Goal: Task Accomplishment & Management: Use online tool/utility

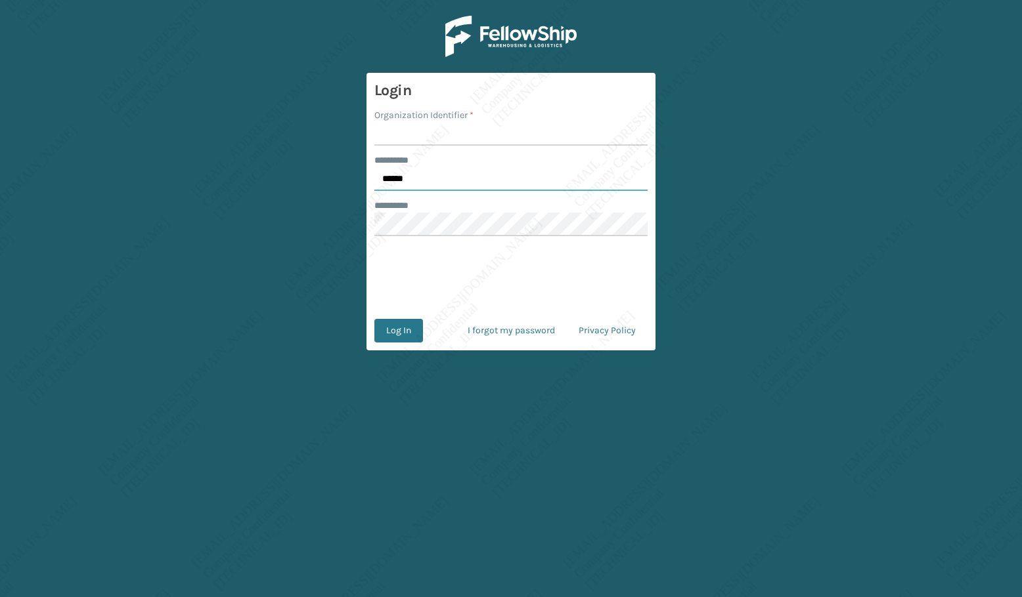
click at [408, 177] on input "******" at bounding box center [510, 179] width 273 height 24
type input "*****"
click at [410, 135] on input "Organization Identifier *" at bounding box center [510, 134] width 273 height 24
type input "[PERSON_NAME]"
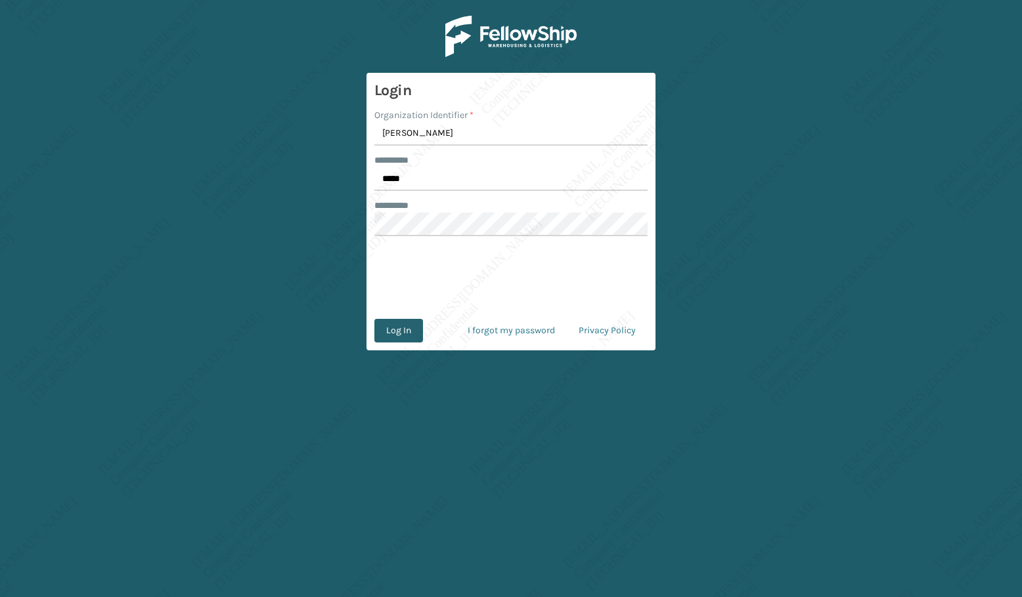
click at [404, 326] on button "Log In" at bounding box center [398, 331] width 49 height 24
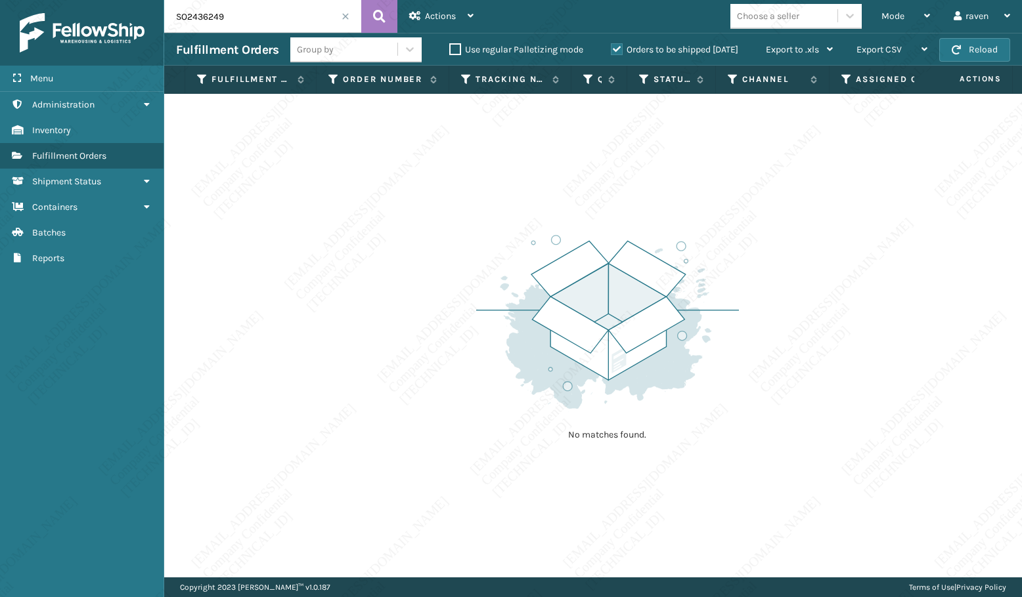
click at [343, 16] on span at bounding box center [345, 16] width 8 height 8
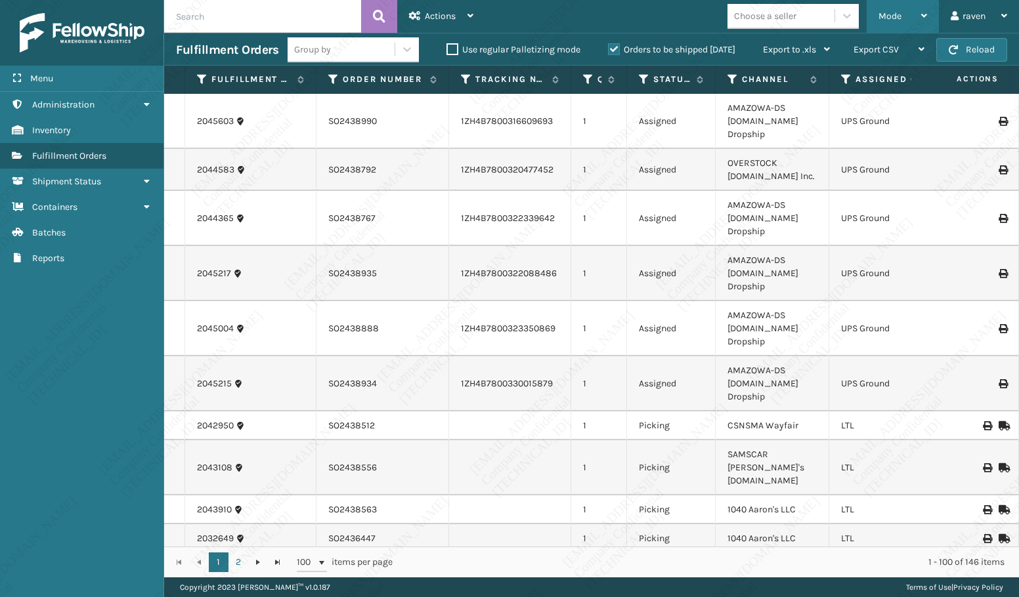
click at [884, 16] on span "Mode" at bounding box center [889, 16] width 23 height 11
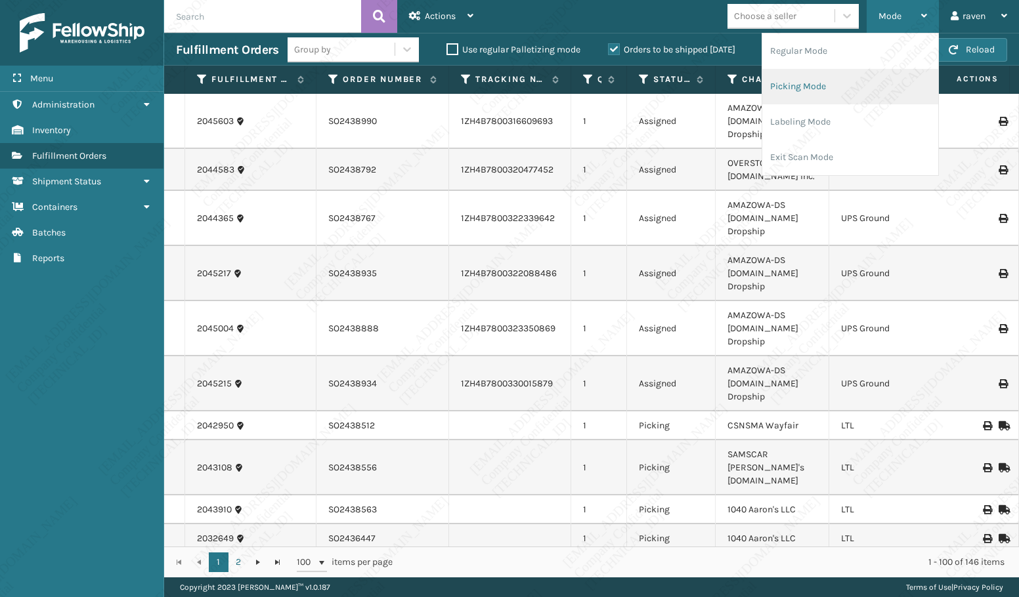
click at [831, 79] on li "Picking Mode" at bounding box center [850, 86] width 176 height 35
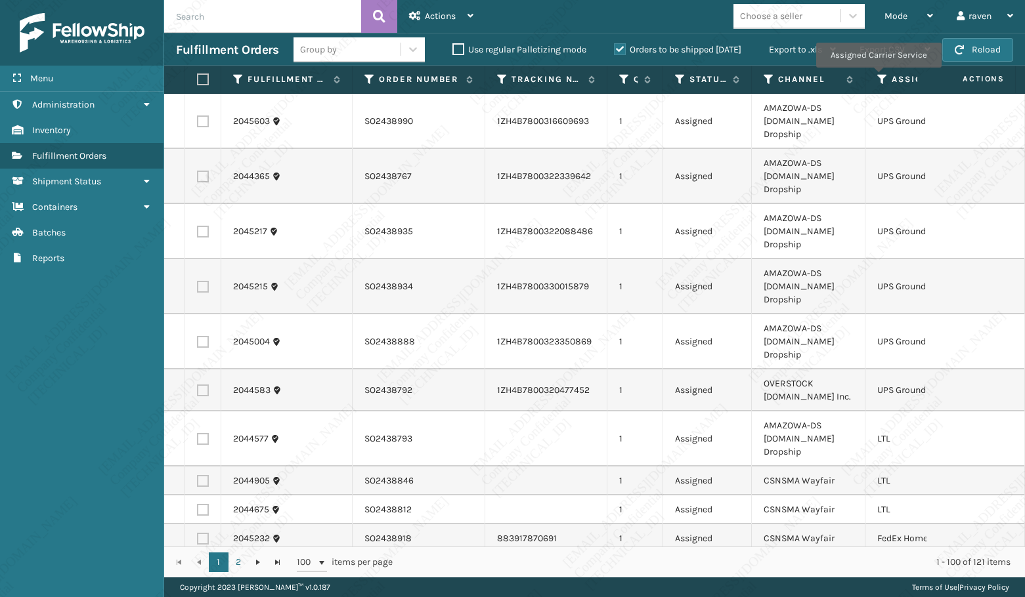
click at [878, 77] on icon at bounding box center [882, 80] width 11 height 12
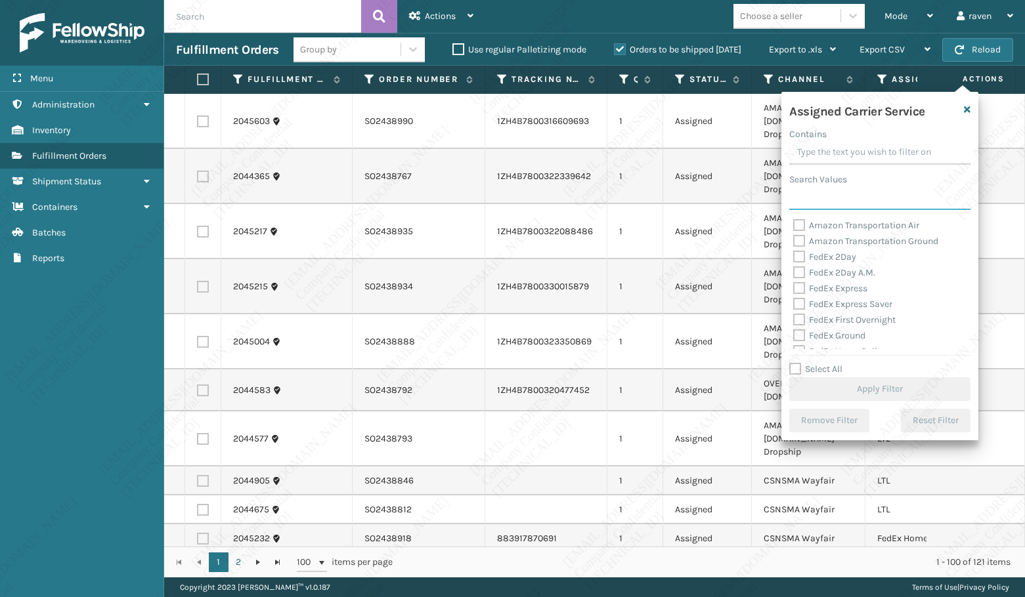
click at [819, 196] on input "Search Values" at bounding box center [879, 198] width 181 height 24
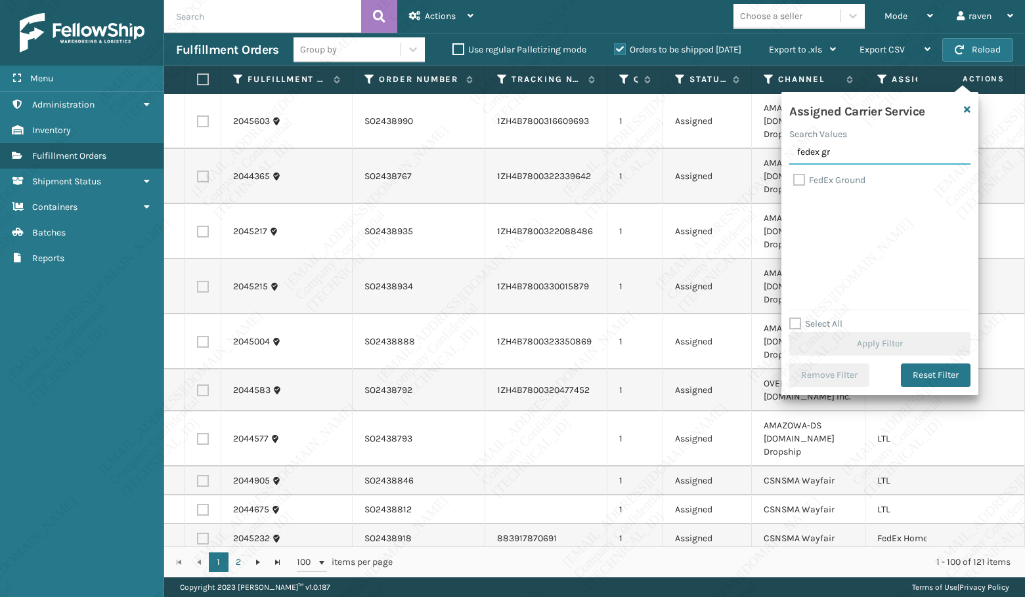
type input "fedex gr"
click at [832, 177] on label "FedEx Ground" at bounding box center [829, 180] width 72 height 11
click at [794, 177] on input "FedEx Ground" at bounding box center [793, 177] width 1 height 9
checkbox input "true"
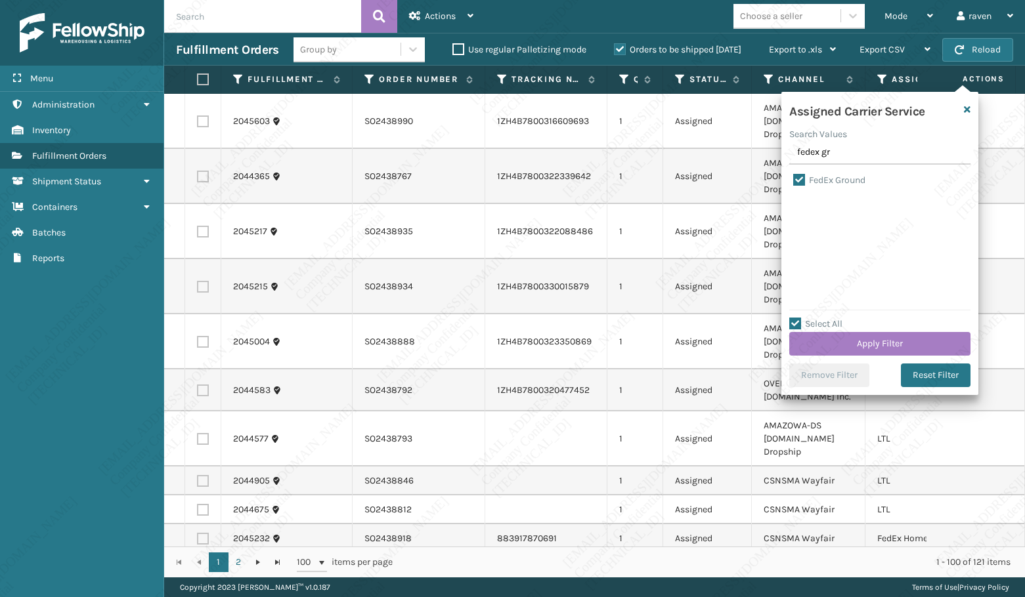
click at [867, 329] on div "Select All Apply Filter" at bounding box center [879, 335] width 181 height 39
click at [865, 336] on button "Apply Filter" at bounding box center [879, 344] width 181 height 24
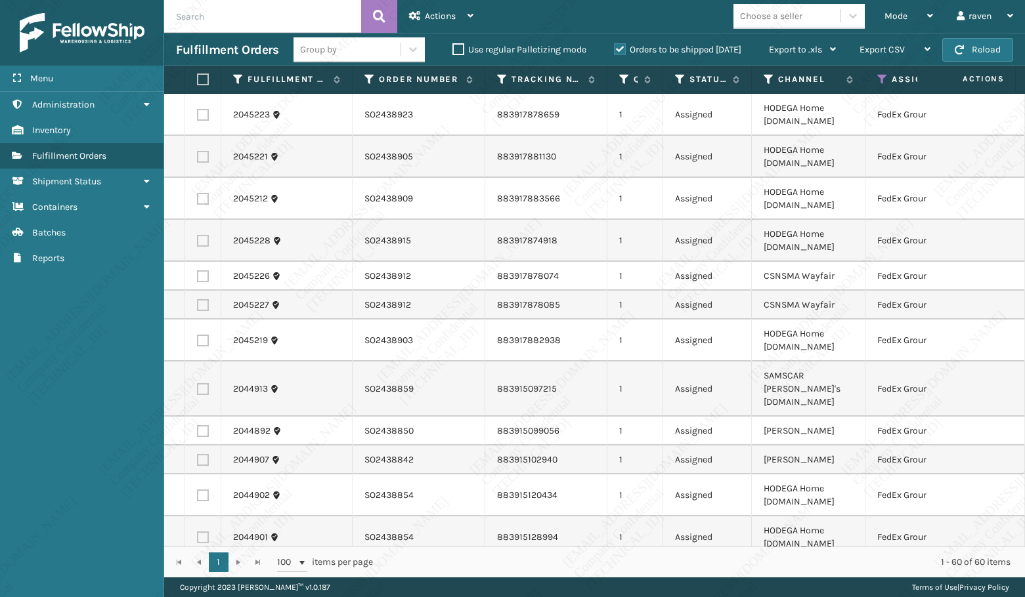
click at [204, 83] on label at bounding box center [201, 80] width 8 height 12
click at [198, 83] on input "checkbox" at bounding box center [197, 80] width 1 height 9
checkbox input "true"
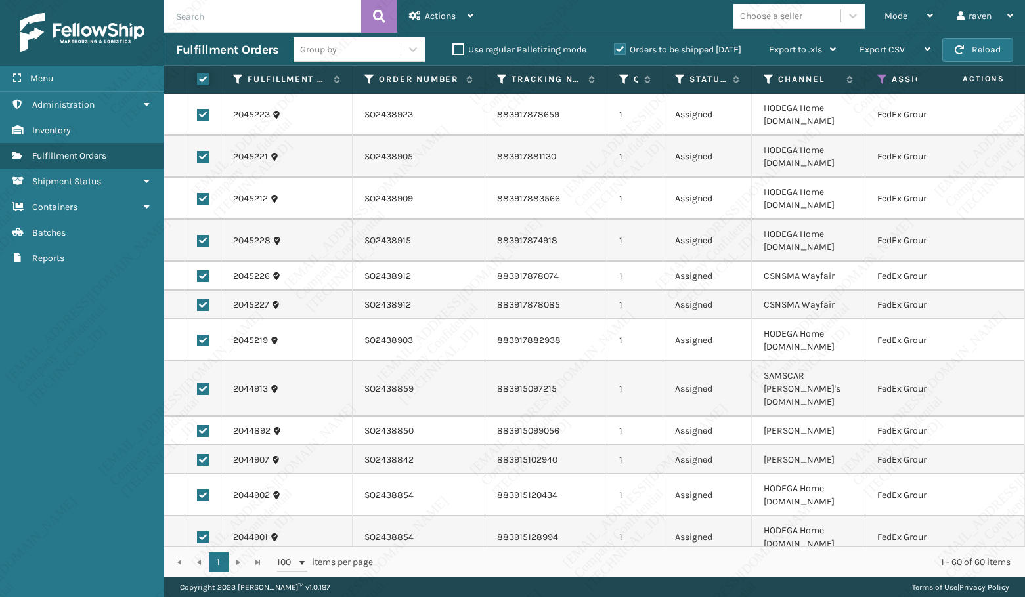
checkbox input "true"
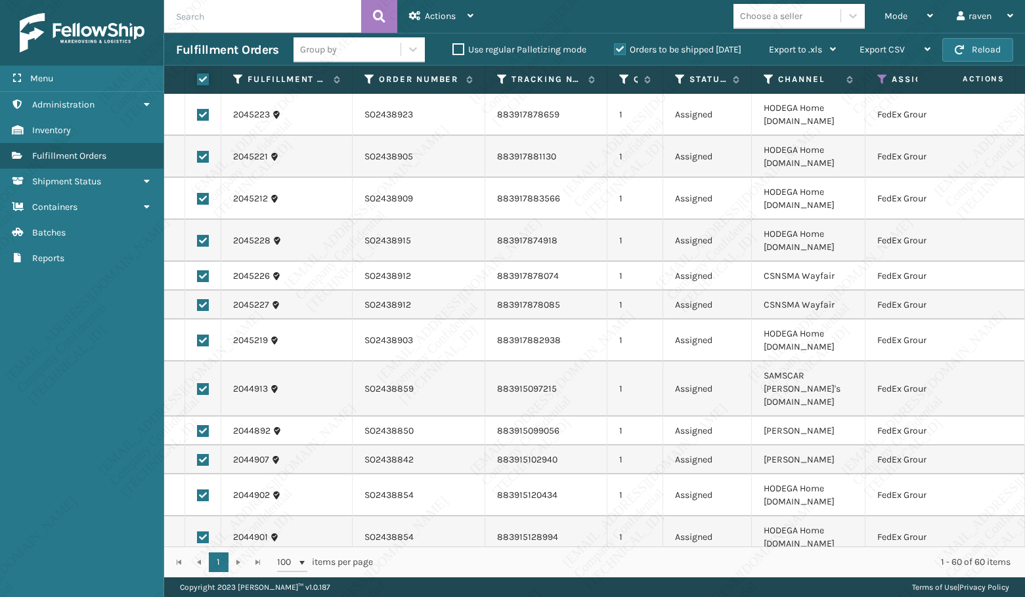
checkbox input "true"
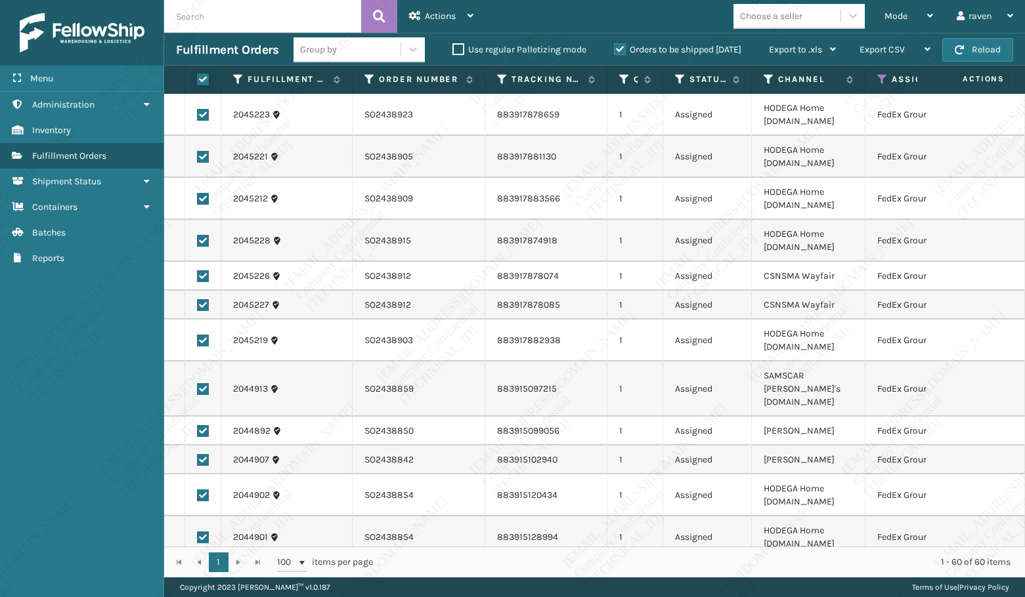
checkbox input "true"
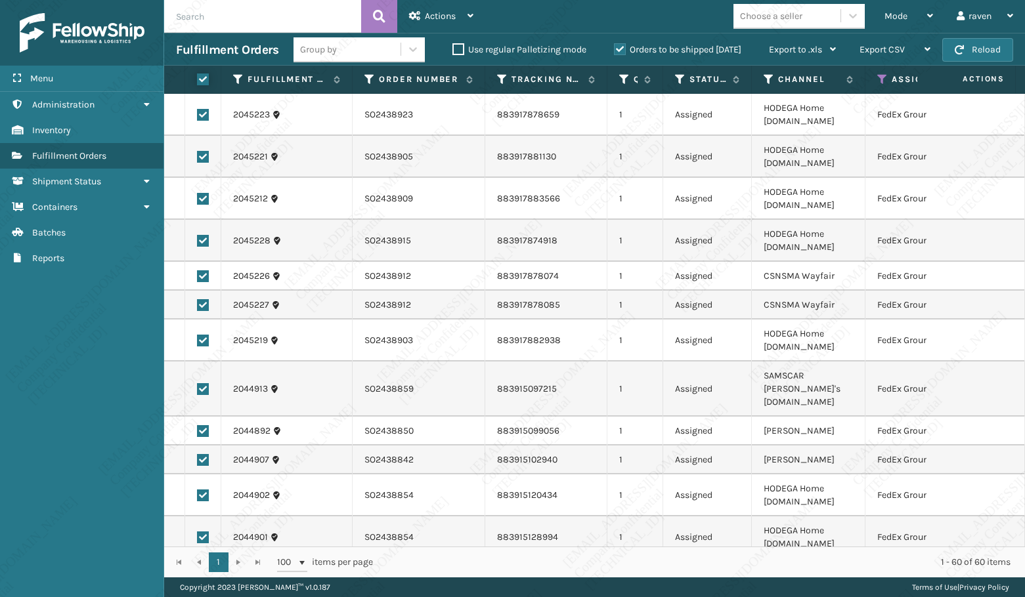
checkbox input "true"
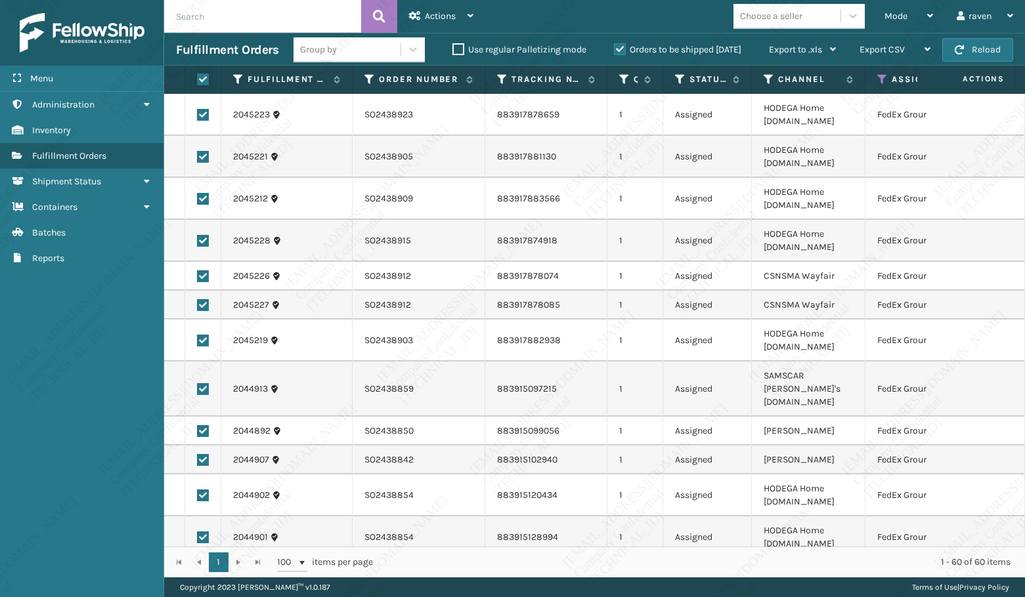
checkbox input "true"
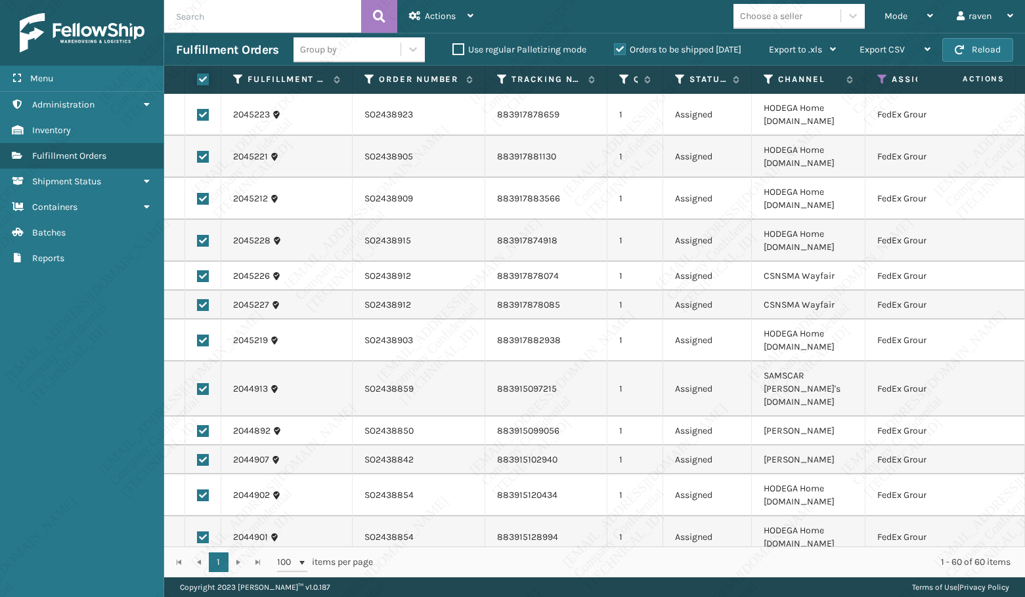
checkbox input "true"
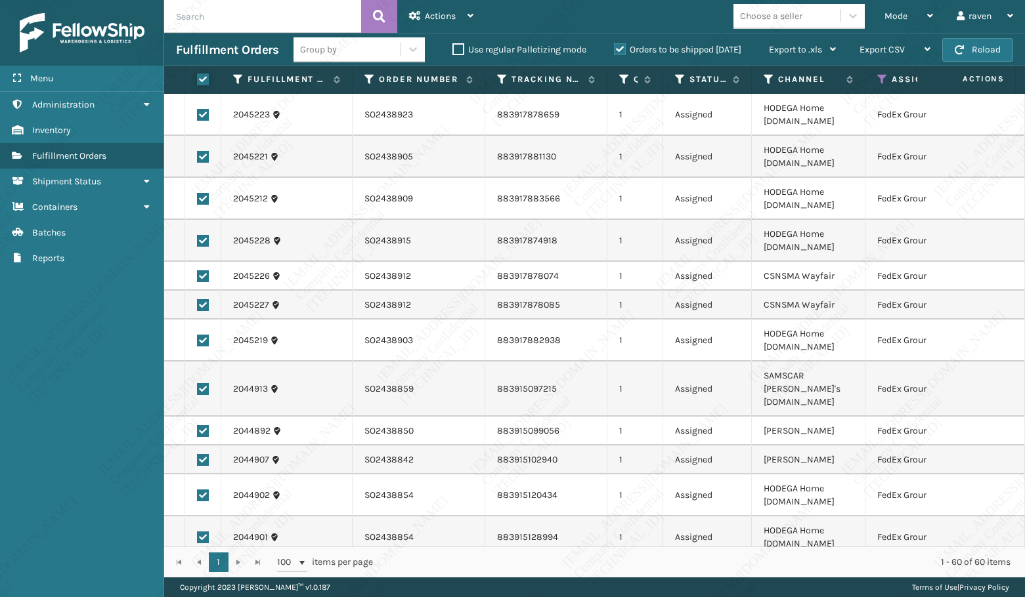
checkbox input "true"
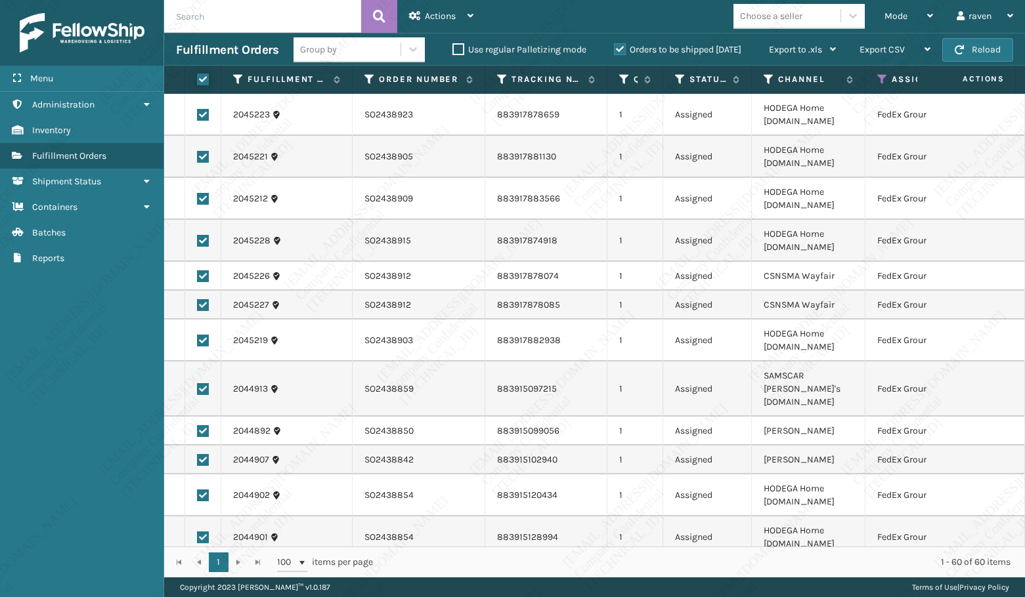
checkbox input "true"
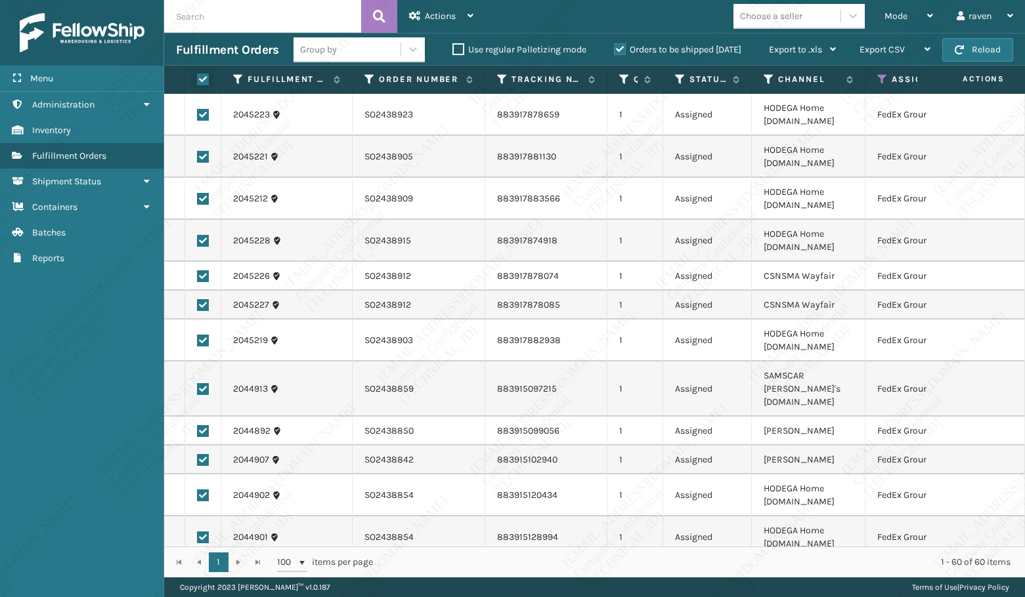
checkbox input "true"
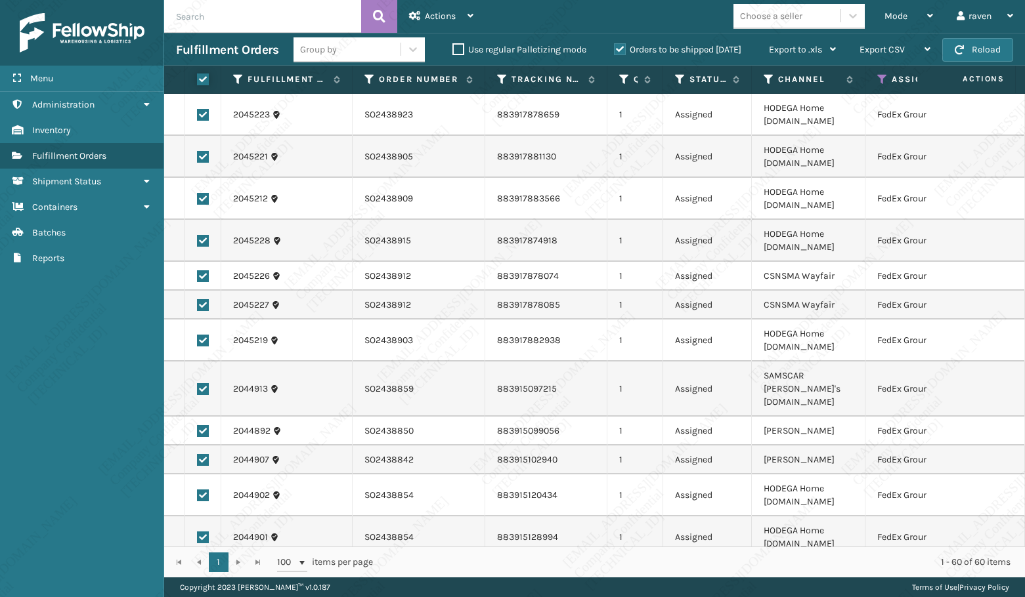
checkbox input "true"
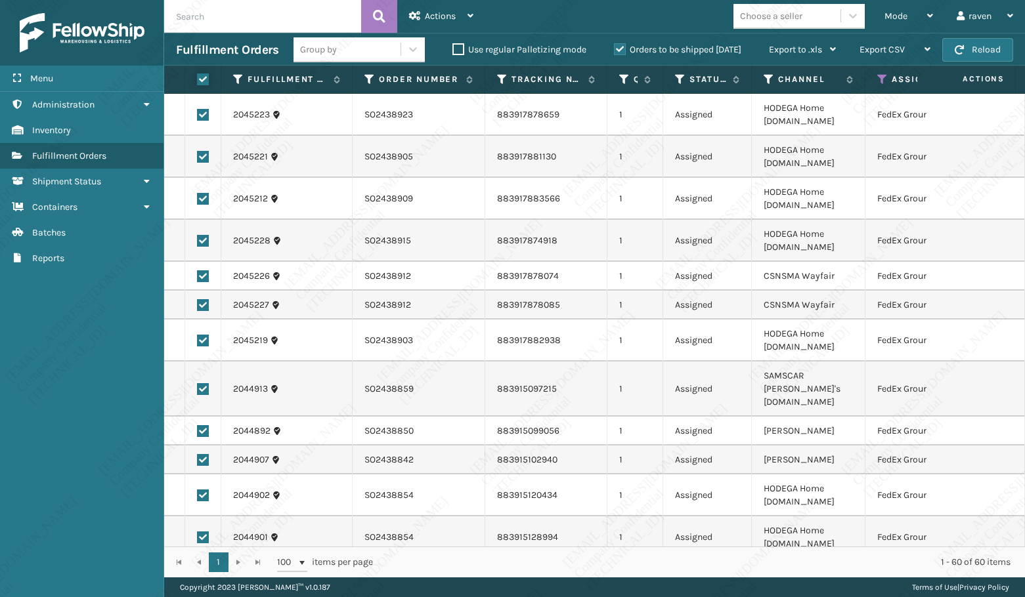
checkbox input "true"
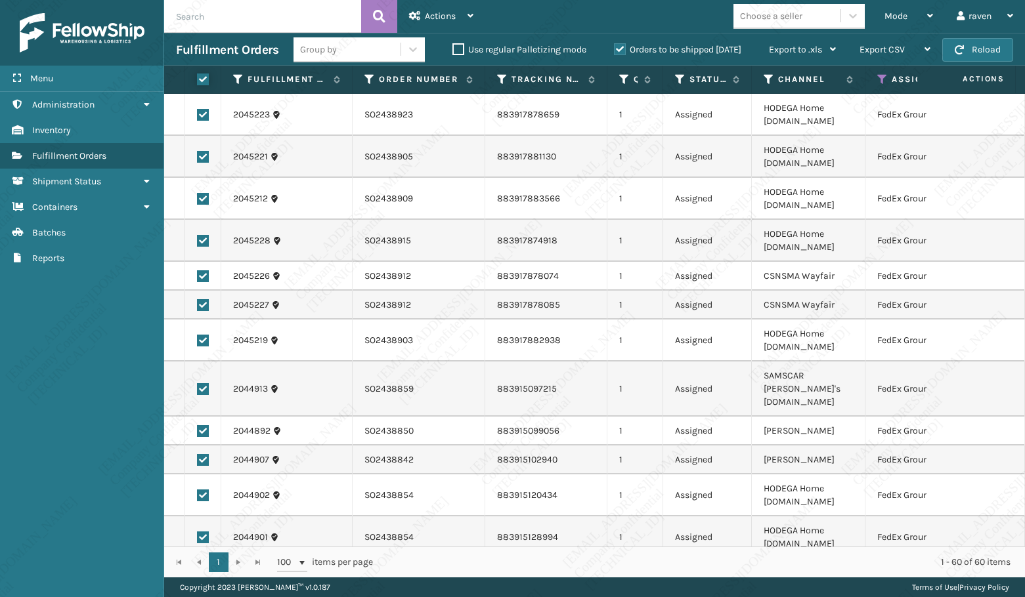
checkbox input "true"
click at [429, 28] on div "Actions" at bounding box center [441, 16] width 64 height 33
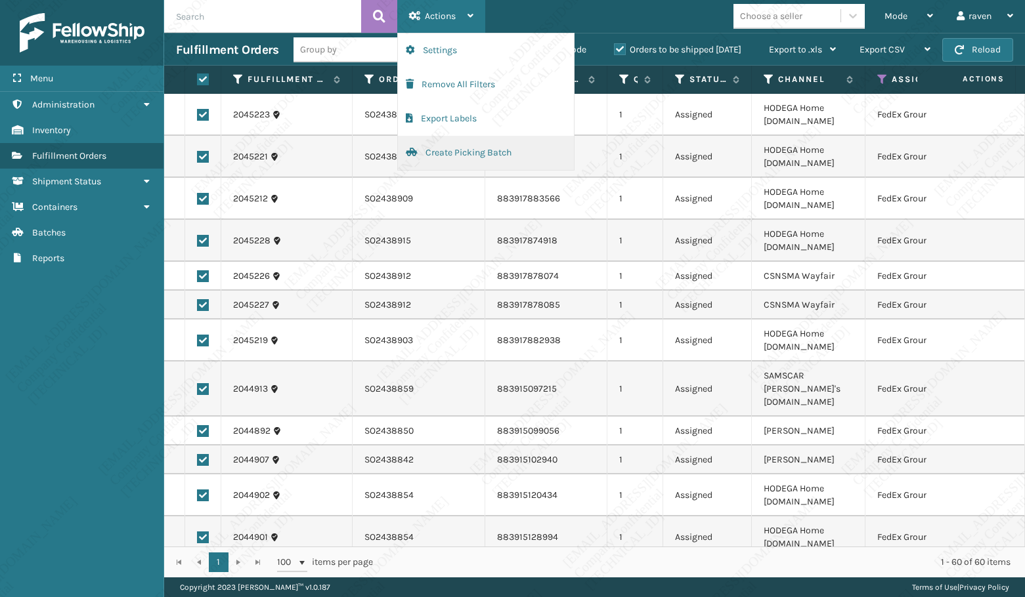
click at [437, 154] on button "Create Picking Batch" at bounding box center [486, 153] width 176 height 34
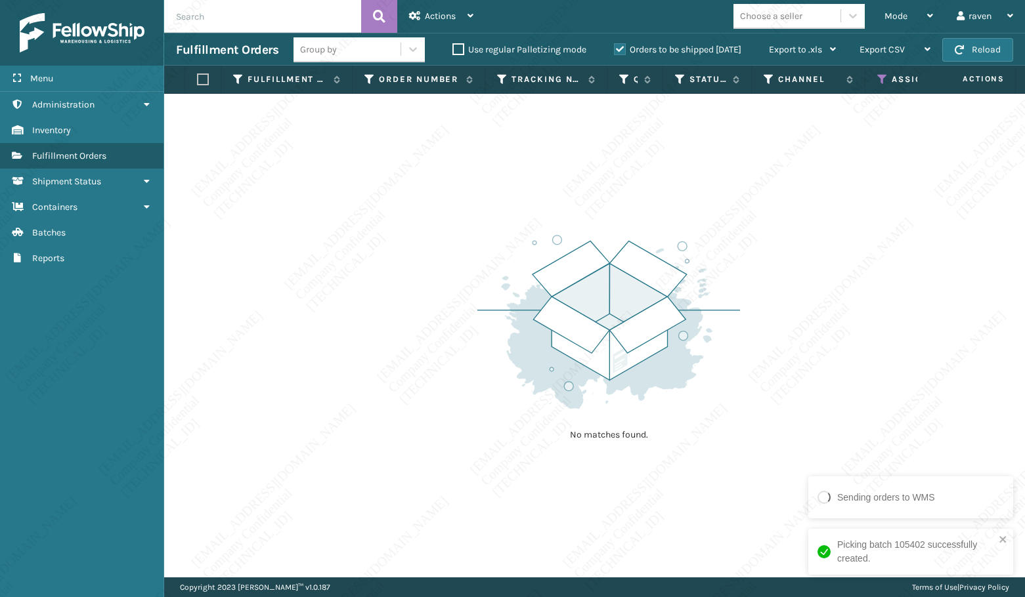
click at [880, 83] on icon at bounding box center [882, 80] width 11 height 12
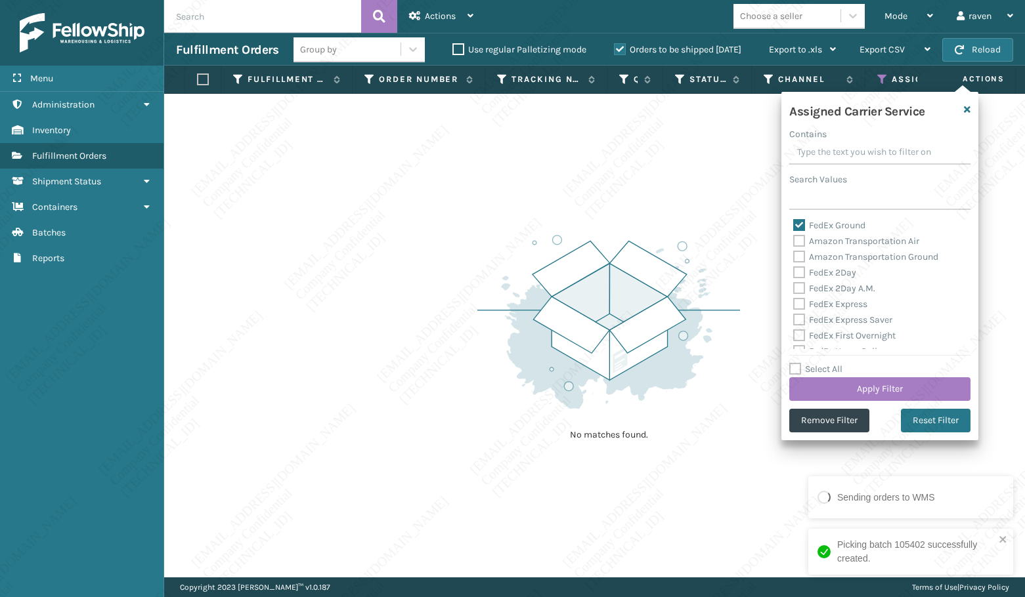
click at [827, 234] on div "Amazon Transportation Air" at bounding box center [879, 242] width 173 height 16
click at [827, 230] on label "FedEx Ground" at bounding box center [829, 225] width 72 height 11
click at [794, 227] on input "FedEx Ground" at bounding box center [793, 222] width 1 height 9
checkbox input "false"
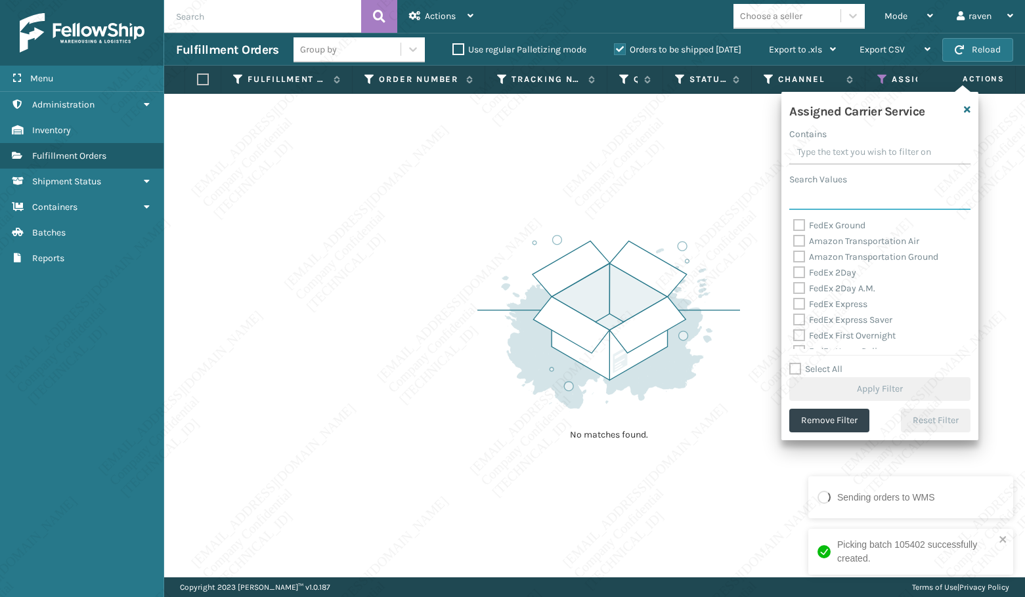
click at [832, 201] on input "Search Values" at bounding box center [879, 198] width 181 height 24
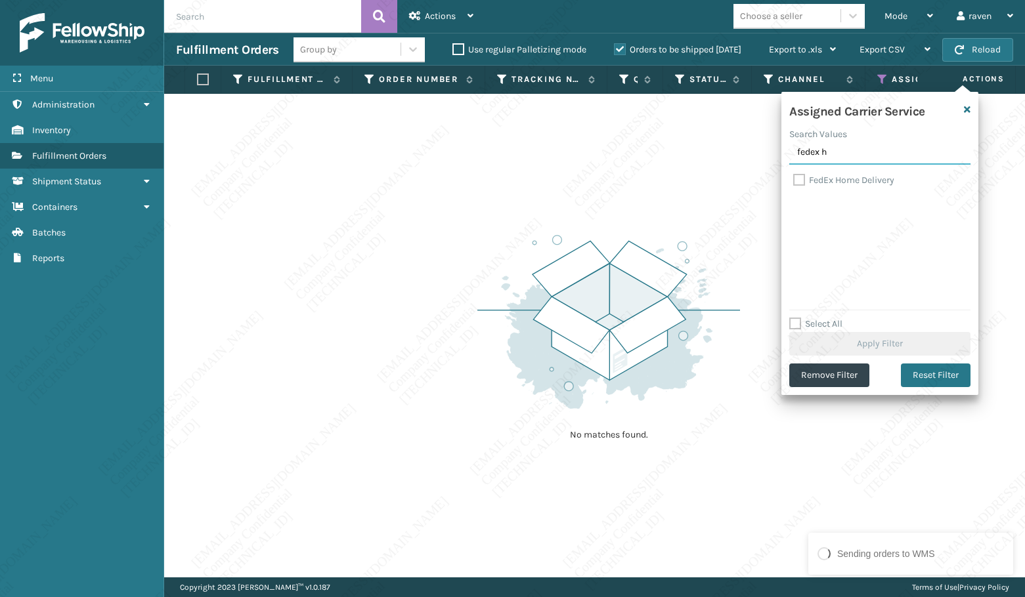
type input "fedex h"
click at [836, 179] on label "FedEx Home Delivery" at bounding box center [843, 180] width 101 height 11
click at [794, 179] on input "FedEx Home Delivery" at bounding box center [793, 177] width 1 height 9
checkbox input "true"
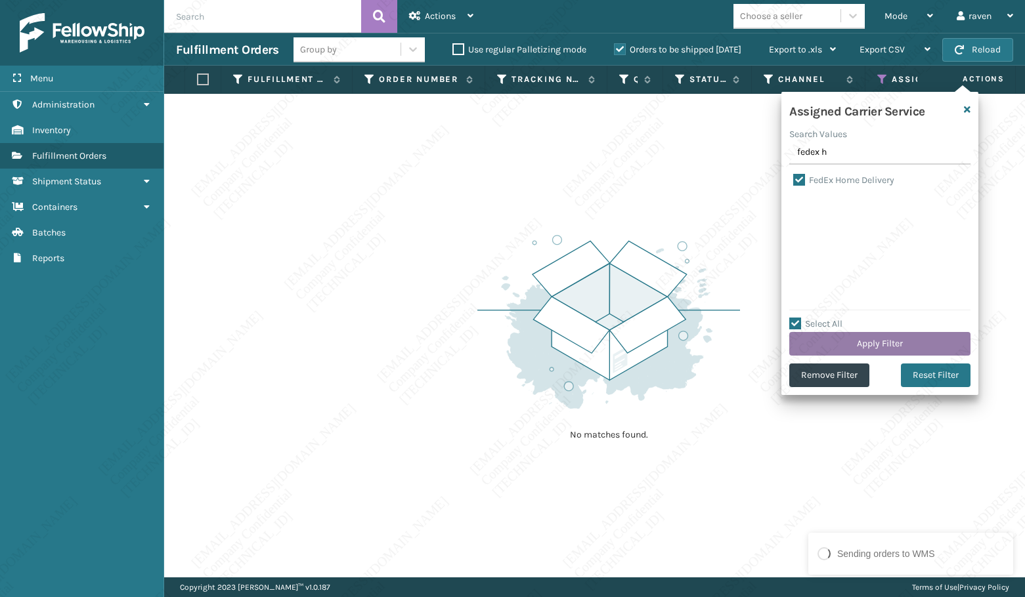
click at [899, 342] on button "Apply Filter" at bounding box center [879, 344] width 181 height 24
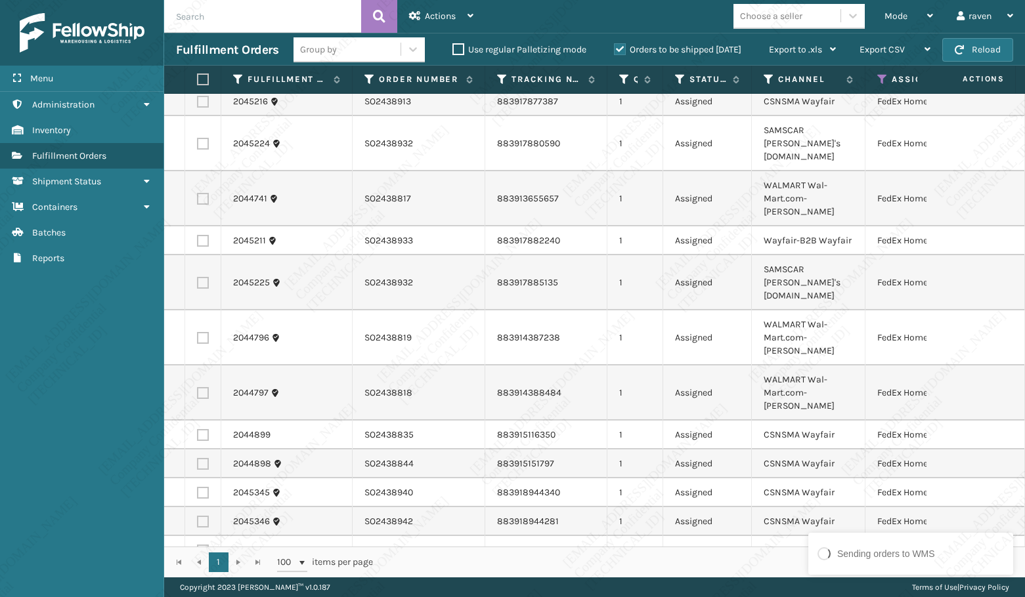
scroll to position [197, 0]
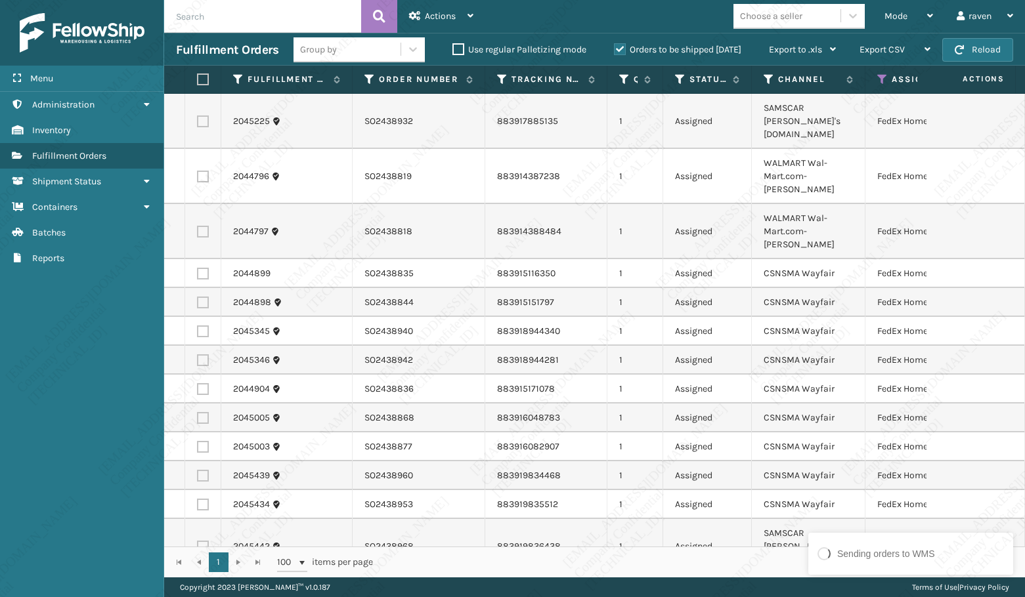
click at [767, 555] on div "1 1 100 items per page 1 - 52 of 52 items" at bounding box center [594, 562] width 861 height 31
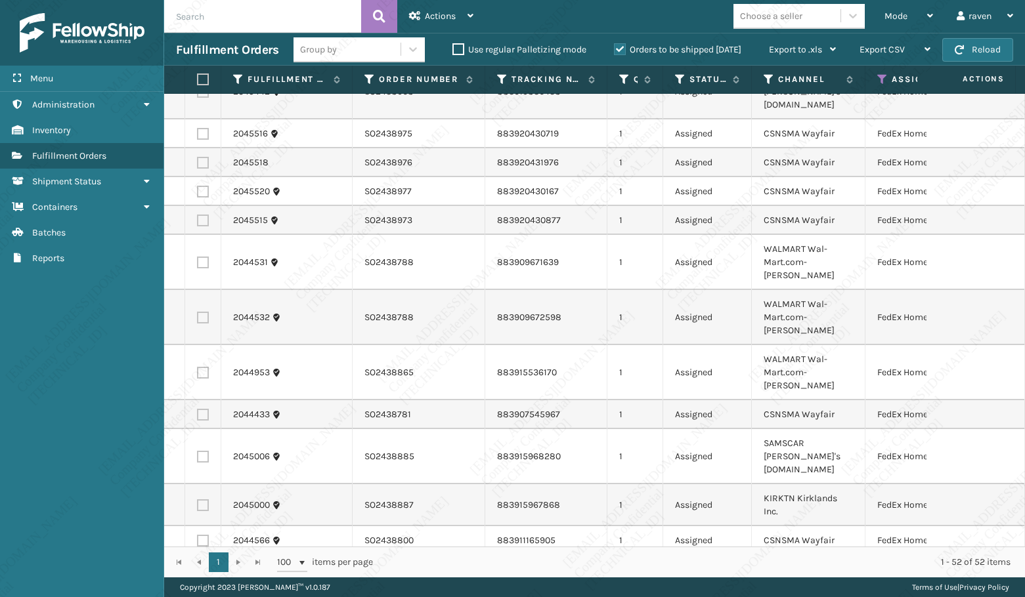
scroll to position [657, 0]
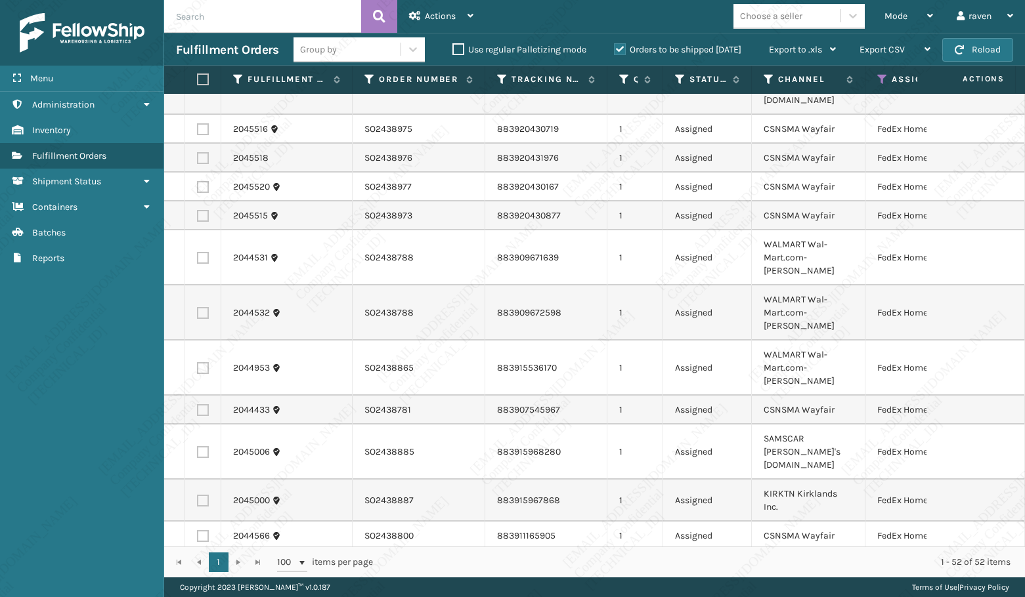
click at [198, 81] on label at bounding box center [201, 80] width 8 height 12
click at [198, 81] on input "checkbox" at bounding box center [197, 80] width 1 height 9
checkbox input "true"
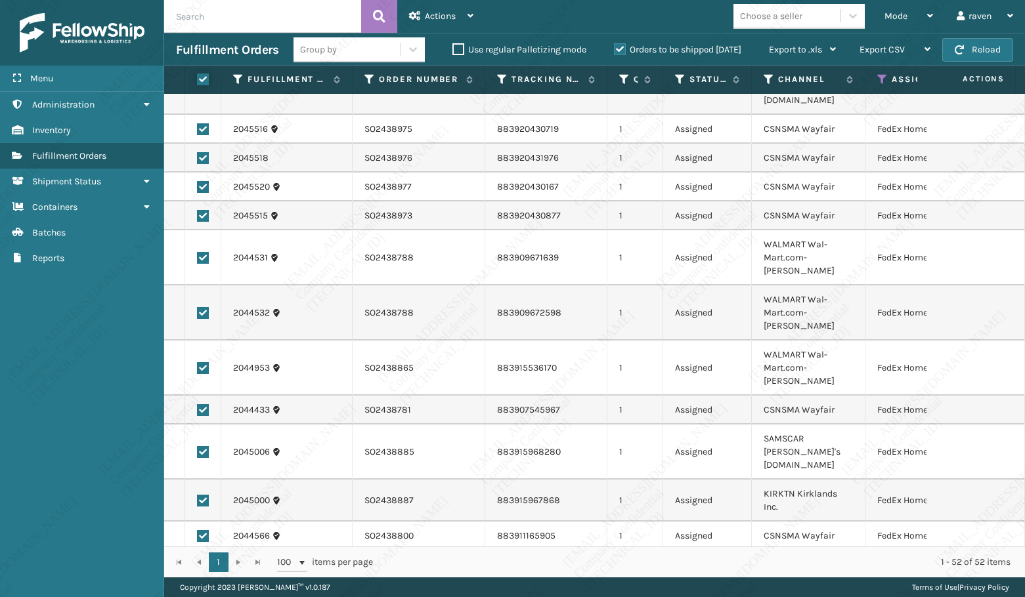
checkbox input "true"
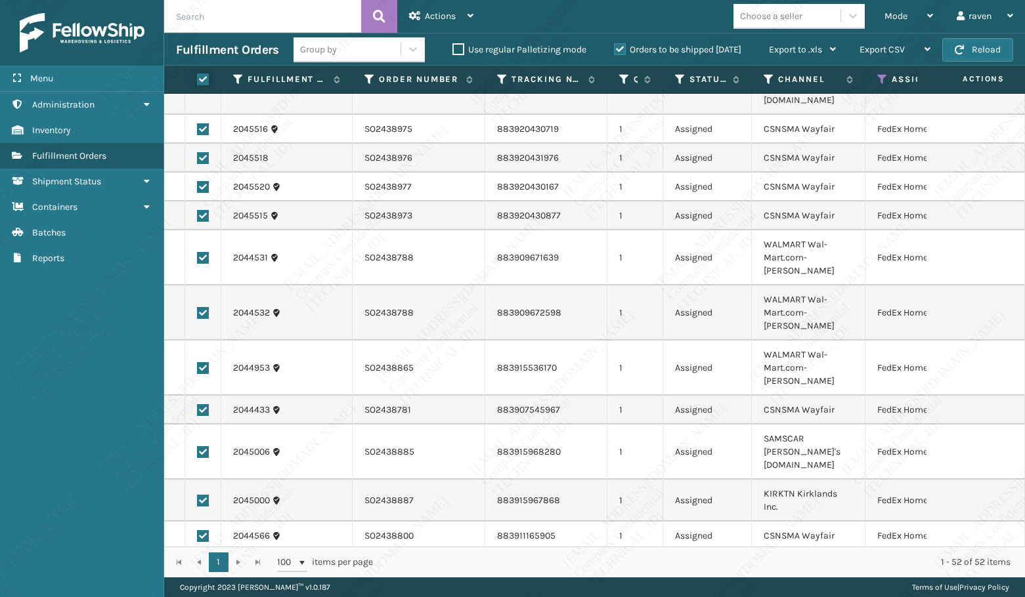
checkbox input "true"
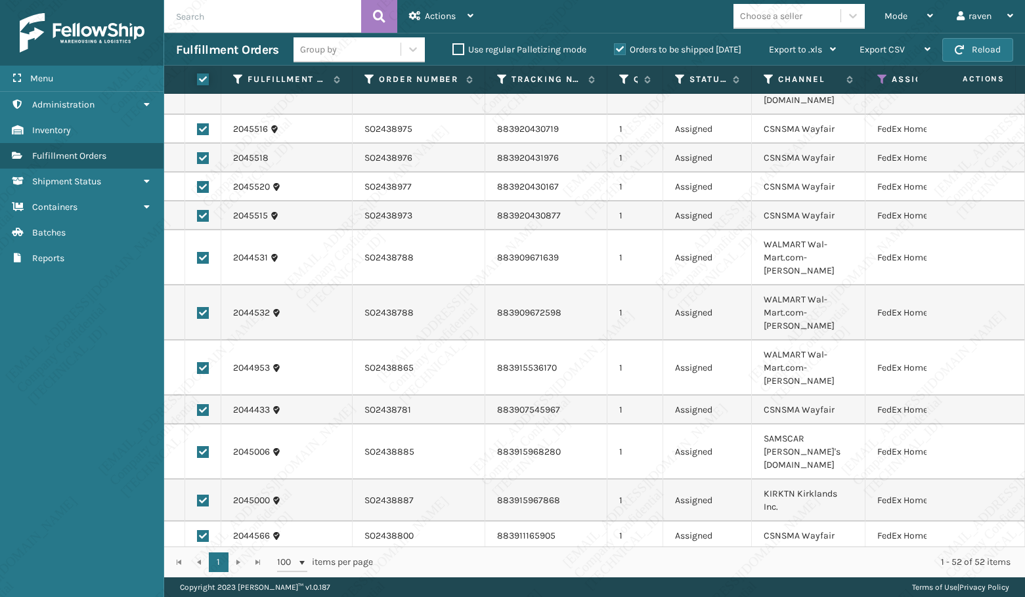
checkbox input "true"
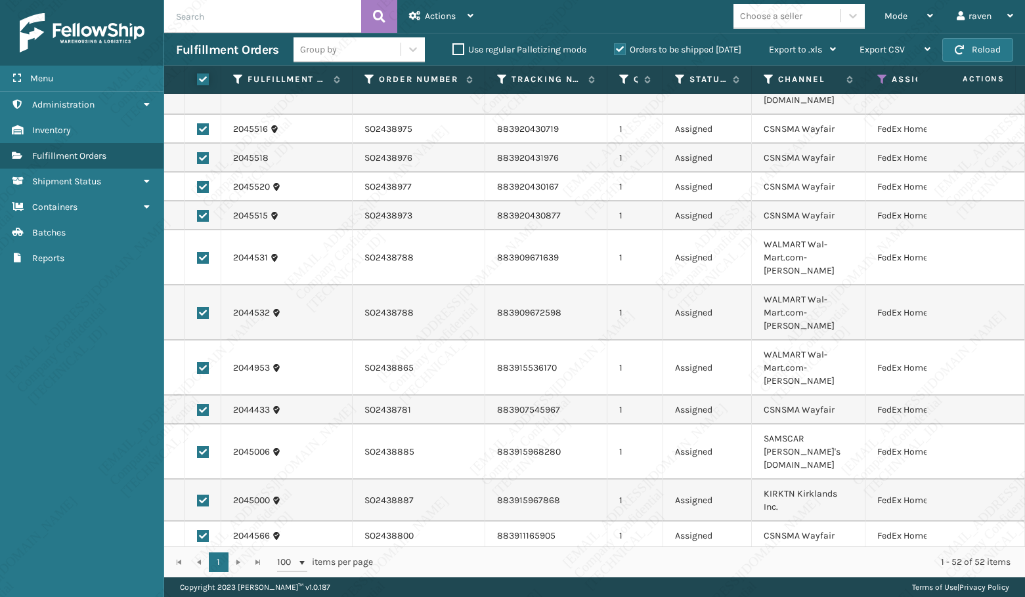
checkbox input "true"
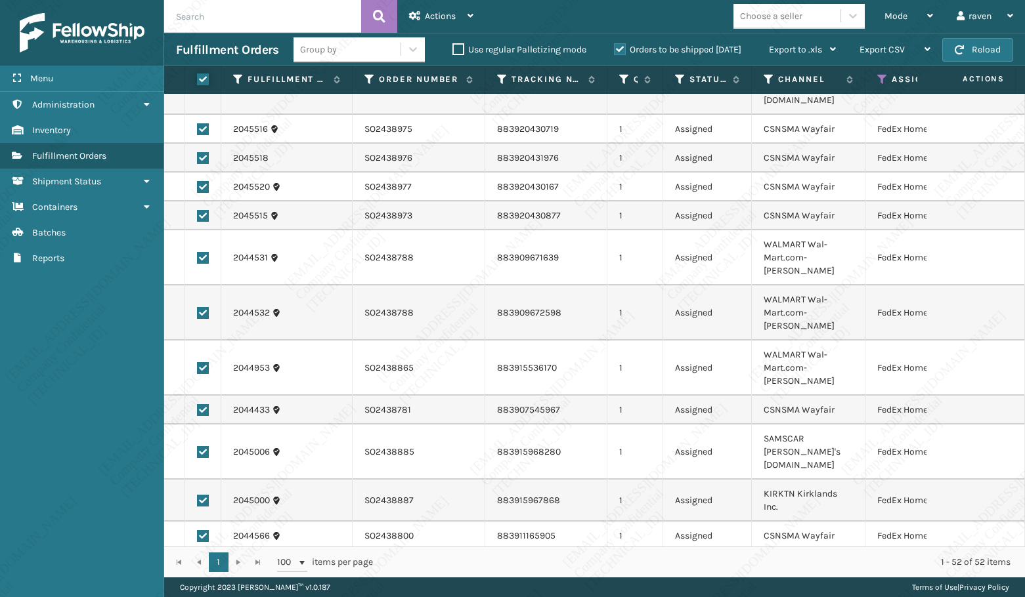
checkbox input "true"
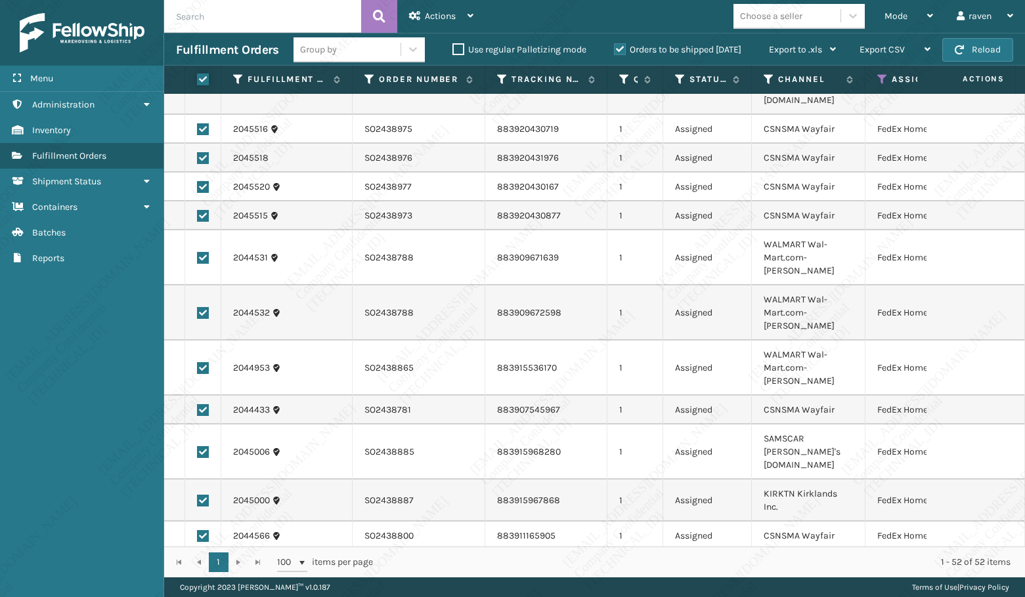
checkbox input "true"
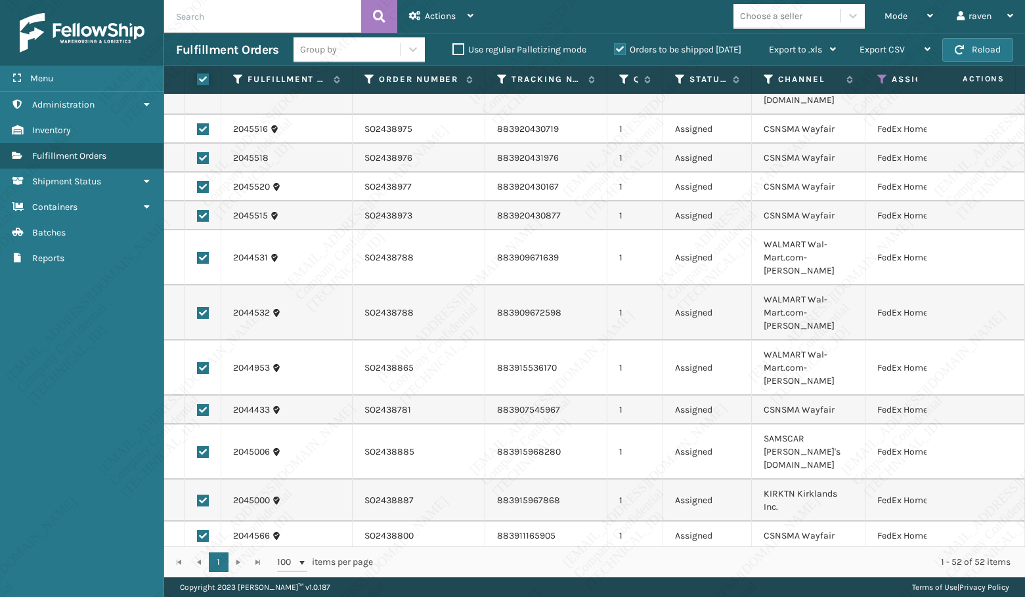
checkbox input "true"
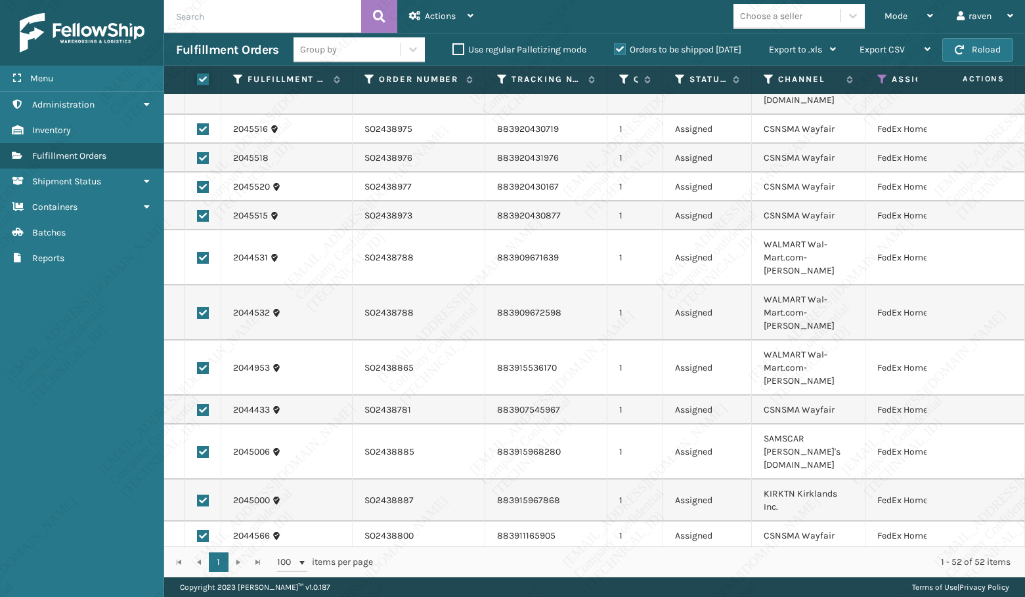
checkbox input "true"
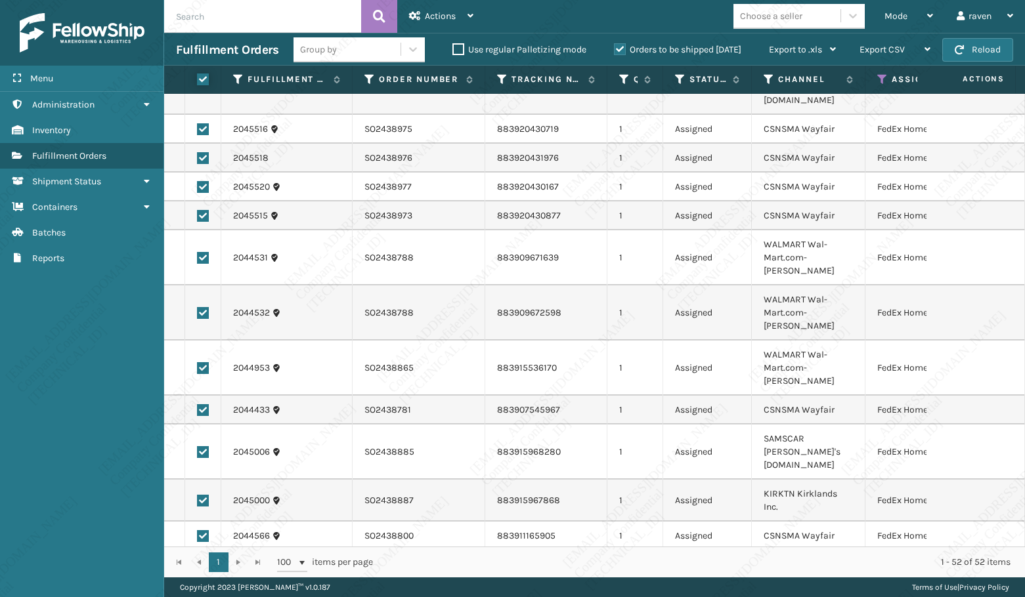
checkbox input "true"
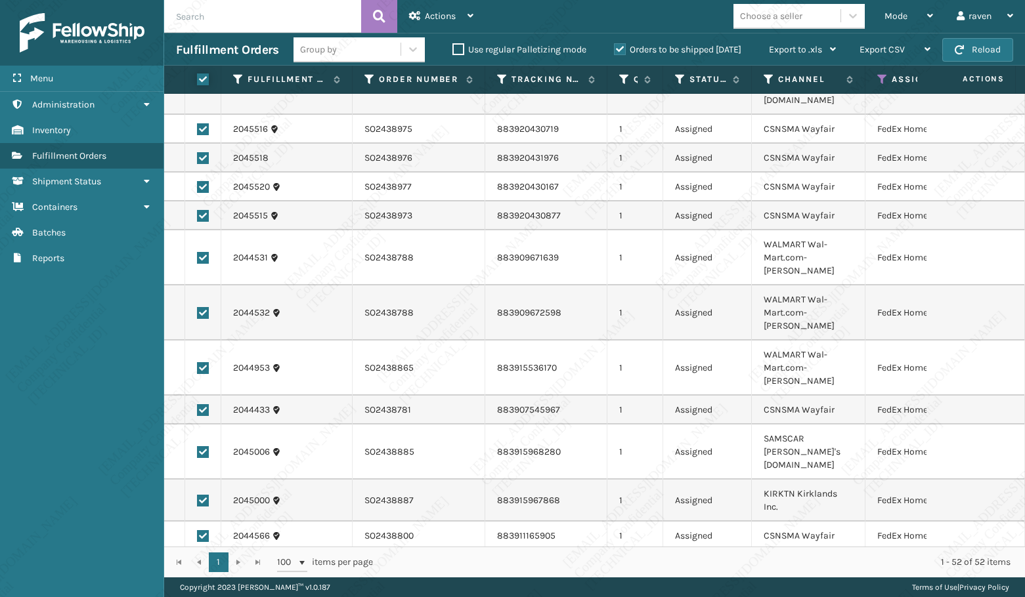
checkbox input "true"
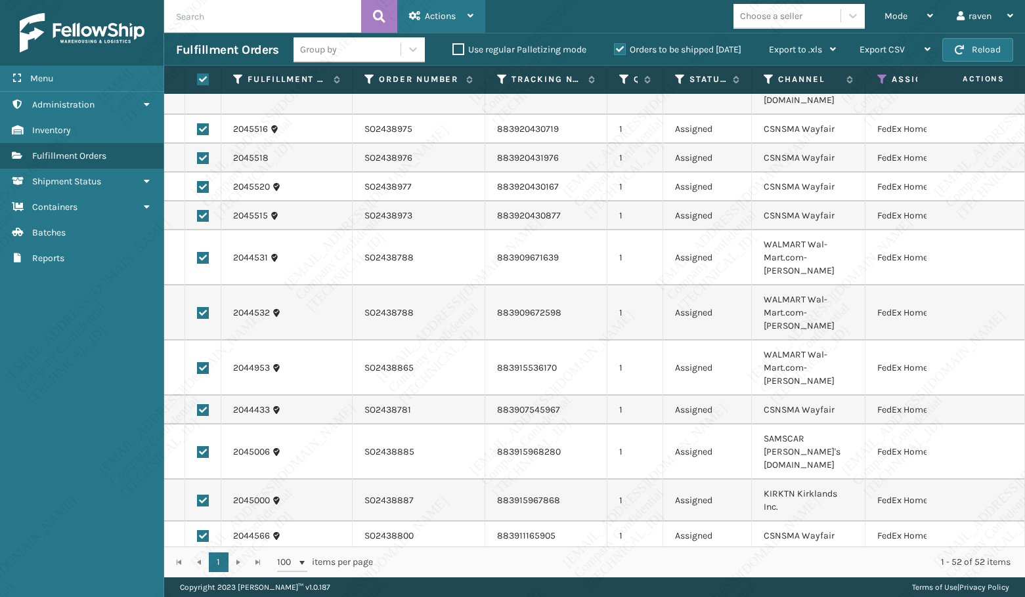
click at [422, 7] on div "Actions" at bounding box center [441, 16] width 64 height 33
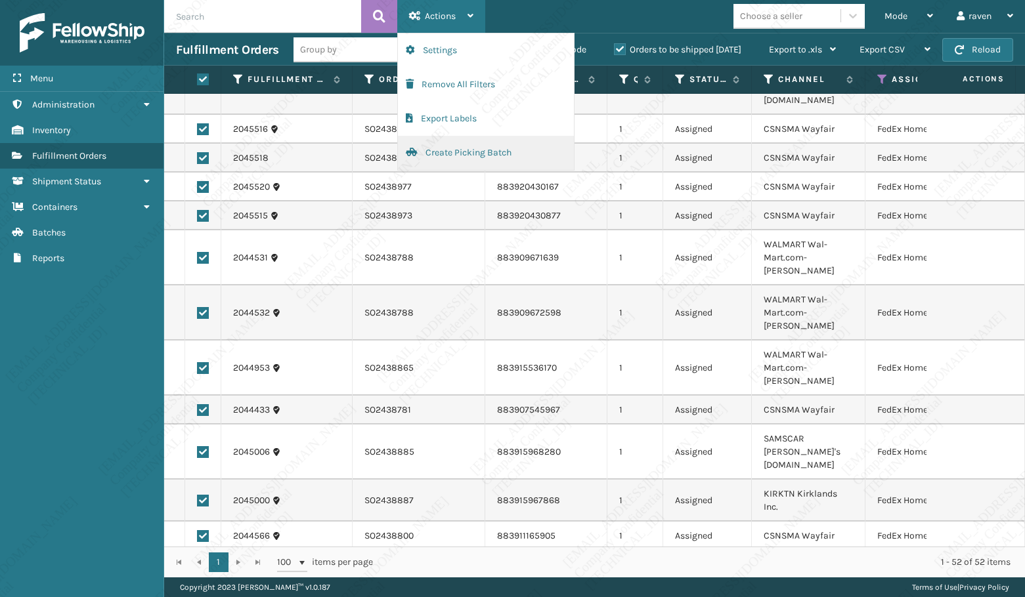
click at [435, 152] on button "Create Picking Batch" at bounding box center [486, 153] width 176 height 34
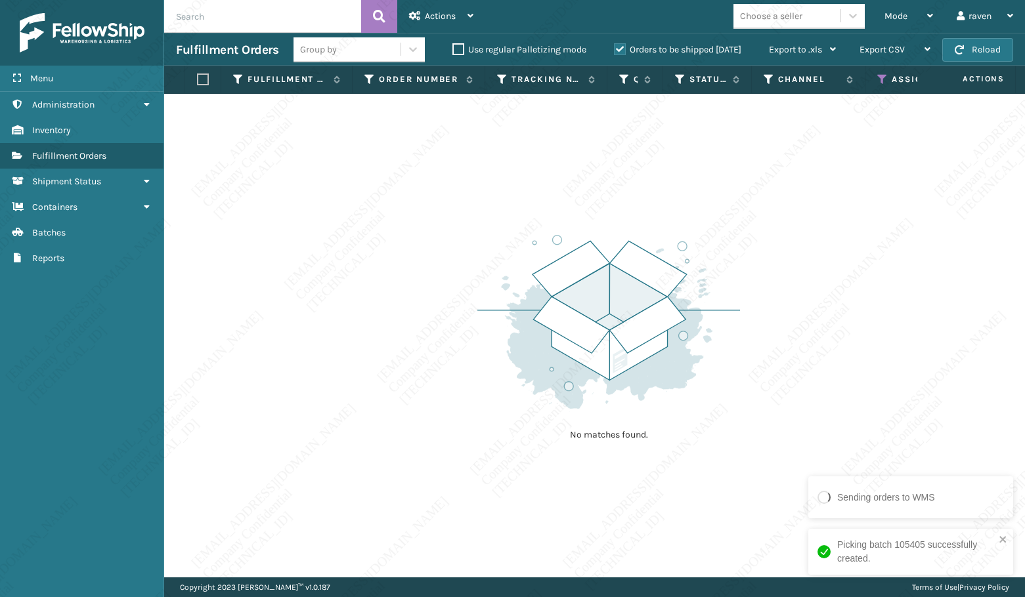
click at [881, 77] on icon at bounding box center [882, 80] width 11 height 12
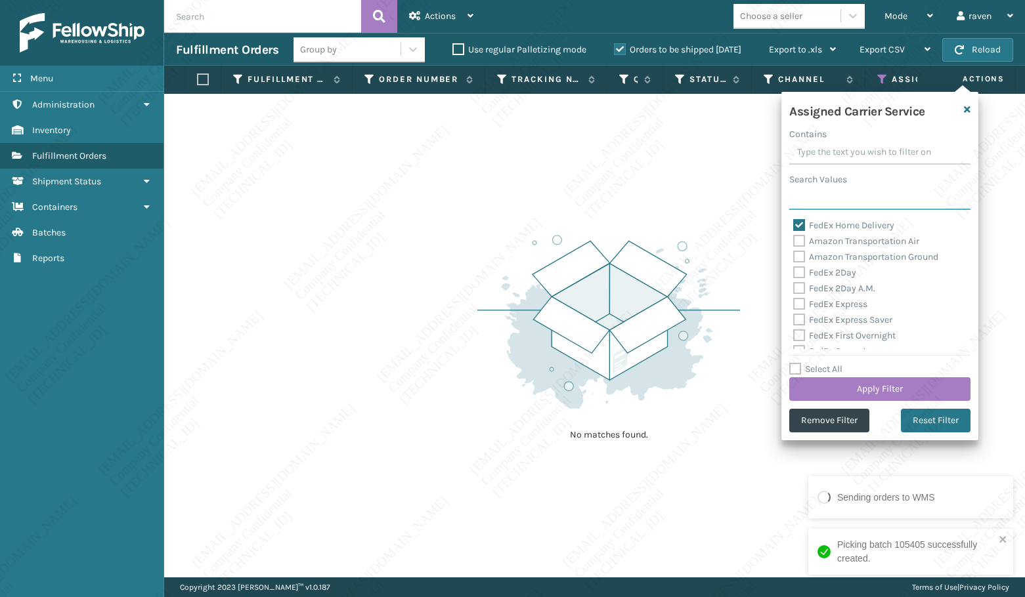
click at [827, 206] on input "Search Values" at bounding box center [879, 198] width 181 height 24
click at [817, 226] on label "FedEx Home Delivery" at bounding box center [843, 225] width 101 height 11
click at [794, 226] on input "FedEx Home Delivery" at bounding box center [793, 222] width 1 height 9
checkbox input "false"
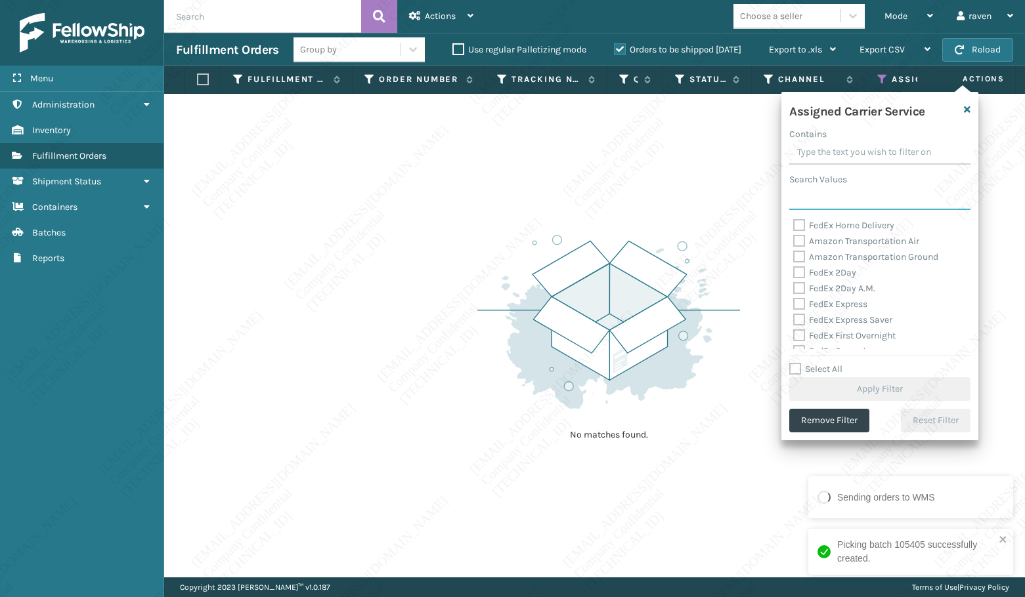
click at [818, 207] on input "Search Values" at bounding box center [879, 198] width 181 height 24
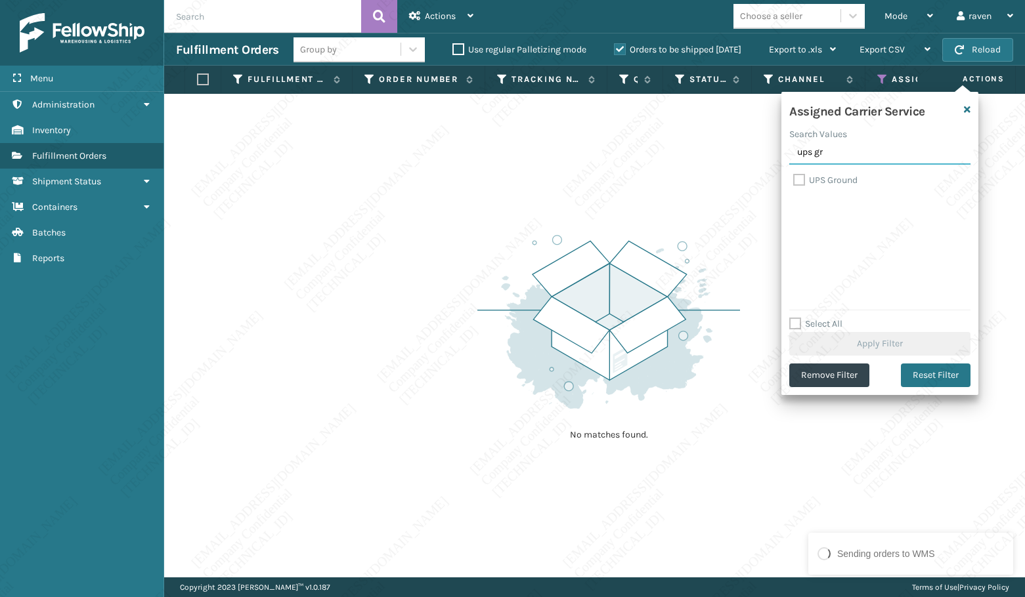
type input "ups gr"
click at [821, 179] on label "UPS Ground" at bounding box center [825, 180] width 64 height 11
click at [794, 179] on input "UPS Ground" at bounding box center [793, 177] width 1 height 9
checkbox input "true"
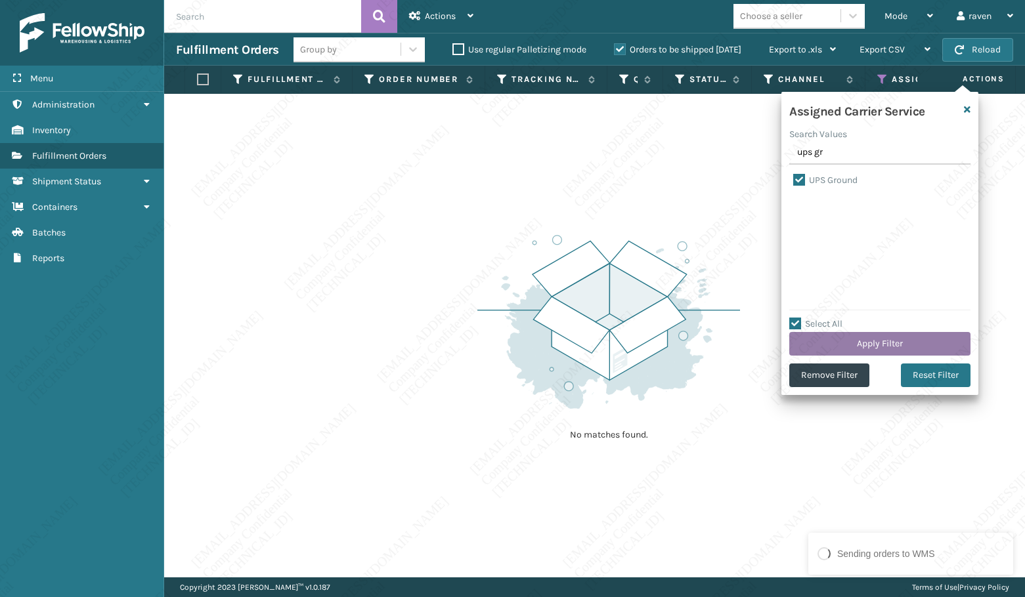
click at [891, 343] on button "Apply Filter" at bounding box center [879, 344] width 181 height 24
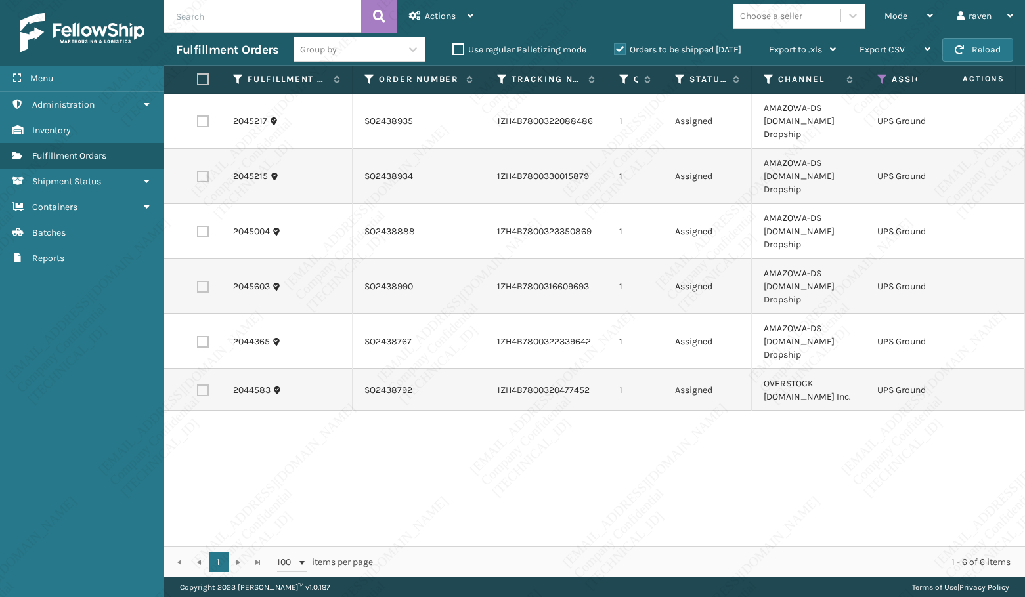
click at [205, 79] on label at bounding box center [201, 80] width 8 height 12
click at [198, 79] on input "checkbox" at bounding box center [197, 80] width 1 height 9
checkbox input "true"
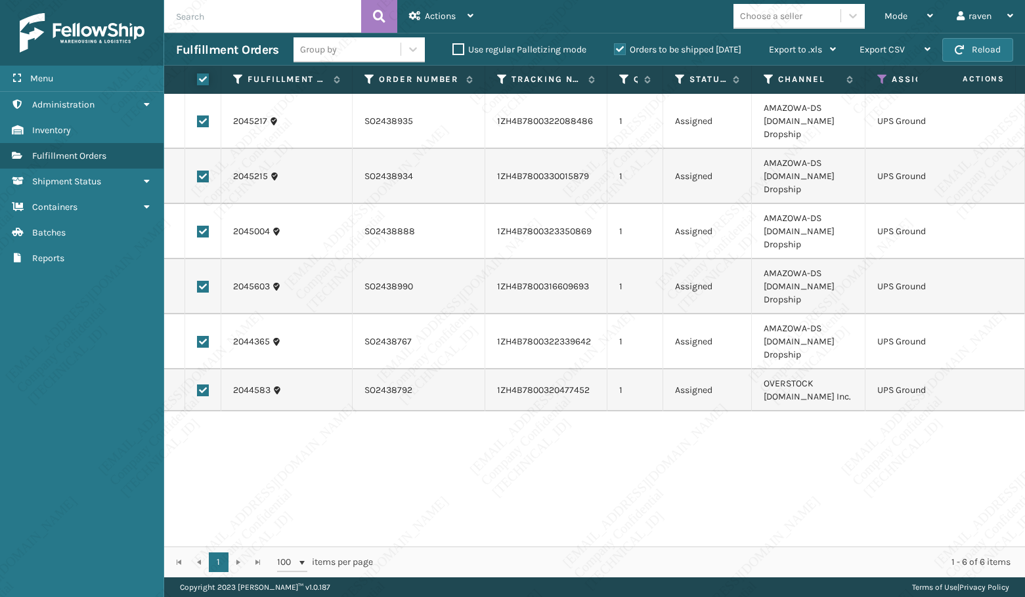
checkbox input "true"
click at [421, 16] on div "Actions" at bounding box center [441, 16] width 64 height 33
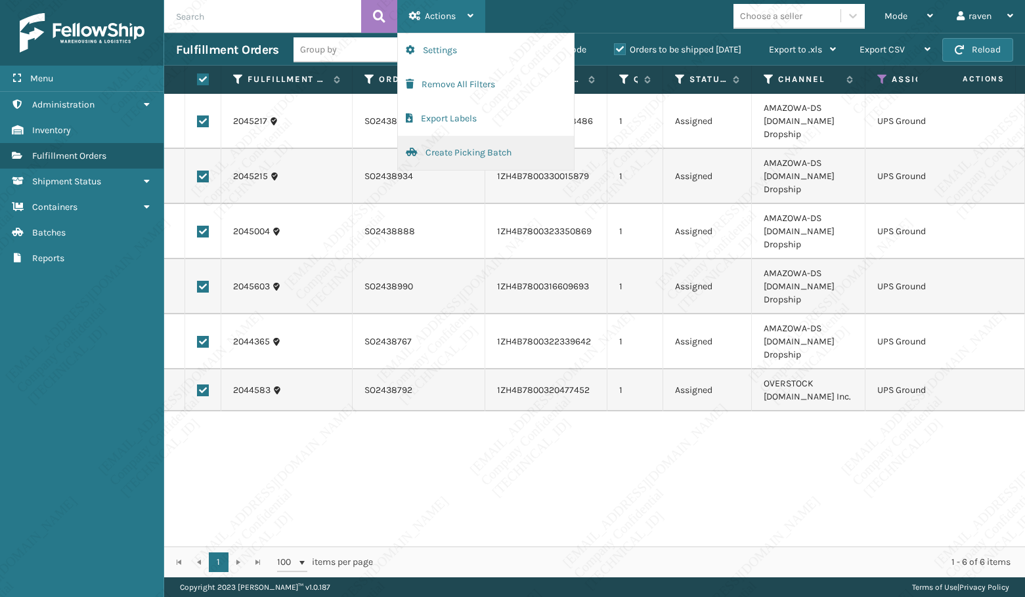
click at [429, 148] on button "Create Picking Batch" at bounding box center [486, 153] width 176 height 34
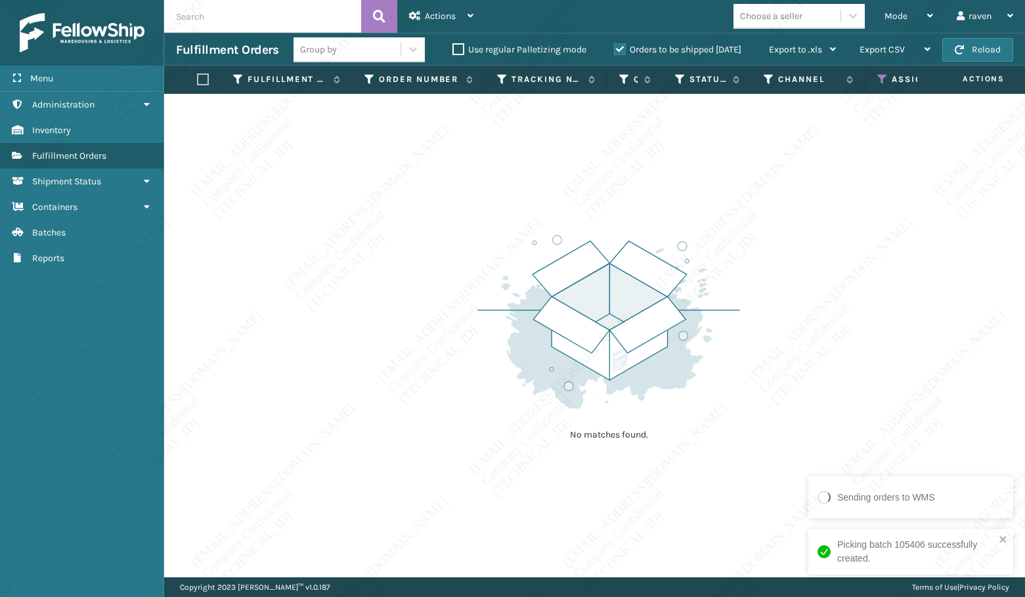
click at [882, 77] on icon at bounding box center [882, 80] width 11 height 12
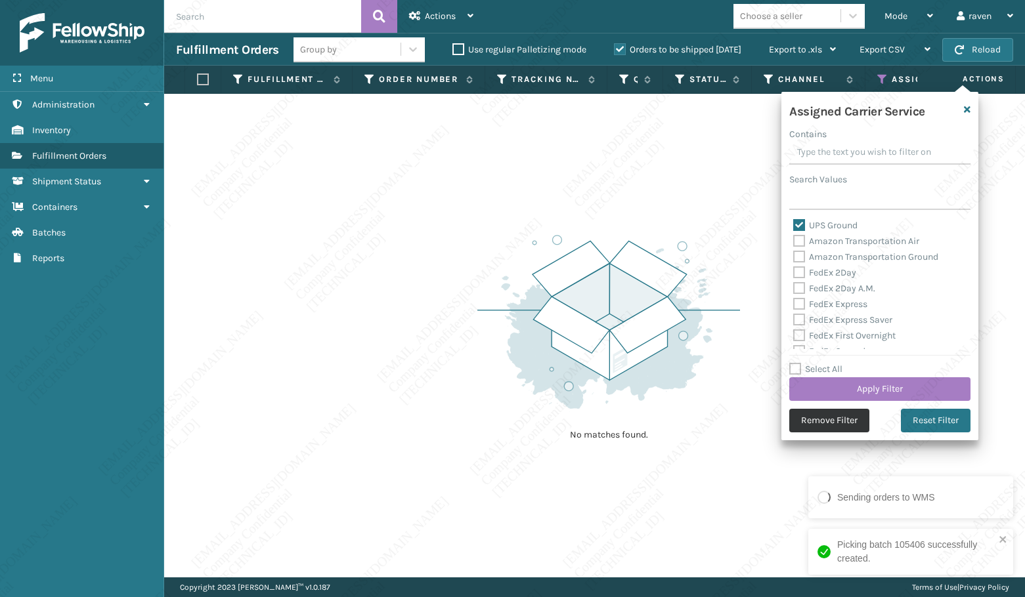
click at [843, 419] on button "Remove Filter" at bounding box center [829, 421] width 80 height 24
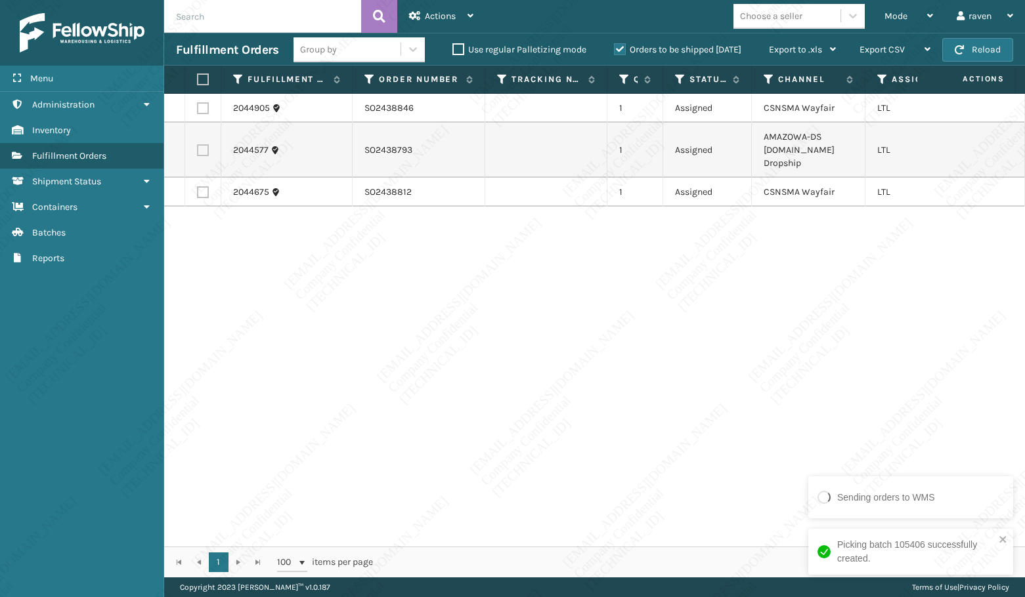
click at [848, 380] on div "2044905 SO2438846 1 Assigned CSNSMA Wayfair LTL 2044577 SO2438793 1 Assigned AM…" at bounding box center [594, 320] width 861 height 453
drag, startPoint x: 919, startPoint y: 225, endPoint x: 867, endPoint y: 234, distance: 53.4
click at [919, 225] on div "2044905 SO2438846 1 Assigned CSNSMA Wayfair LTL 2044577 SO2438793 1 Assigned AM…" at bounding box center [594, 320] width 861 height 453
click at [206, 110] on label at bounding box center [203, 108] width 12 height 12
click at [198, 110] on input "checkbox" at bounding box center [197, 106] width 1 height 9
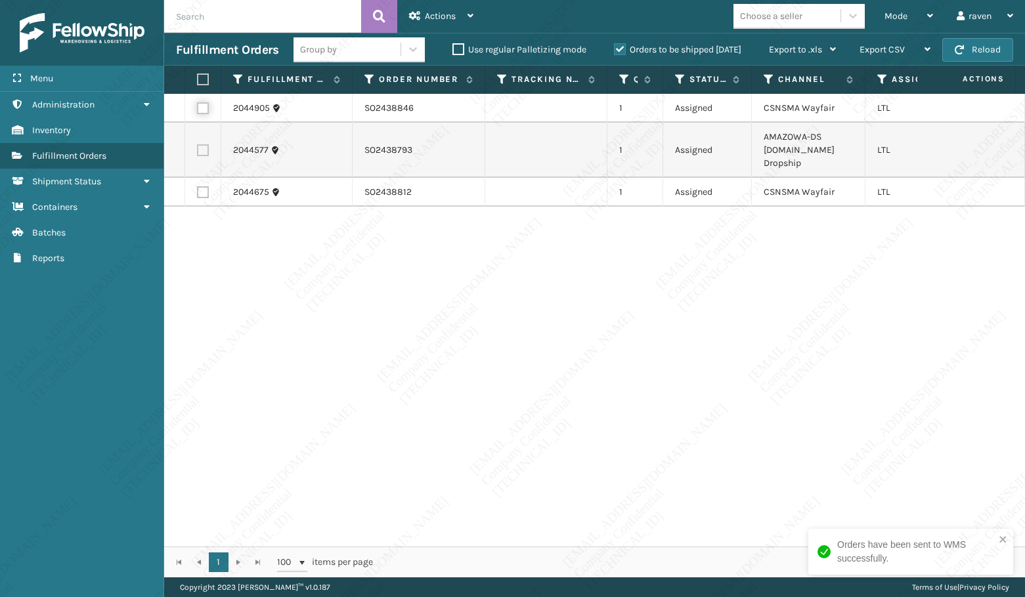
checkbox input "true"
click at [203, 192] on label at bounding box center [203, 192] width 12 height 12
click at [198, 192] on input "checkbox" at bounding box center [197, 190] width 1 height 9
checkbox input "true"
click at [458, 11] on div "Actions" at bounding box center [441, 16] width 64 height 33
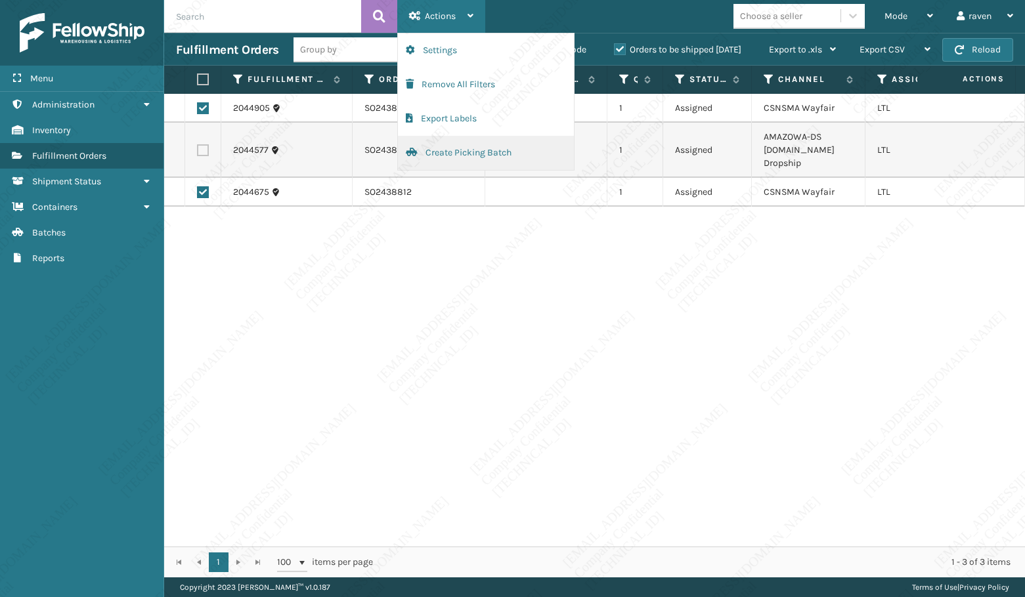
click at [436, 154] on button "Create Picking Batch" at bounding box center [486, 153] width 176 height 34
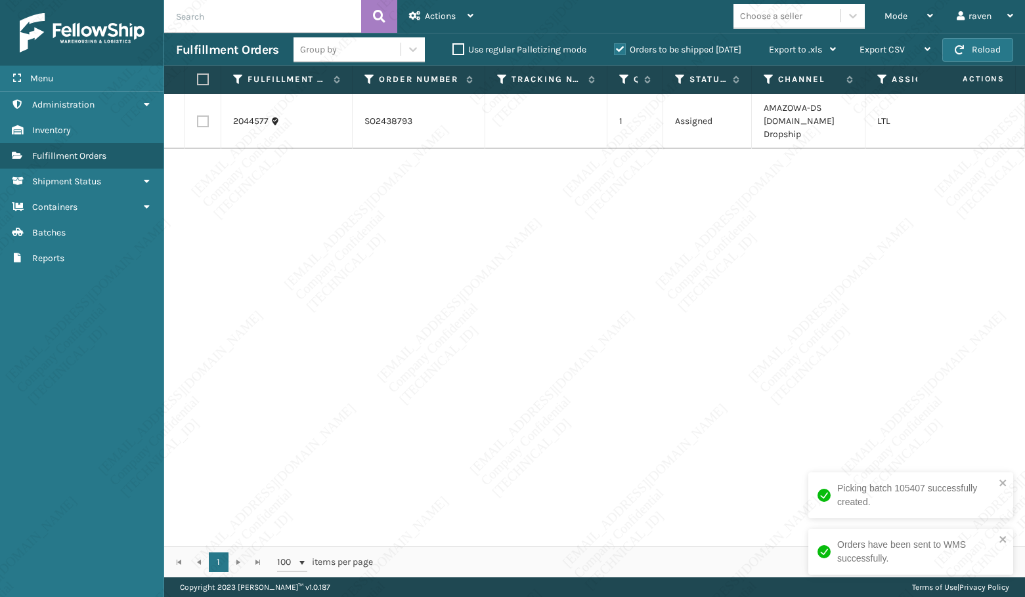
click at [701, 209] on div "2044577 SO2438793 1 Assigned AMAZOWA-DS [DOMAIN_NAME] Dropship LTL" at bounding box center [594, 320] width 861 height 453
click at [201, 78] on label at bounding box center [201, 80] width 8 height 12
click at [198, 78] on input "checkbox" at bounding box center [197, 80] width 1 height 9
checkbox input "true"
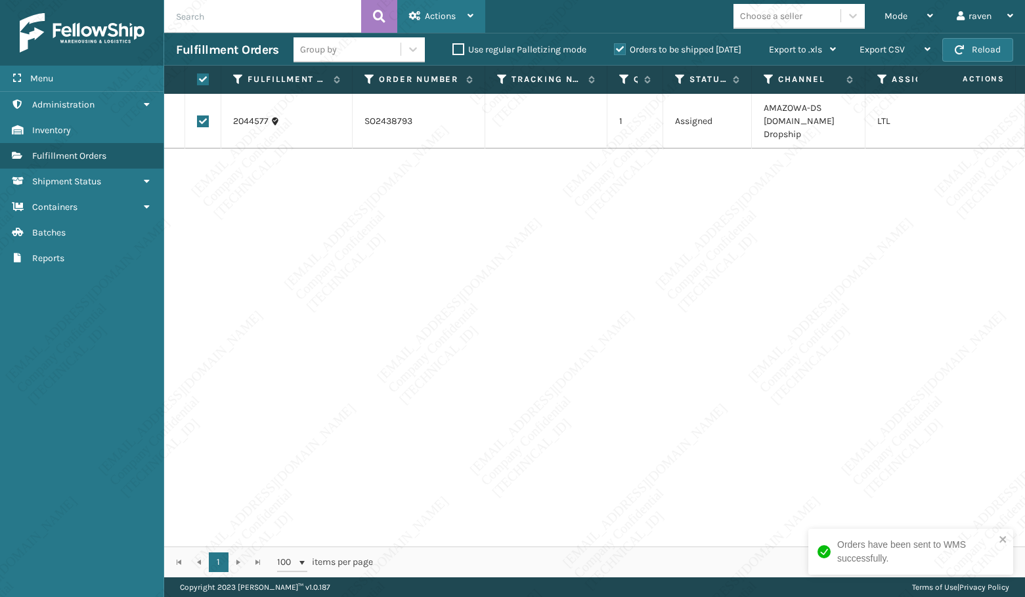
click at [427, 12] on span "Actions" at bounding box center [440, 16] width 31 height 11
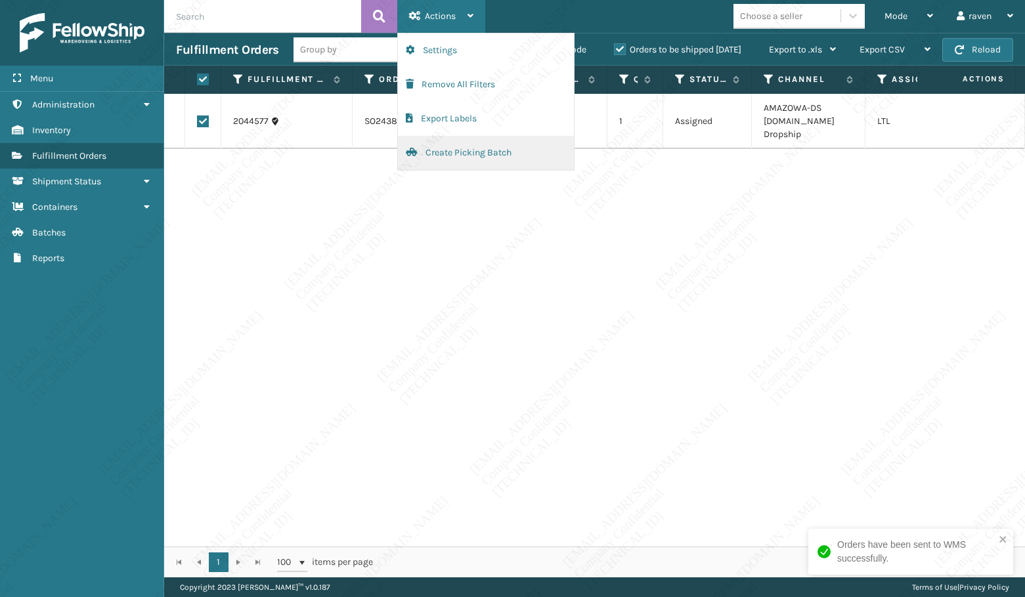
click at [446, 145] on button "Create Picking Batch" at bounding box center [486, 153] width 176 height 34
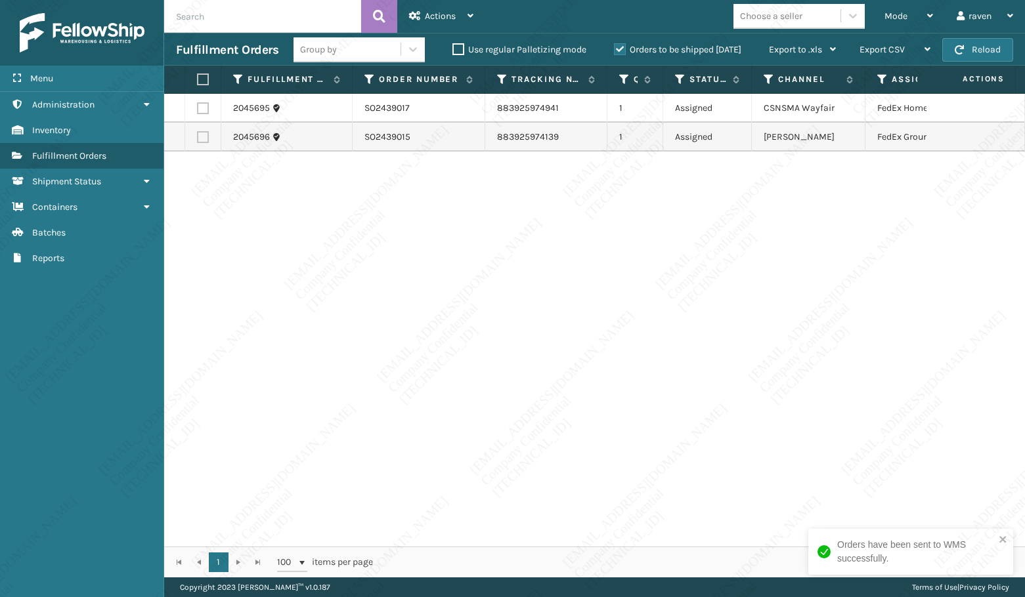
click at [204, 108] on label at bounding box center [203, 108] width 12 height 12
click at [198, 108] on input "checkbox" at bounding box center [197, 106] width 1 height 9
checkbox input "true"
click at [464, 12] on div "Actions" at bounding box center [441, 16] width 64 height 33
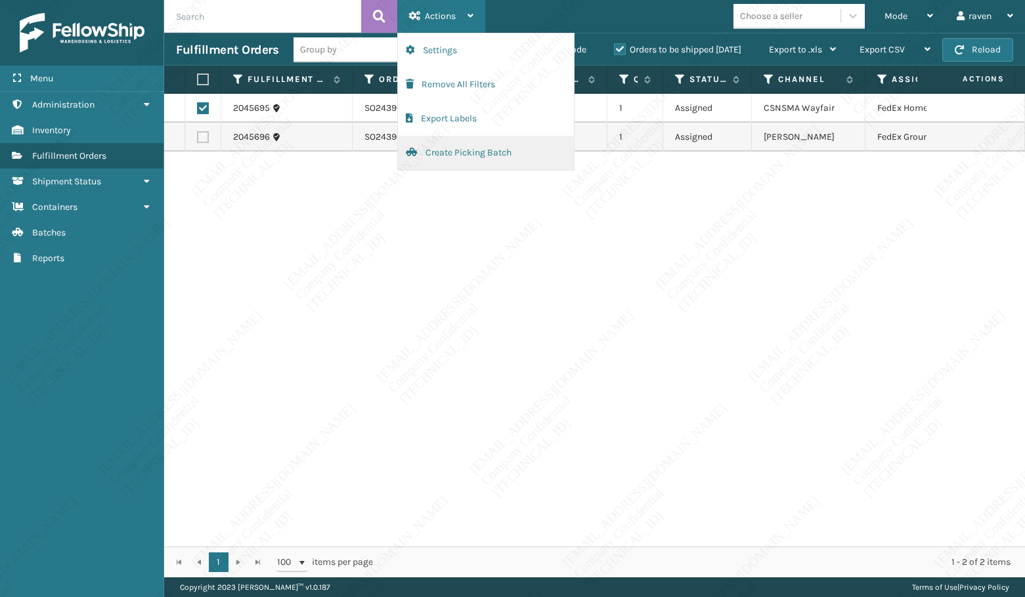
click at [455, 148] on button "Create Picking Batch" at bounding box center [486, 153] width 176 height 34
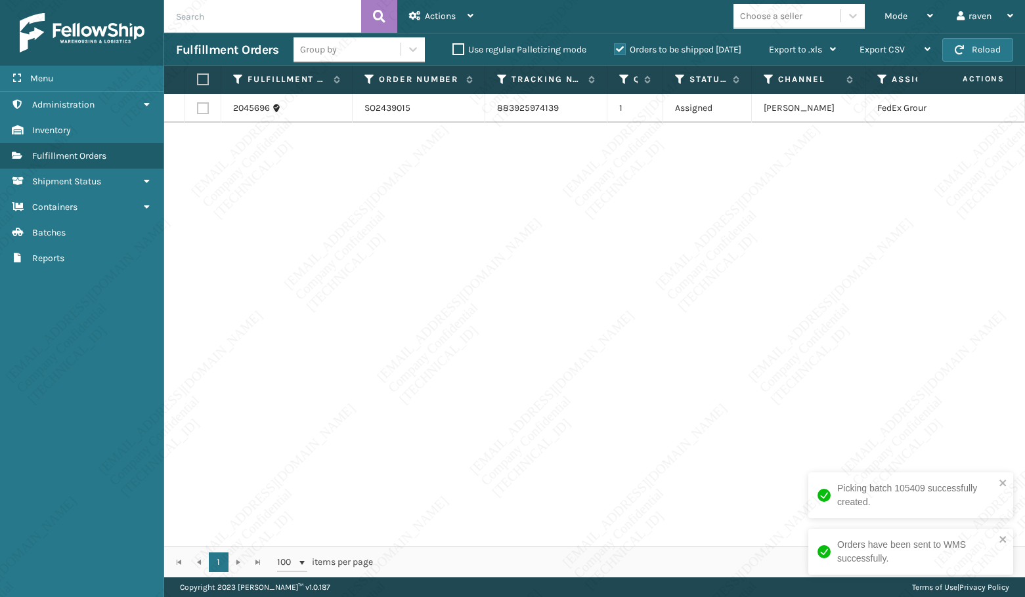
drag, startPoint x: 198, startPoint y: 77, endPoint x: 255, endPoint y: 72, distance: 58.0
click at [198, 76] on label at bounding box center [201, 80] width 8 height 12
click at [198, 76] on input "checkbox" at bounding box center [197, 80] width 1 height 9
checkbox input "true"
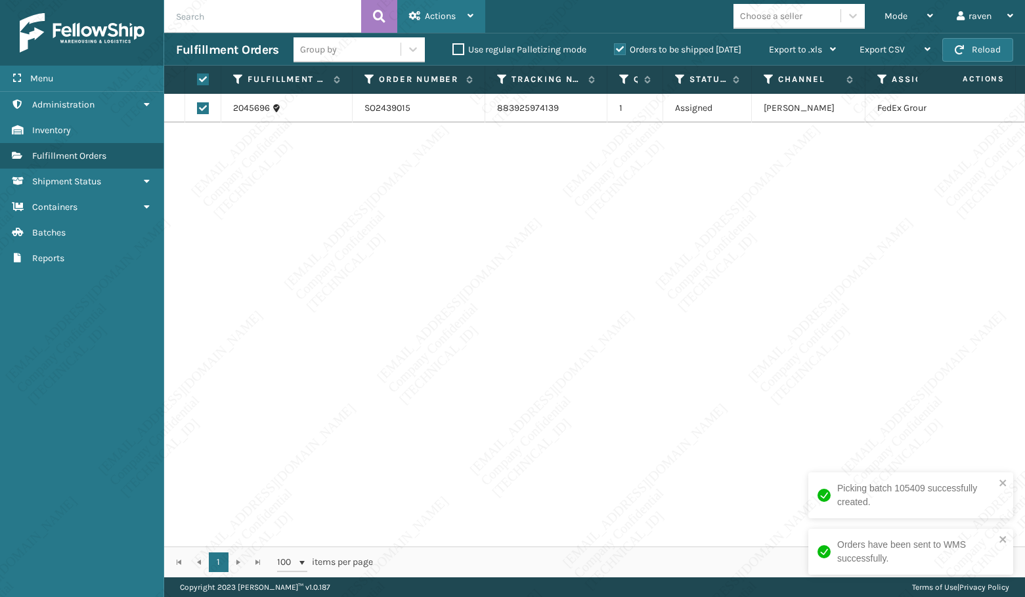
click at [472, 18] on icon at bounding box center [470, 15] width 6 height 9
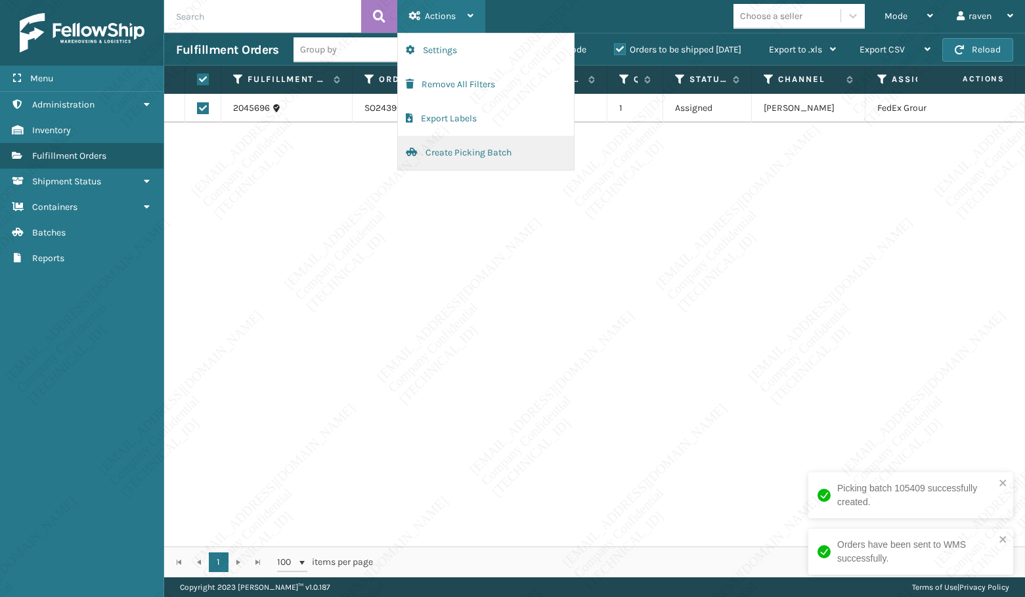
click at [446, 152] on button "Create Picking Batch" at bounding box center [486, 153] width 176 height 34
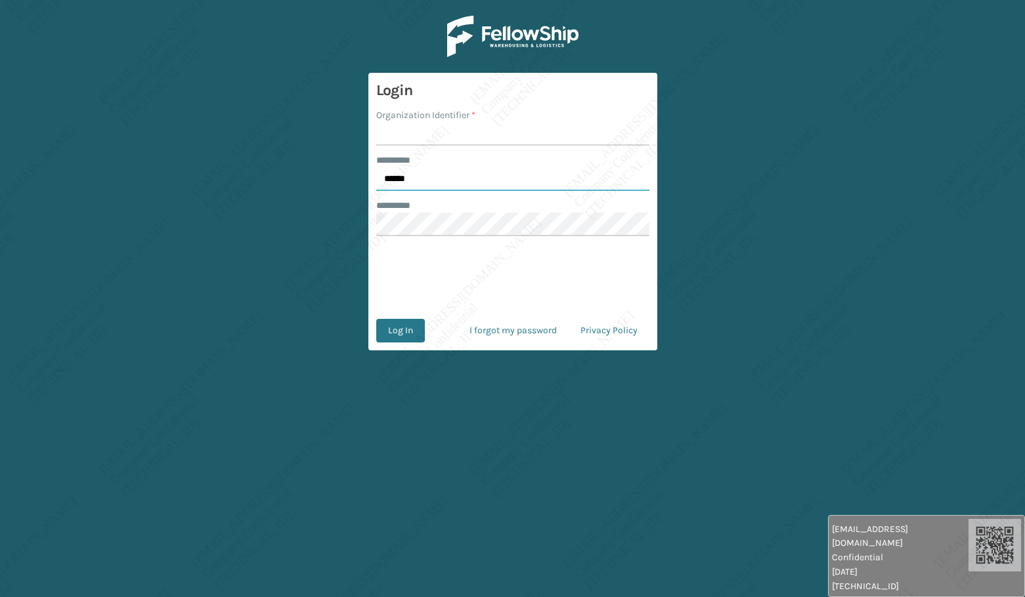
click at [399, 178] on input "******" at bounding box center [512, 179] width 273 height 24
type input "*****"
click at [410, 135] on input "Organization Identifier *" at bounding box center [512, 134] width 273 height 24
type input "[PERSON_NAME]"
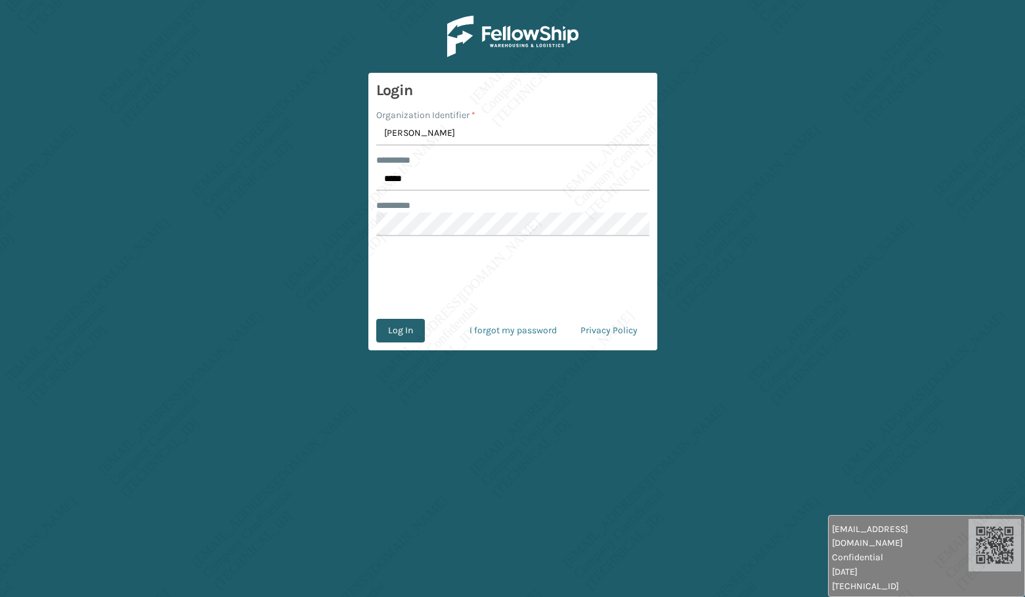
click at [404, 323] on button "Log In" at bounding box center [400, 331] width 49 height 24
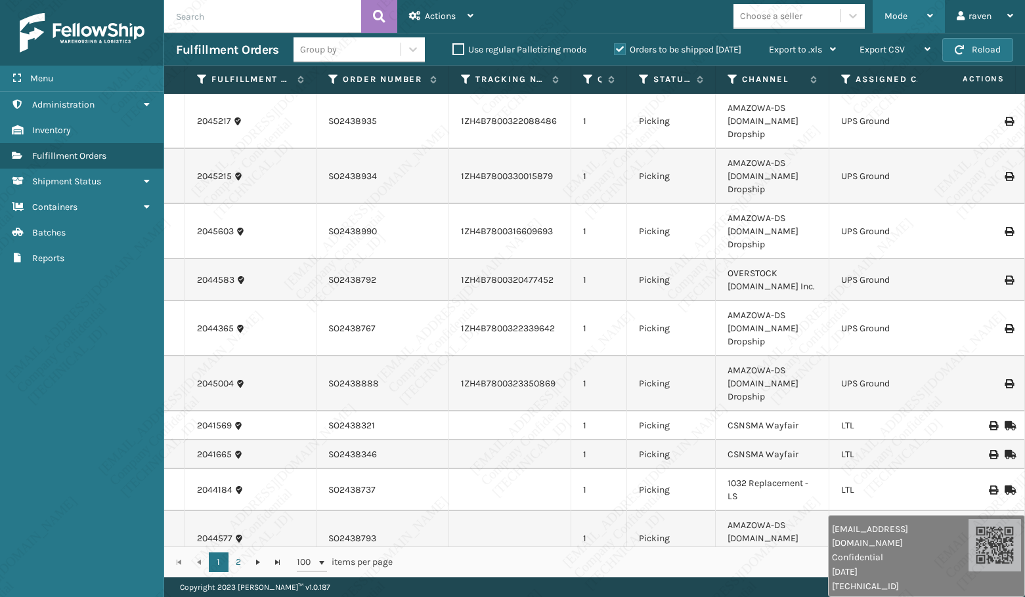
click at [906, 15] on span "Mode" at bounding box center [895, 16] width 23 height 11
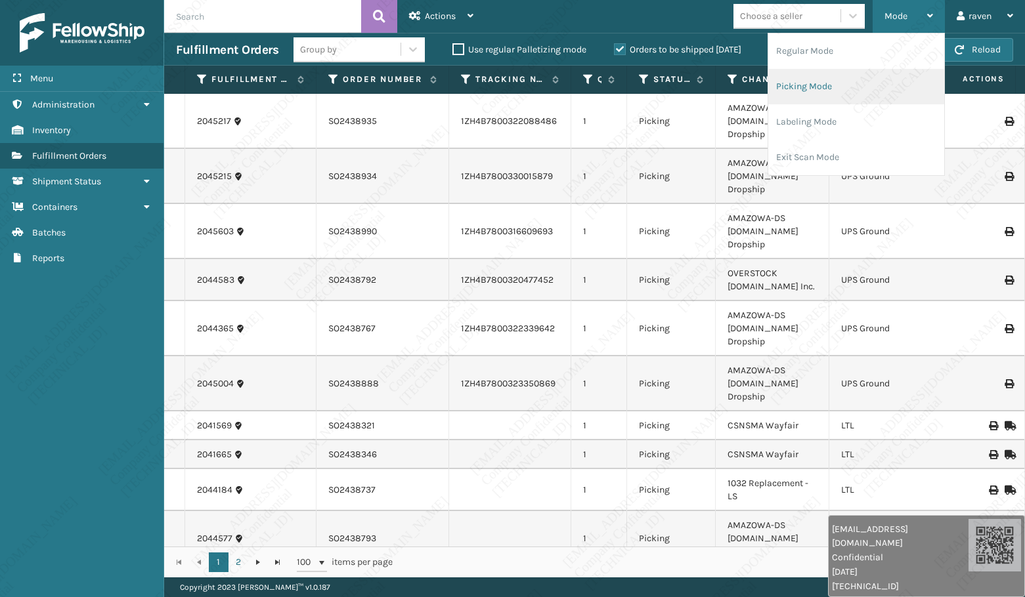
click at [848, 91] on li "Picking Mode" at bounding box center [856, 86] width 176 height 35
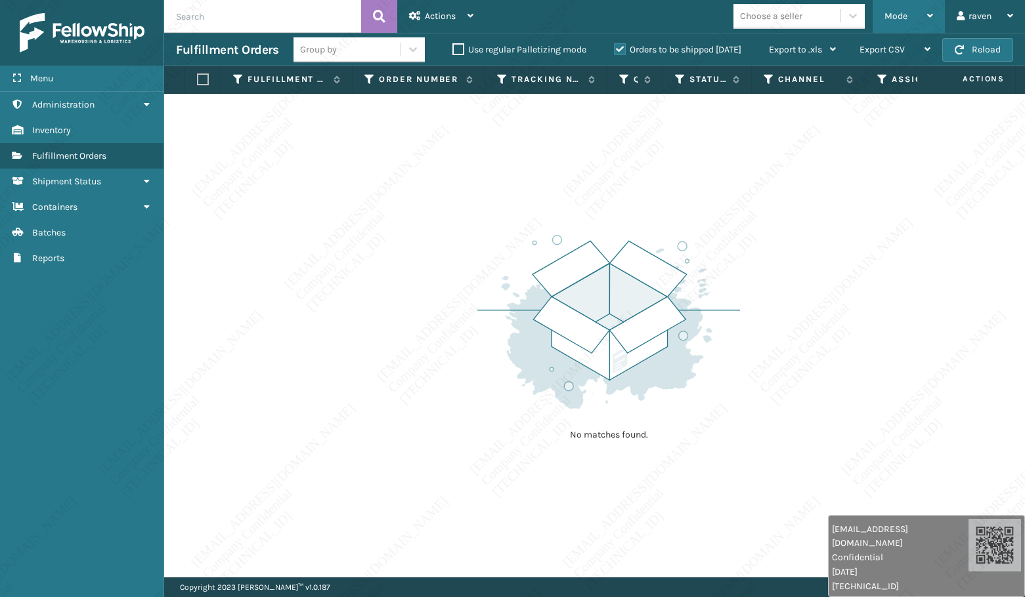
click at [901, 19] on span "Mode" at bounding box center [895, 16] width 23 height 11
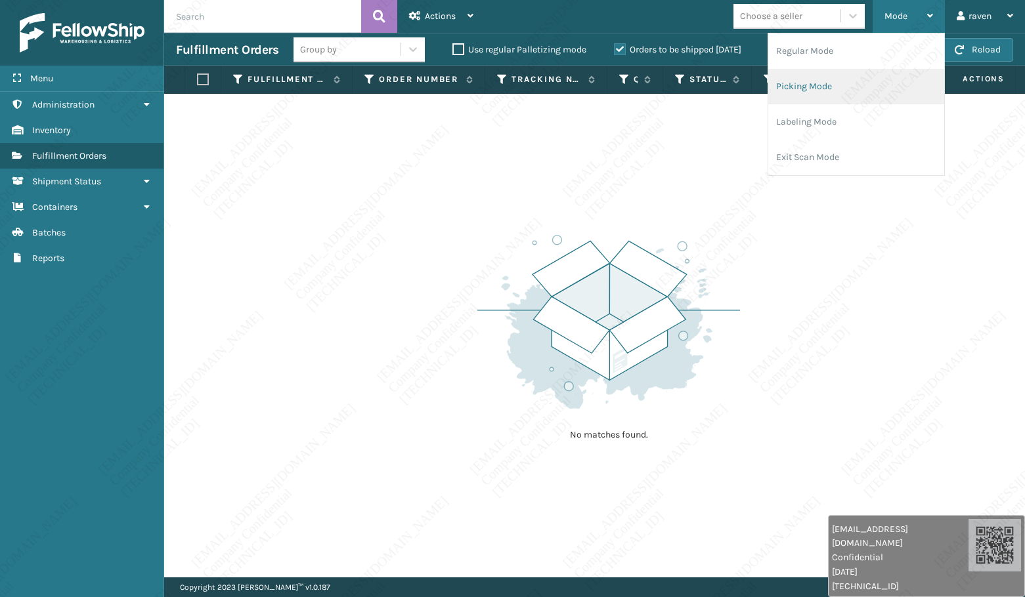
click at [852, 80] on li "Picking Mode" at bounding box center [856, 86] width 176 height 35
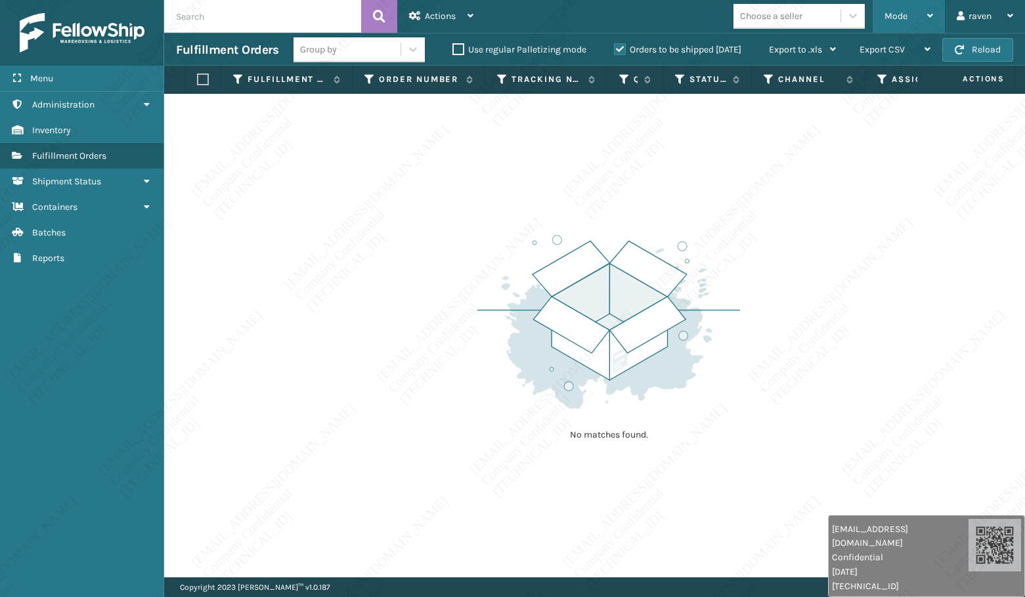
click at [890, 27] on div "Mode" at bounding box center [908, 16] width 49 height 33
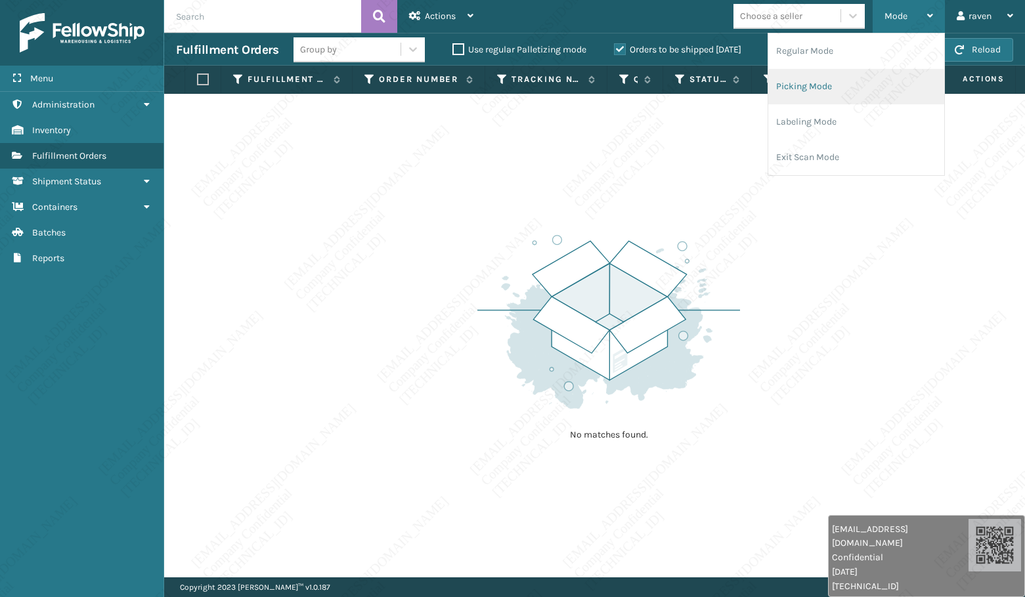
click at [804, 96] on li "Picking Mode" at bounding box center [856, 86] width 176 height 35
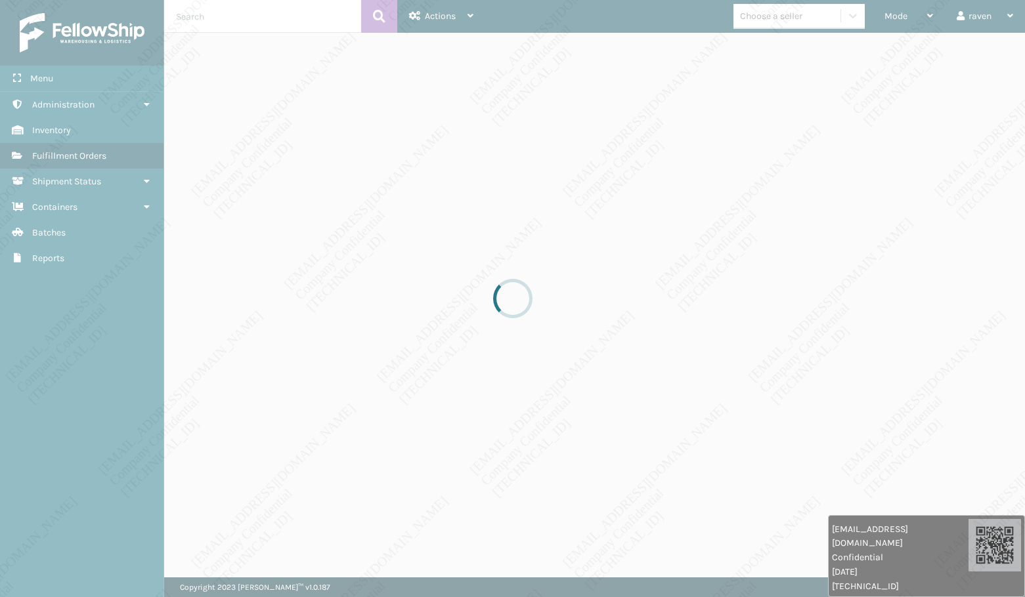
click at [728, 254] on div at bounding box center [512, 298] width 1025 height 597
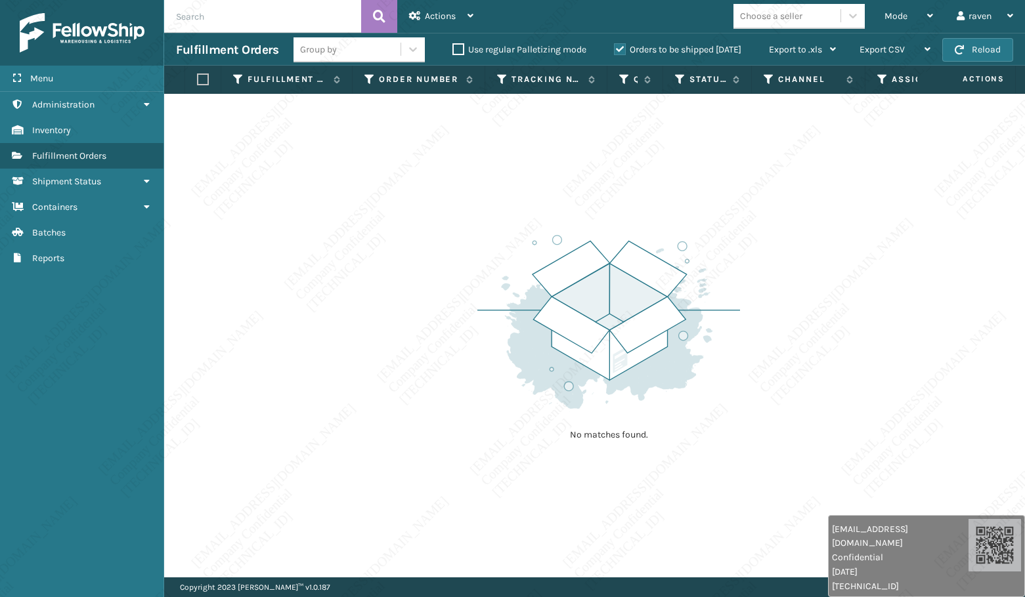
click at [514, 194] on div "No matches found." at bounding box center [594, 336] width 861 height 484
click at [473, 290] on div "No matches found." at bounding box center [594, 336] width 861 height 484
click at [631, 254] on img at bounding box center [608, 322] width 263 height 182
drag, startPoint x: 628, startPoint y: 255, endPoint x: 788, endPoint y: 219, distance: 164.2
click at [788, 219] on div "No matches found." at bounding box center [594, 336] width 861 height 484
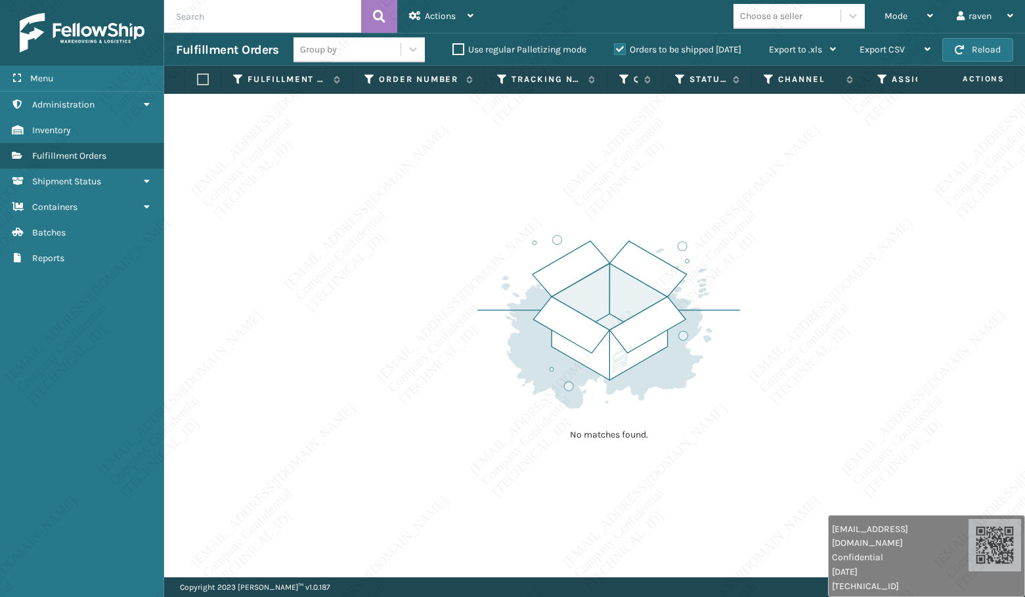
click at [789, 219] on div "No matches found." at bounding box center [594, 336] width 861 height 484
click at [790, 235] on div "No matches found." at bounding box center [594, 336] width 861 height 484
click at [801, 270] on div "No matches found." at bounding box center [594, 336] width 861 height 484
click at [649, 304] on img at bounding box center [608, 322] width 263 height 182
click at [664, 287] on img at bounding box center [608, 322] width 263 height 182
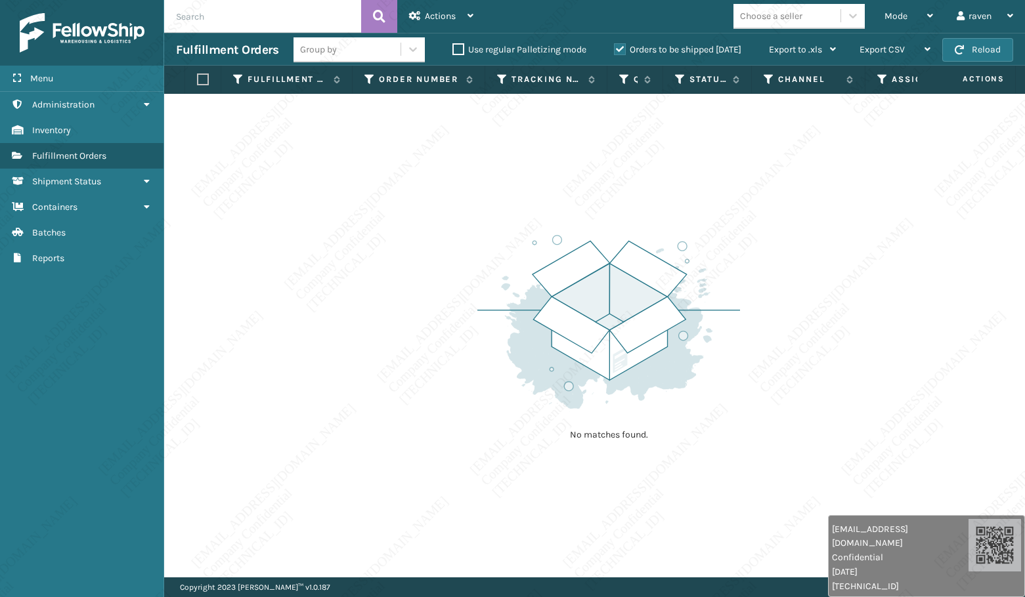
click at [580, 404] on img at bounding box center [608, 322] width 263 height 182
click at [681, 328] on img at bounding box center [608, 322] width 263 height 182
click at [647, 358] on img at bounding box center [608, 322] width 263 height 182
click at [892, 12] on span "Mode" at bounding box center [895, 16] width 23 height 11
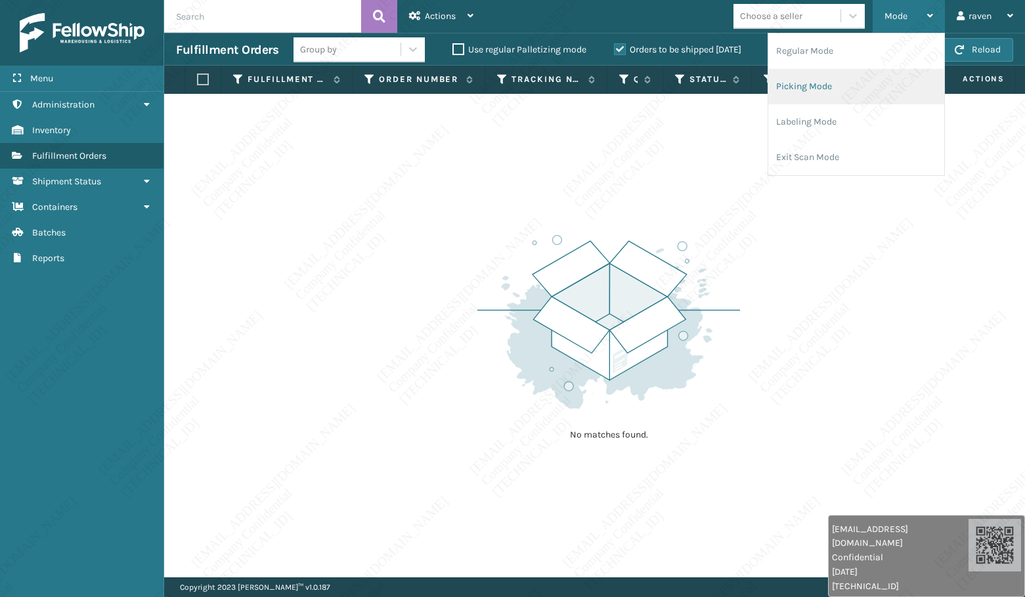
click at [850, 77] on li "Picking Mode" at bounding box center [856, 86] width 176 height 35
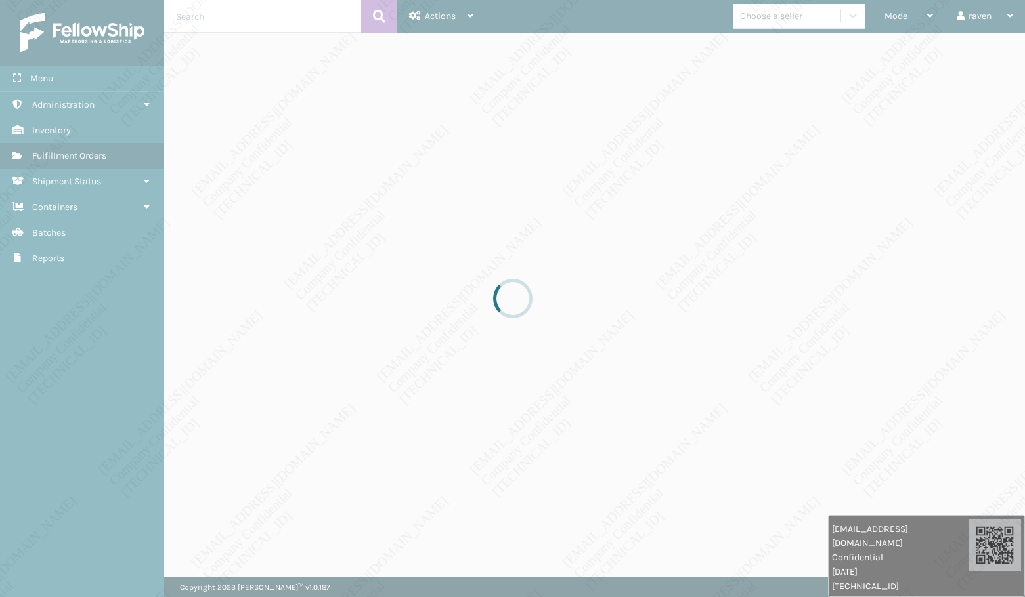
click at [809, 230] on div at bounding box center [512, 298] width 1025 height 597
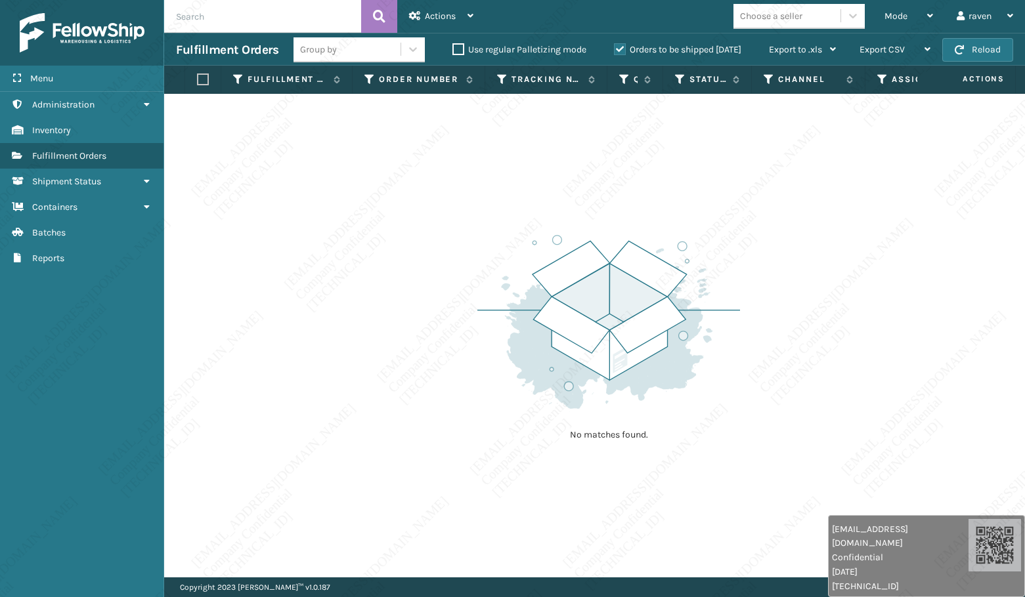
click at [846, 406] on div "No matches found." at bounding box center [594, 336] width 861 height 484
click at [832, 402] on div "No matches found." at bounding box center [594, 336] width 861 height 484
drag, startPoint x: 861, startPoint y: 377, endPoint x: 860, endPoint y: 362, distance: 15.2
click at [865, 369] on div "No matches found." at bounding box center [594, 336] width 861 height 484
click at [860, 362] on div "No matches found." at bounding box center [594, 336] width 861 height 484
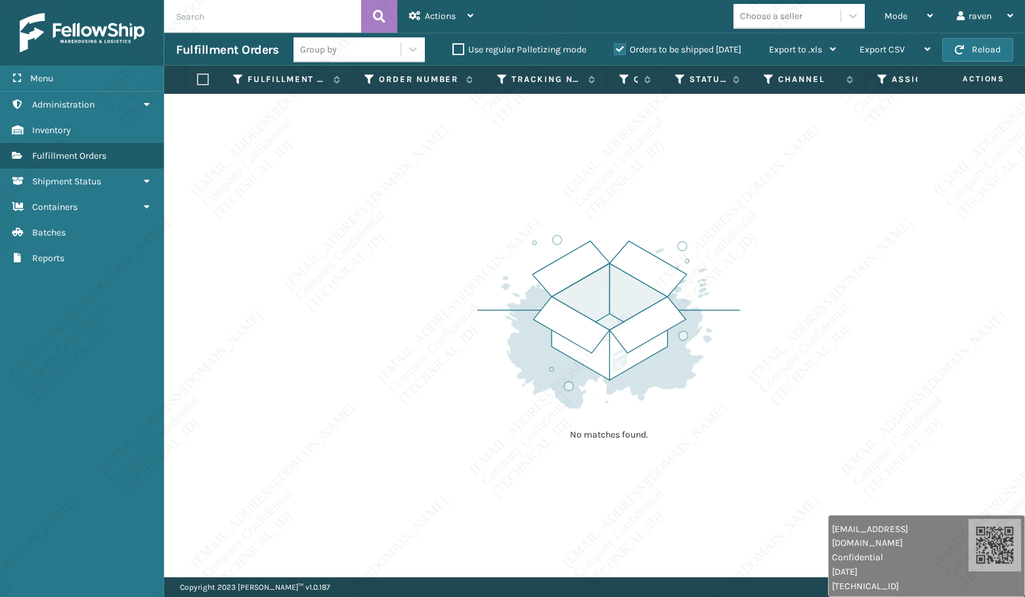
click at [860, 362] on div "No matches found." at bounding box center [594, 336] width 861 height 484
click at [860, 360] on div "No matches found." at bounding box center [594, 336] width 861 height 484
click at [846, 547] on span "[EMAIL_ADDRESS][DOMAIN_NAME]" at bounding box center [900, 550] width 137 height 28
click at [425, 216] on div "No matches found." at bounding box center [594, 336] width 861 height 484
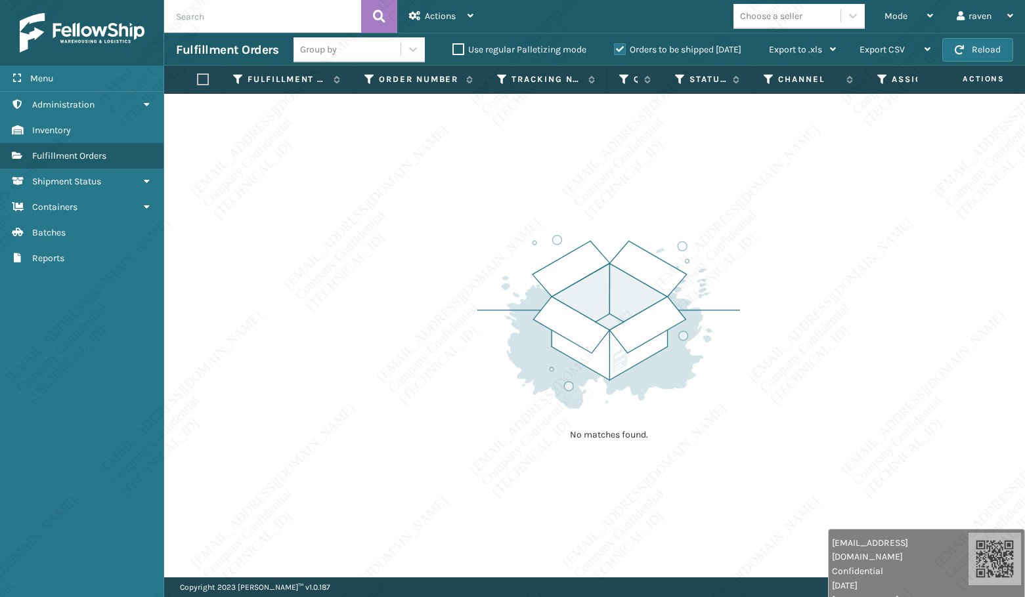
click at [353, 207] on div "No matches found." at bounding box center [594, 336] width 861 height 484
click at [441, 205] on div "No matches found." at bounding box center [594, 336] width 861 height 484
click at [440, 208] on div "No matches found." at bounding box center [594, 336] width 861 height 484
click at [437, 208] on div "No matches found." at bounding box center [594, 336] width 861 height 484
click at [415, 353] on div "No matches found." at bounding box center [594, 336] width 861 height 484
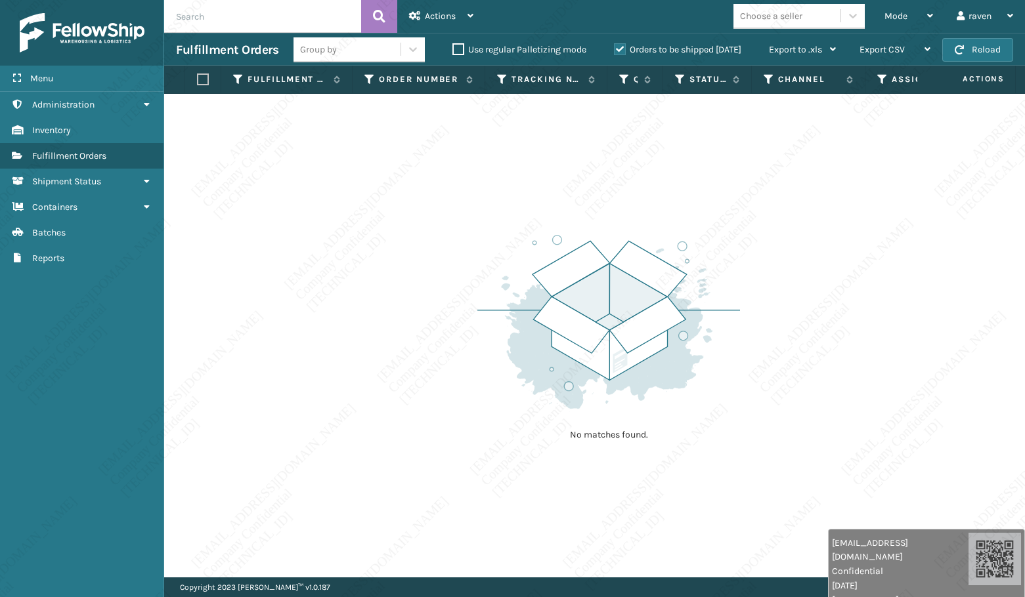
click at [417, 356] on div "No matches found." at bounding box center [594, 336] width 861 height 484
click at [418, 356] on div "No matches found." at bounding box center [594, 336] width 861 height 484
click at [420, 359] on div "No matches found." at bounding box center [594, 336] width 861 height 484
click at [421, 360] on div "No matches found." at bounding box center [594, 336] width 861 height 484
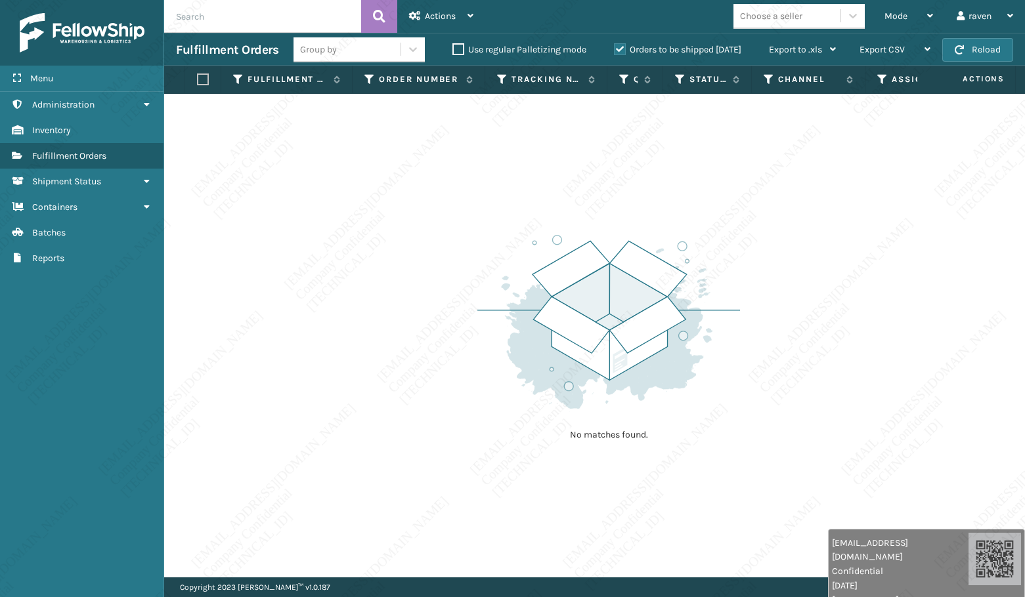
click at [421, 360] on div "No matches found." at bounding box center [594, 336] width 861 height 484
click at [428, 376] on div "No matches found." at bounding box center [594, 336] width 861 height 484
click at [429, 376] on div "No matches found." at bounding box center [594, 336] width 861 height 484
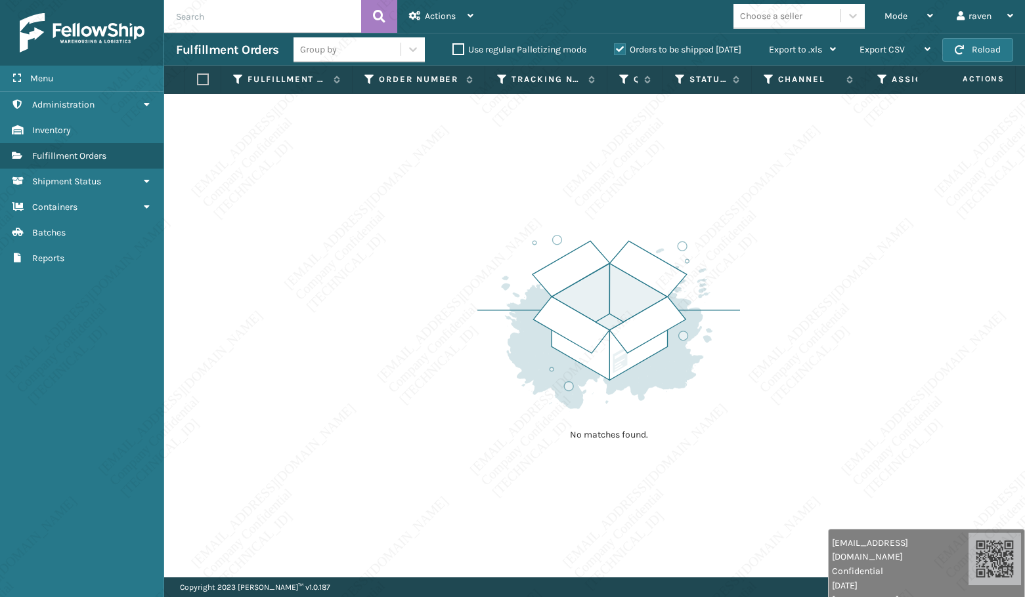
click at [429, 376] on div "No matches found." at bounding box center [594, 336] width 861 height 484
click at [430, 378] on div "No matches found." at bounding box center [594, 336] width 861 height 484
drag, startPoint x: 435, startPoint y: 359, endPoint x: 444, endPoint y: 384, distance: 26.4
click at [444, 384] on div "No matches found." at bounding box center [594, 336] width 861 height 484
click at [447, 394] on div "No matches found." at bounding box center [594, 336] width 861 height 484
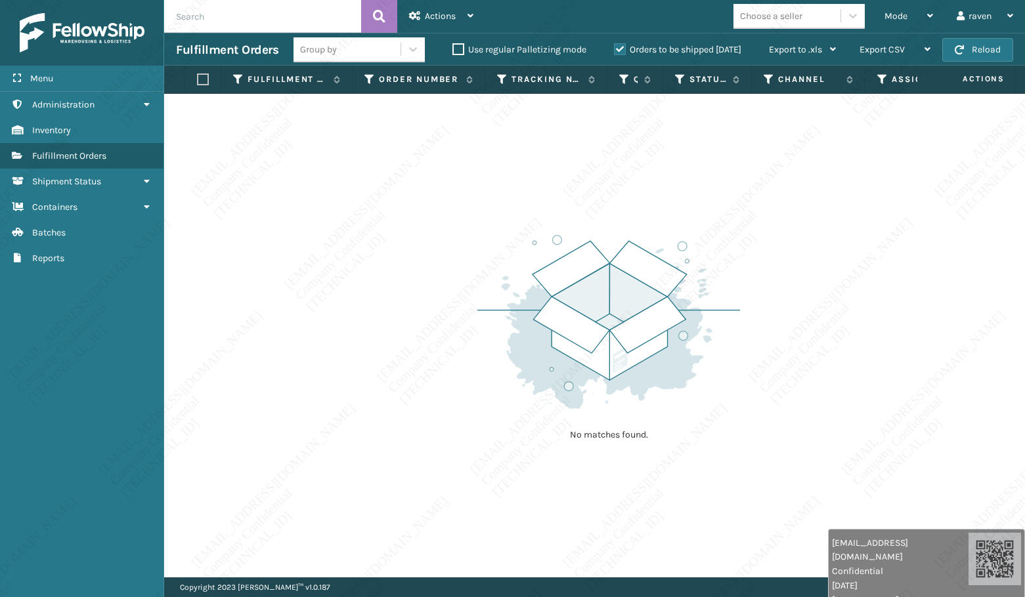
click at [453, 395] on div "No matches found." at bounding box center [594, 336] width 861 height 484
click at [454, 397] on div "No matches found." at bounding box center [594, 336] width 861 height 484
click at [453, 398] on div "No matches found." at bounding box center [594, 336] width 861 height 484
click at [452, 400] on div "No matches found." at bounding box center [594, 336] width 861 height 484
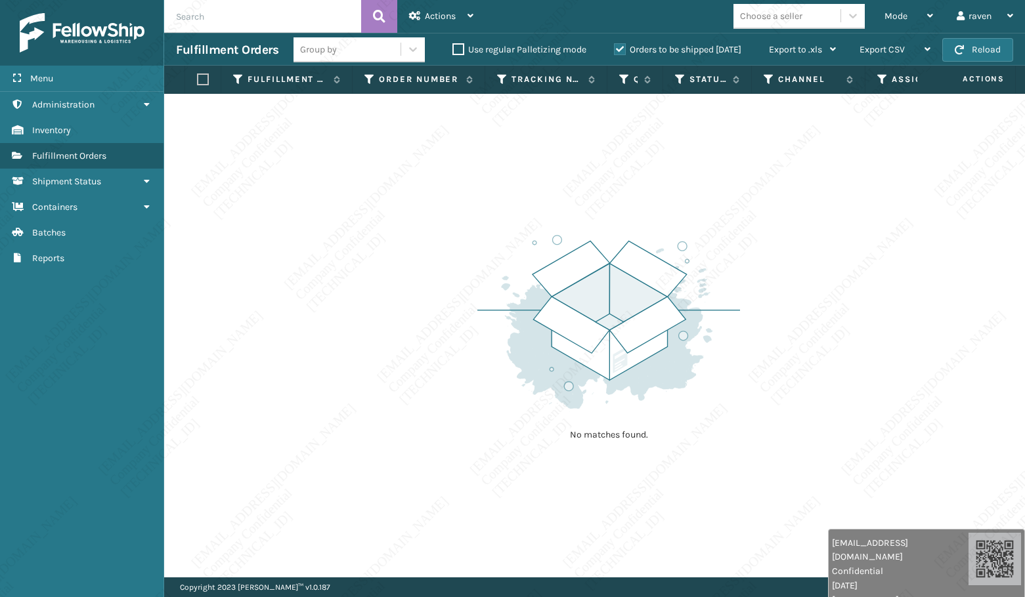
click at [454, 400] on div "No matches found." at bounding box center [594, 336] width 861 height 484
click at [457, 401] on div "No matches found." at bounding box center [594, 336] width 861 height 484
click at [458, 402] on div "No matches found." at bounding box center [594, 336] width 861 height 484
click at [526, 293] on img at bounding box center [608, 322] width 263 height 182
click at [526, 294] on img at bounding box center [608, 322] width 263 height 182
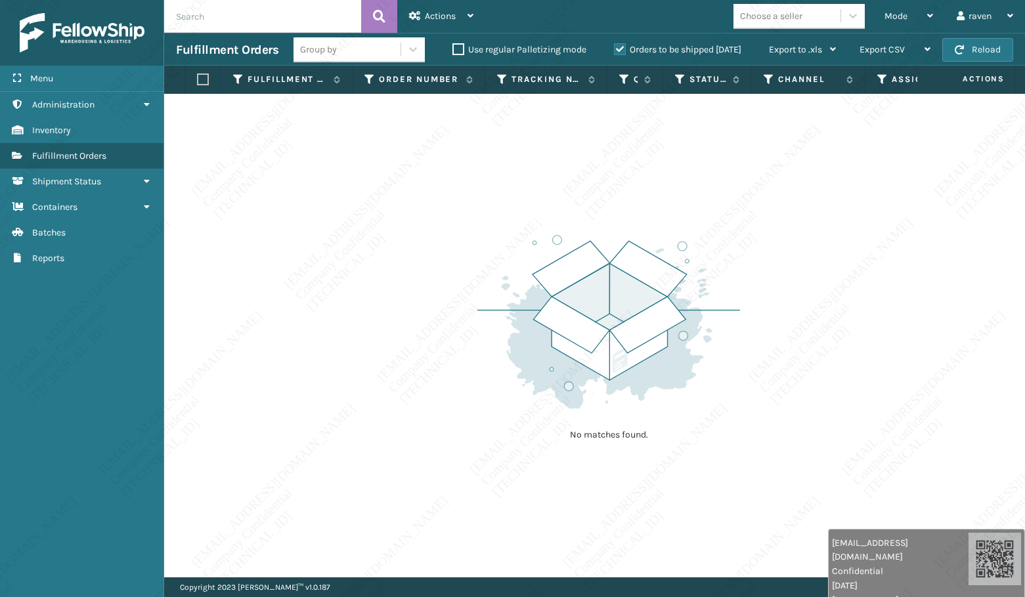
click at [324, 408] on div "No matches found." at bounding box center [594, 336] width 861 height 484
click at [877, 13] on div "Mode Regular Mode Picking Mode Labeling Mode Exit Scan Mode" at bounding box center [909, 16] width 72 height 33
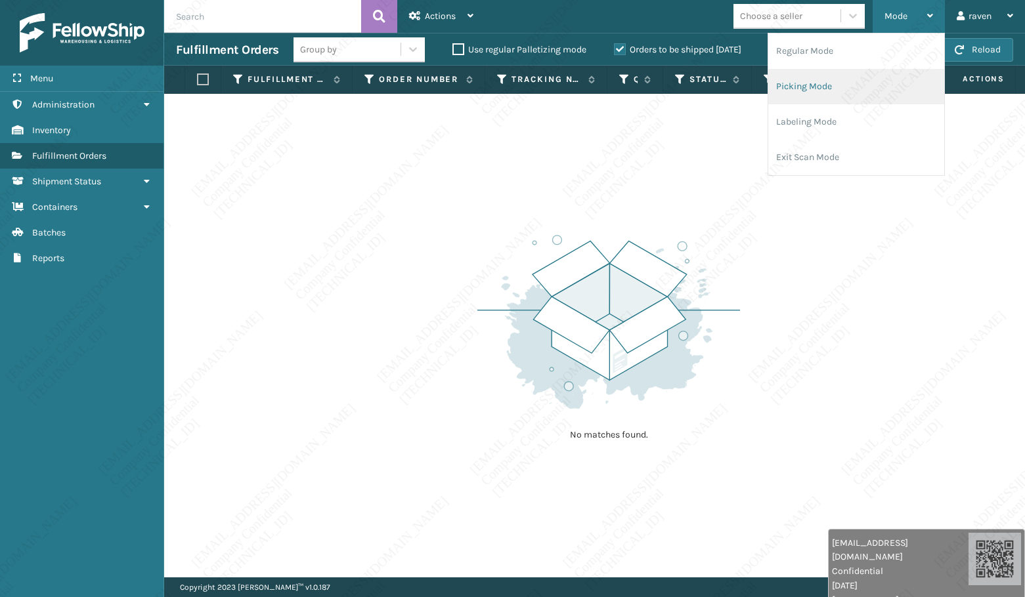
click at [841, 75] on li "Picking Mode" at bounding box center [856, 86] width 176 height 35
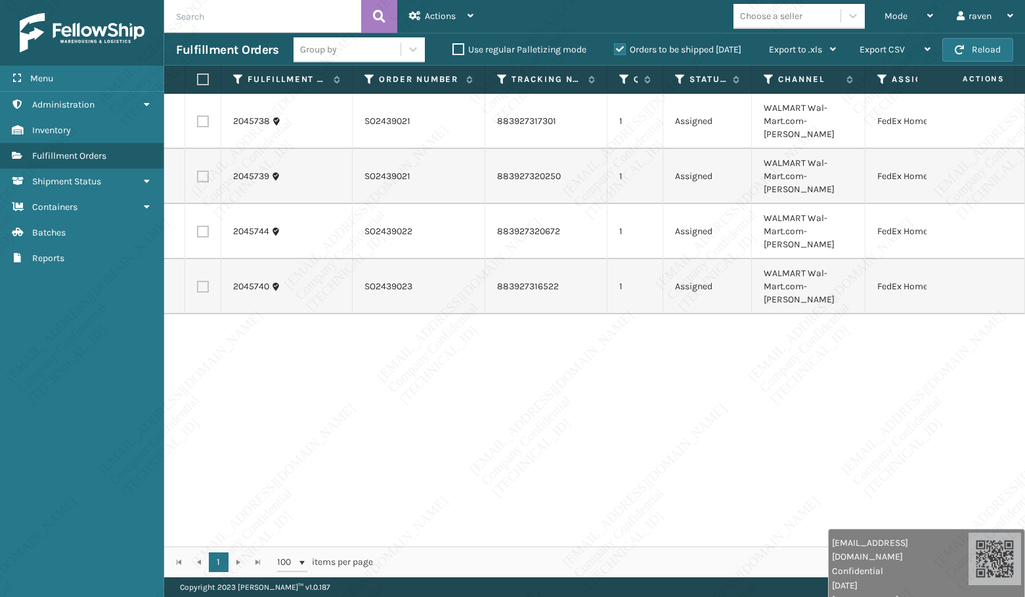
click at [199, 77] on label at bounding box center [201, 80] width 8 height 12
click at [198, 77] on input "checkbox" at bounding box center [197, 80] width 1 height 9
checkbox input "true"
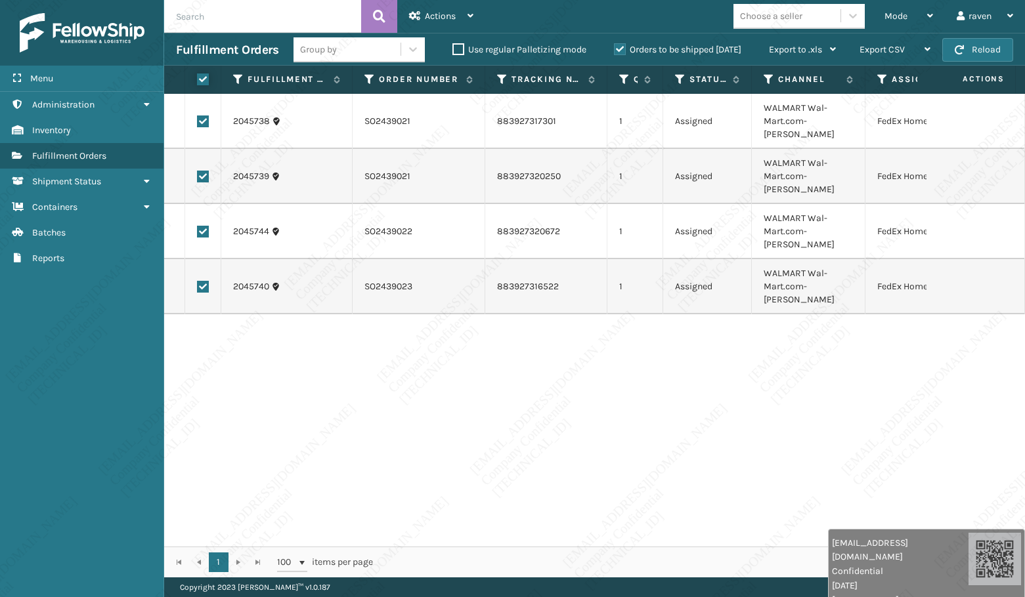
checkbox input "true"
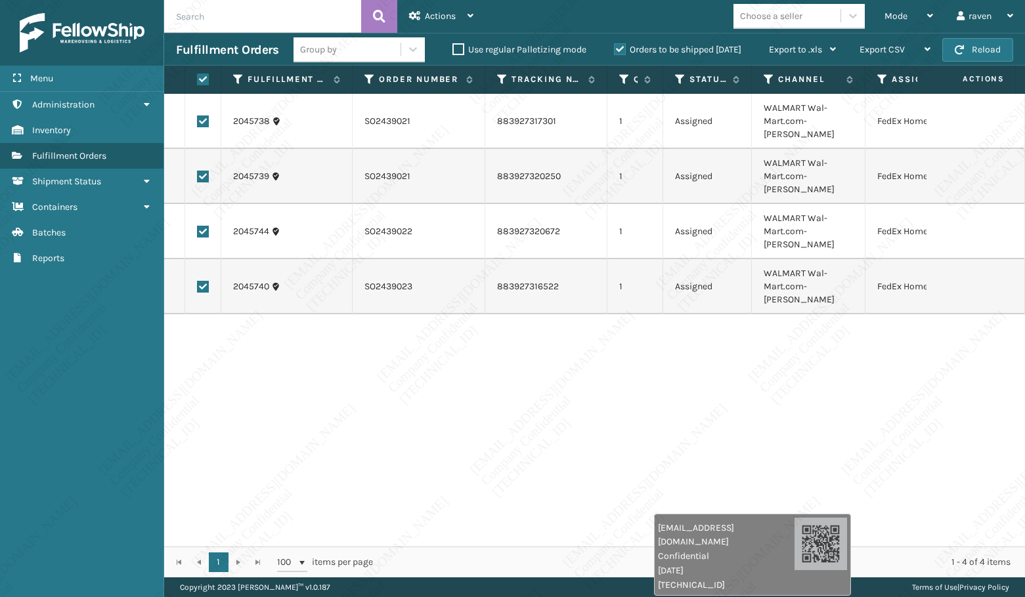
drag, startPoint x: 959, startPoint y: 570, endPoint x: 792, endPoint y: 556, distance: 167.3
click at [792, 556] on div "raven.urot@valoroo.com Confidential 8/28/2025 136.158.2.225" at bounding box center [752, 555] width 197 height 82
click at [427, 18] on span "Actions" at bounding box center [440, 16] width 31 height 11
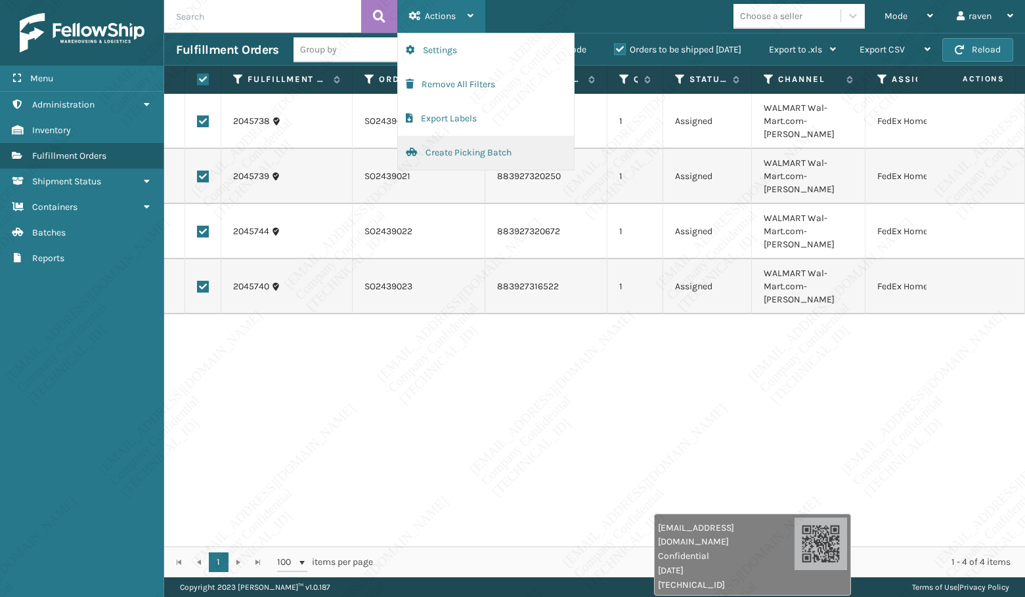
click at [425, 144] on button "Create Picking Batch" at bounding box center [486, 153] width 176 height 34
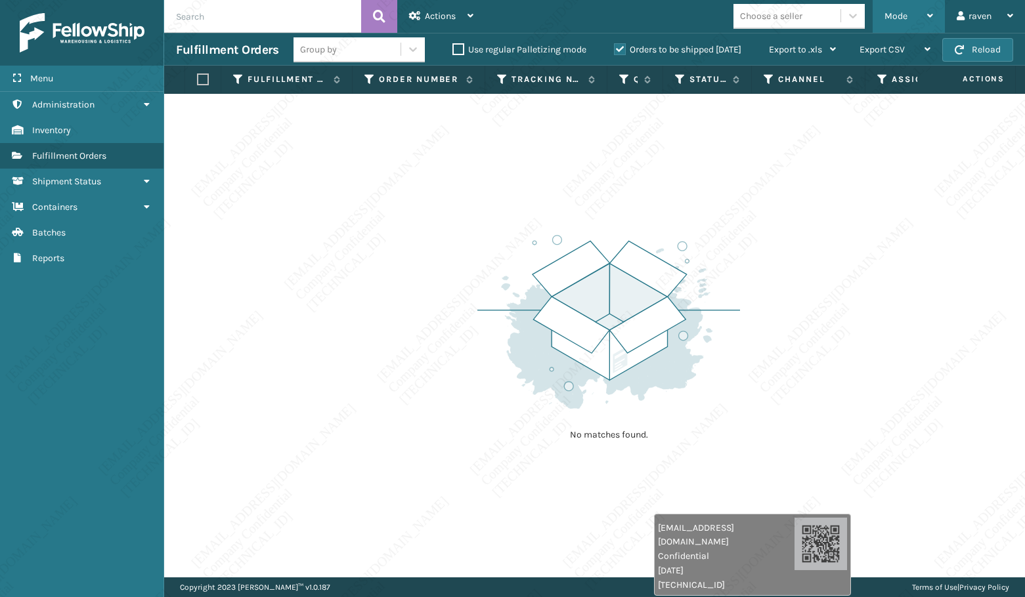
click at [890, 22] on div "Mode" at bounding box center [908, 16] width 49 height 33
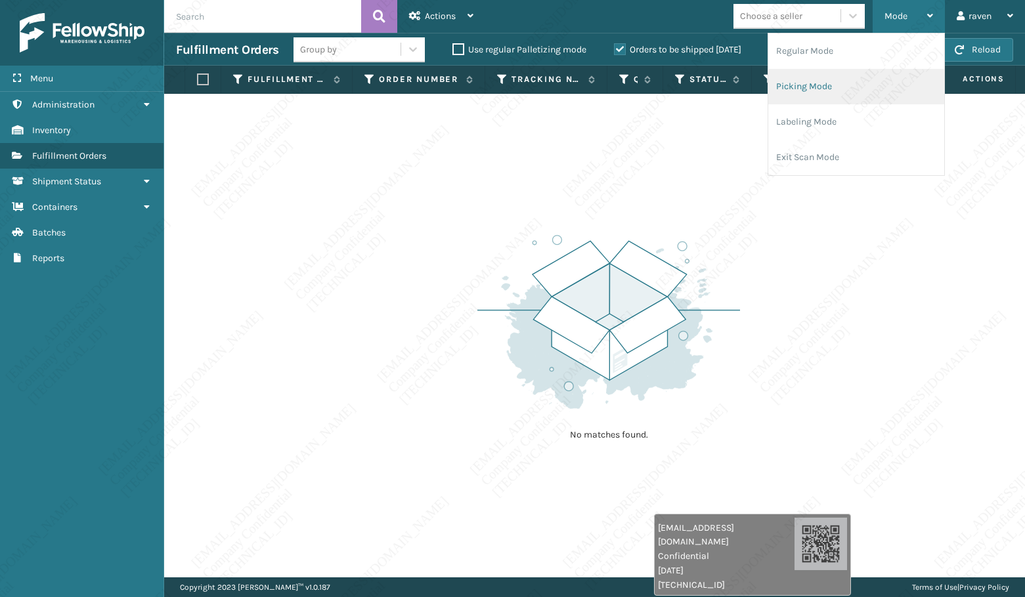
click at [870, 82] on li "Picking Mode" at bounding box center [856, 86] width 176 height 35
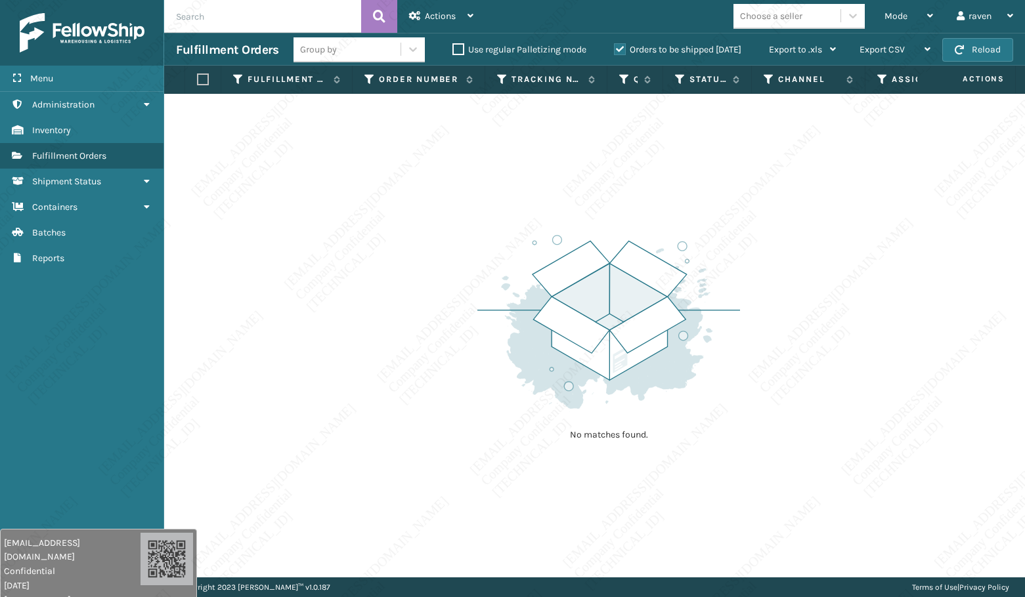
drag, startPoint x: 812, startPoint y: 549, endPoint x: 125, endPoint y: 461, distance: 692.3
click at [144, 580] on div "raven.urot@valoroo.com Confidential 8/28/2025 136.158.2.225" at bounding box center [98, 570] width 197 height 82
drag, startPoint x: 111, startPoint y: 433, endPoint x: 330, endPoint y: 200, distance: 319.1
click at [111, 431] on div "Menu Administration Inventory Fulfillment Orders Shipment Status Containers Bat…" at bounding box center [82, 298] width 164 height 597
click at [905, 9] on div "Mode" at bounding box center [908, 16] width 49 height 33
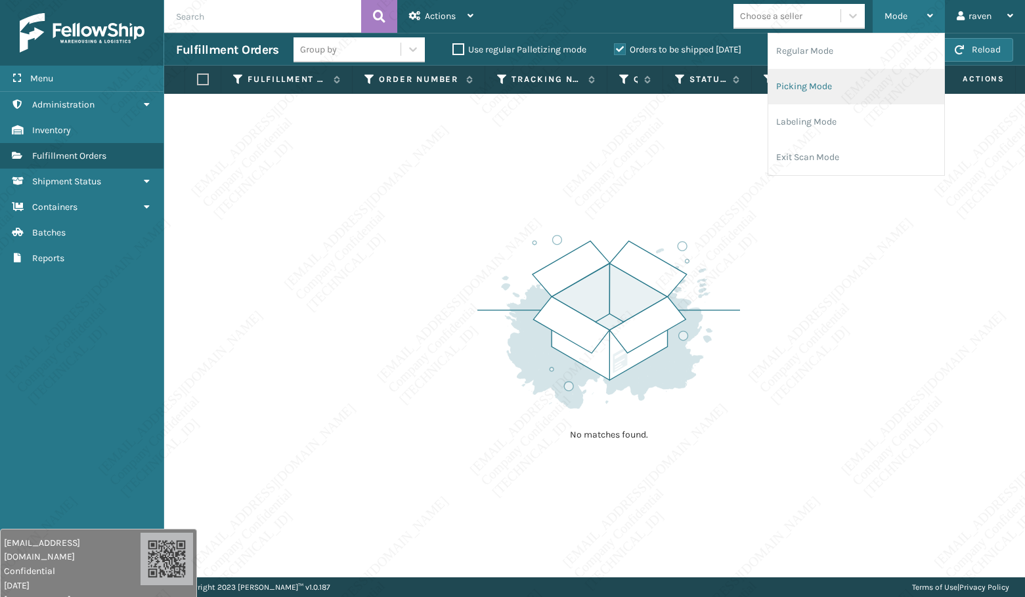
click at [831, 82] on li "Picking Mode" at bounding box center [856, 86] width 176 height 35
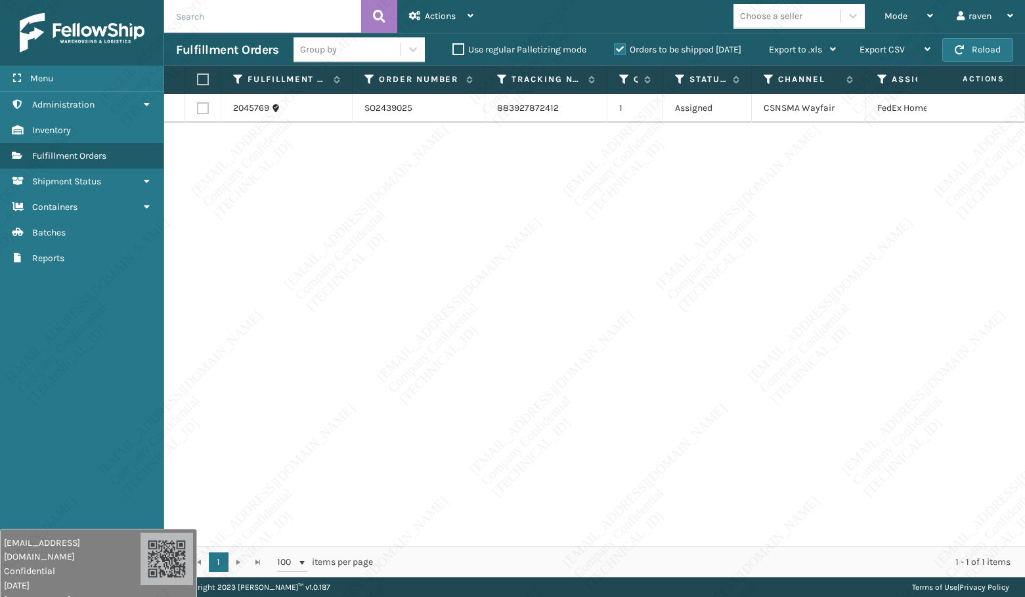
click at [754, 324] on div "2045769 SO2439025 883927872412 1 Assigned CSNSMA Wayfair FedEx Home Delivery" at bounding box center [594, 320] width 861 height 453
click at [752, 311] on div "2045769 SO2439025 883927872412 1 Assigned CSNSMA Wayfair FedEx Home Delivery" at bounding box center [594, 320] width 861 height 453
click at [203, 84] on label at bounding box center [201, 80] width 8 height 12
click at [198, 84] on input "checkbox" at bounding box center [197, 80] width 1 height 9
checkbox input "true"
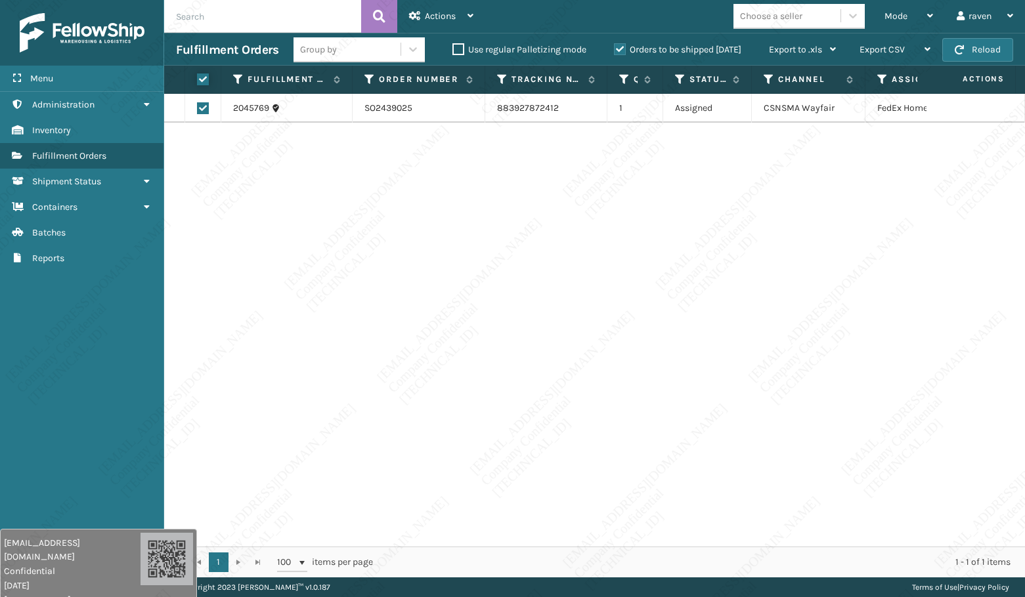
checkbox input "true"
click at [439, 20] on span "Actions" at bounding box center [440, 16] width 31 height 11
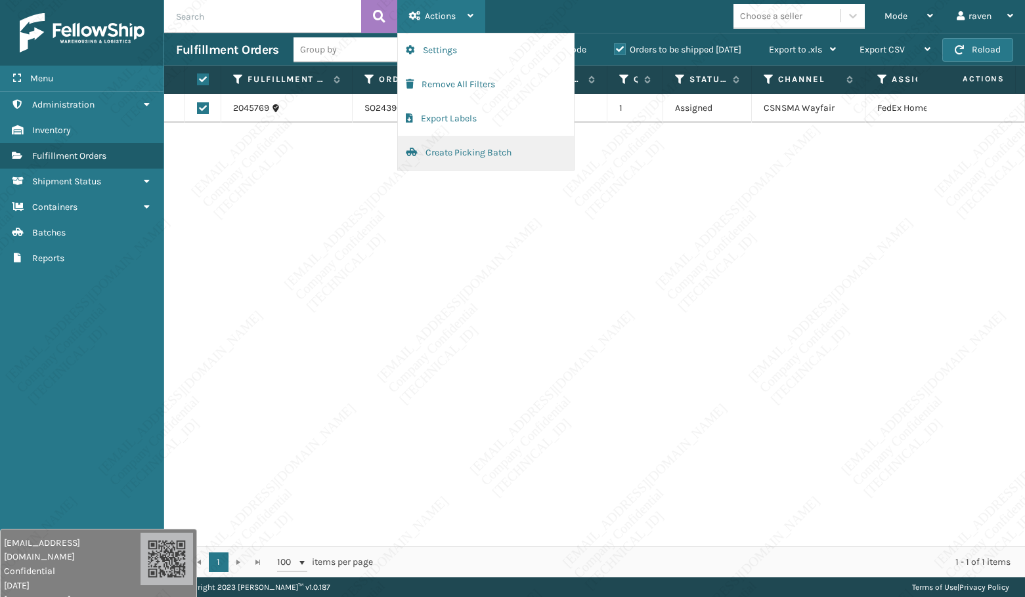
click at [447, 152] on button "Create Picking Batch" at bounding box center [486, 153] width 176 height 34
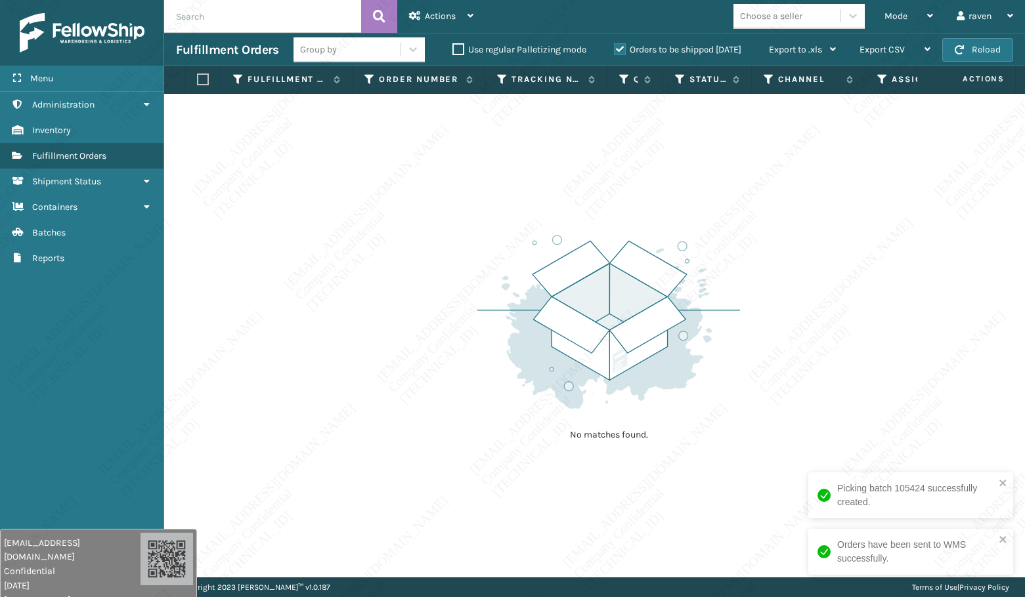
drag, startPoint x: 796, startPoint y: 405, endPoint x: 775, endPoint y: 391, distance: 25.1
click at [796, 402] on div "No matches found." at bounding box center [594, 336] width 861 height 484
click at [894, 17] on span "Mode" at bounding box center [895, 16] width 23 height 11
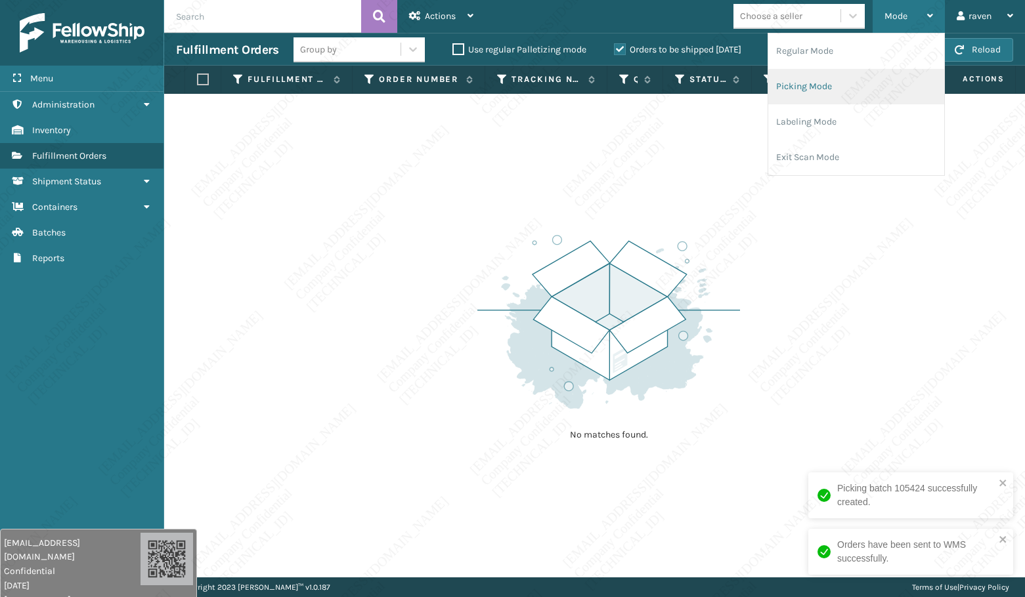
click at [840, 85] on li "Picking Mode" at bounding box center [856, 86] width 176 height 35
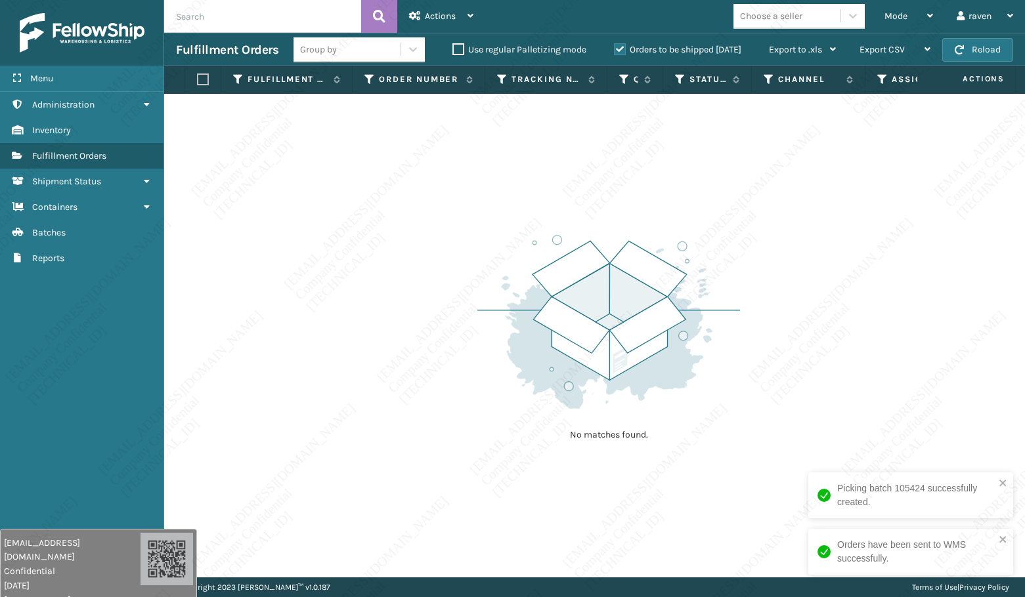
click at [685, 255] on img at bounding box center [608, 322] width 263 height 182
click at [887, 515] on div "No matches found." at bounding box center [594, 336] width 861 height 484
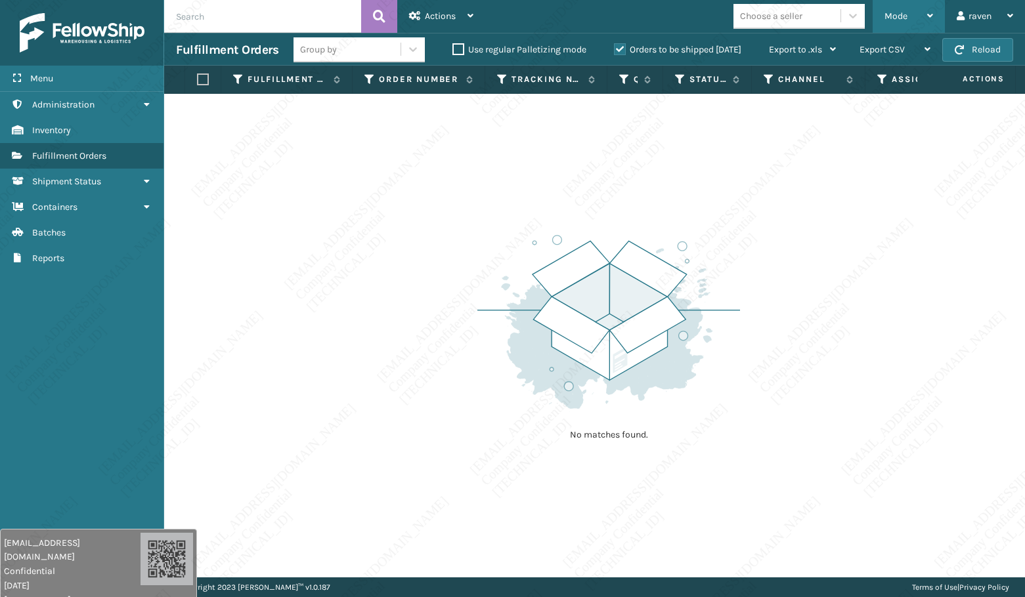
click at [903, 8] on div "Mode" at bounding box center [908, 16] width 49 height 33
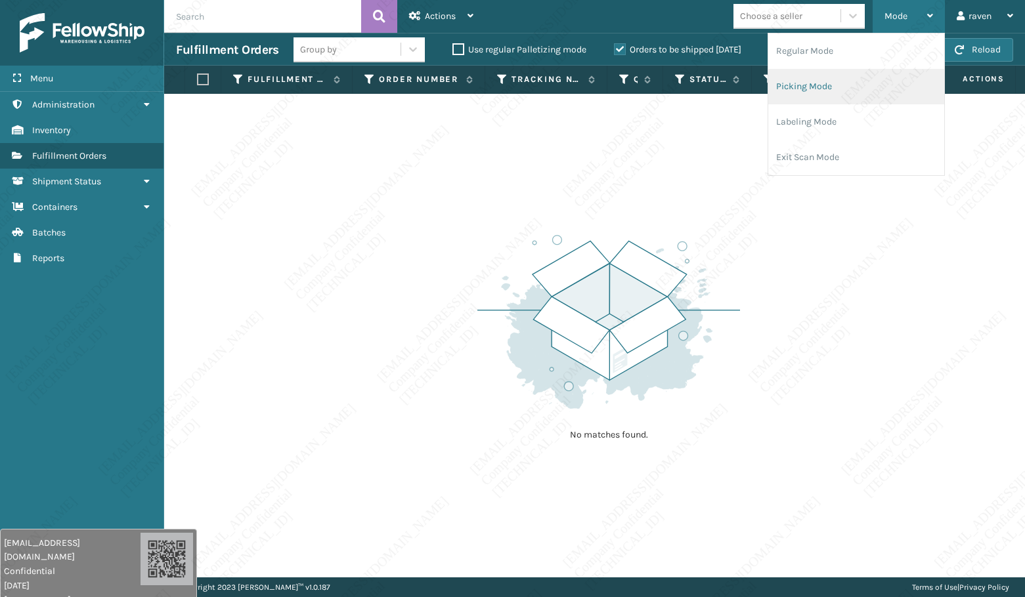
click at [792, 88] on li "Picking Mode" at bounding box center [856, 86] width 176 height 35
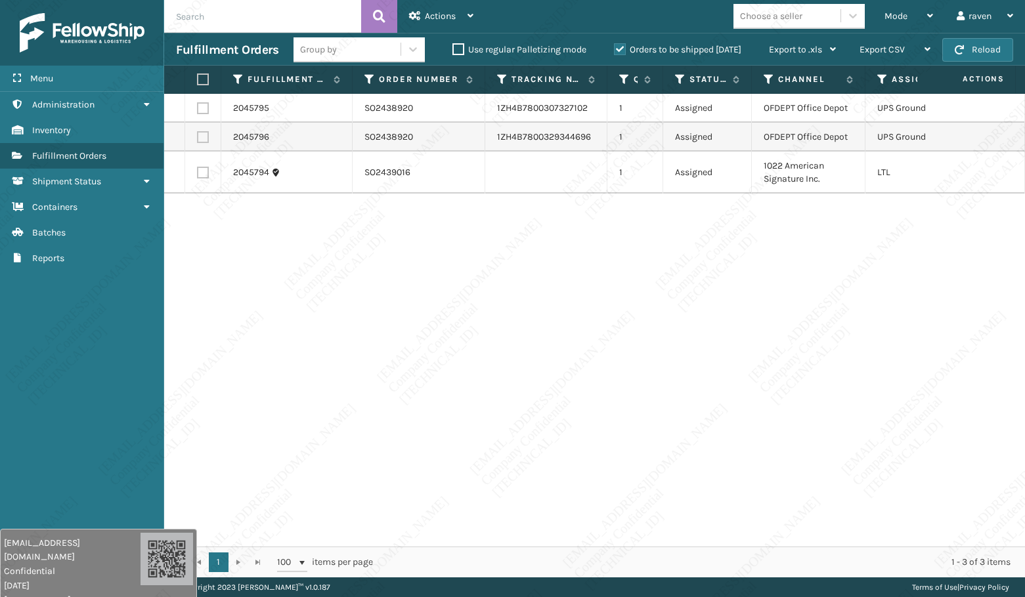
click at [683, 265] on div "2045795 SO2438920 1ZH4B7800307327102 1 Assigned OFDEPT Office Depot UPS Ground …" at bounding box center [594, 320] width 861 height 453
click at [206, 108] on label at bounding box center [203, 108] width 12 height 12
click at [198, 108] on input "checkbox" at bounding box center [197, 106] width 1 height 9
checkbox input "true"
click at [204, 134] on label at bounding box center [203, 137] width 12 height 12
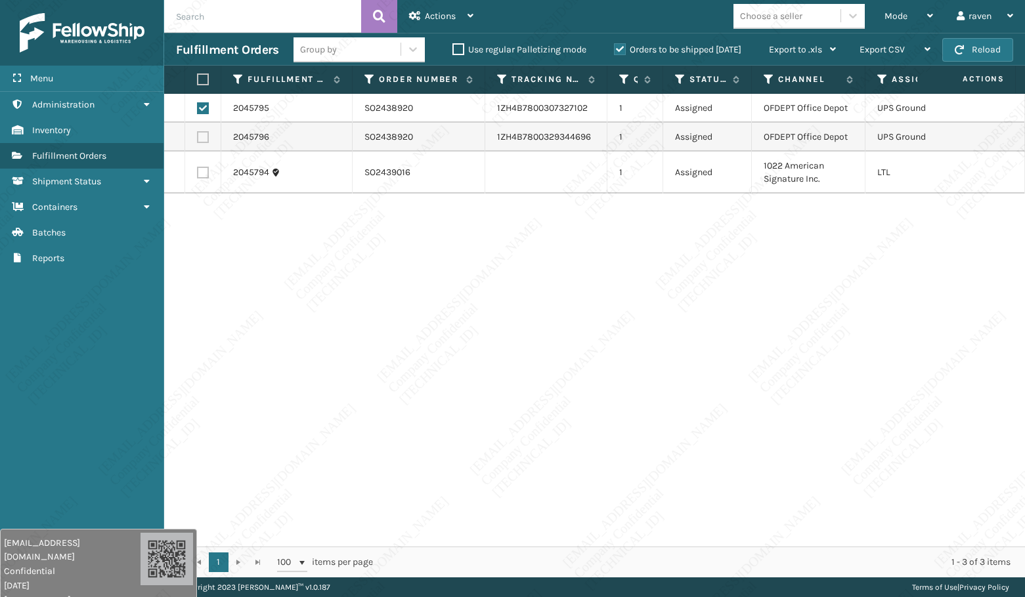
click at [198, 134] on input "checkbox" at bounding box center [197, 135] width 1 height 9
checkbox input "true"
click at [449, 23] on div "Actions" at bounding box center [441, 16] width 64 height 33
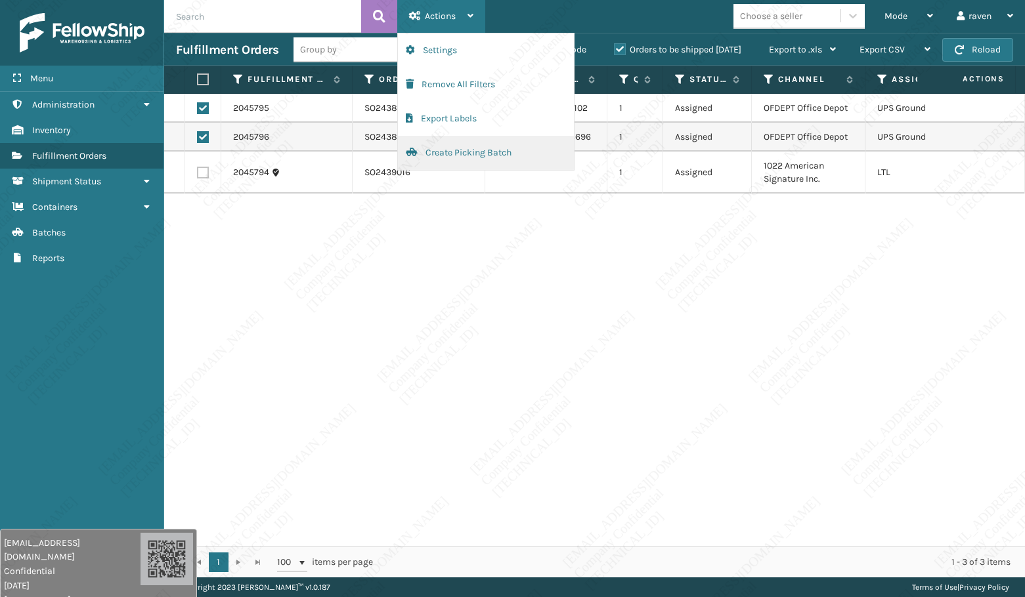
click at [453, 147] on button "Create Picking Batch" at bounding box center [486, 153] width 176 height 34
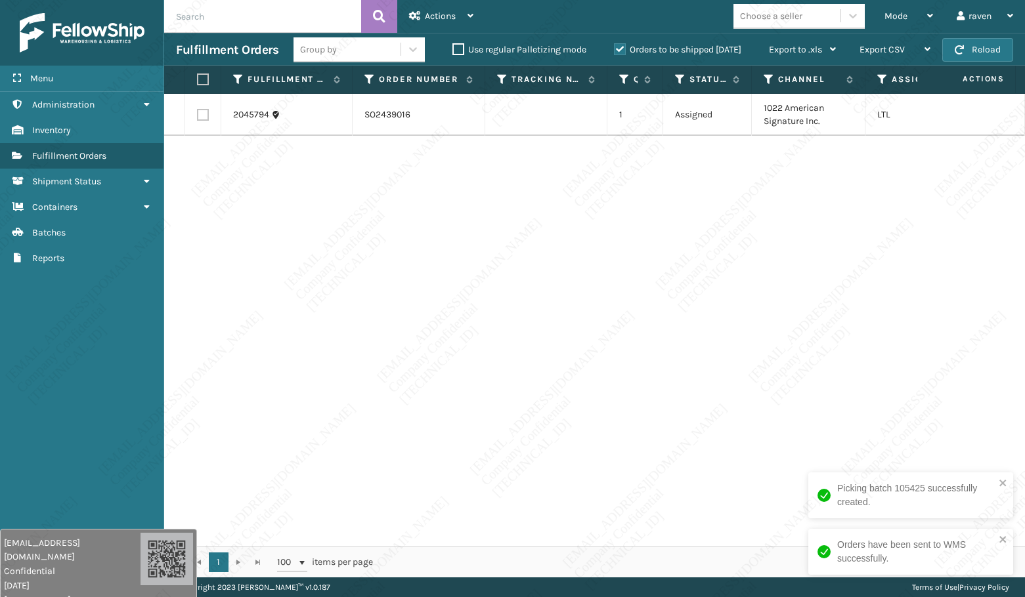
click at [205, 80] on label at bounding box center [201, 80] width 8 height 12
click at [198, 80] on input "checkbox" at bounding box center [197, 80] width 1 height 9
checkbox input "true"
click at [446, 20] on div "Actions" at bounding box center [441, 16] width 64 height 33
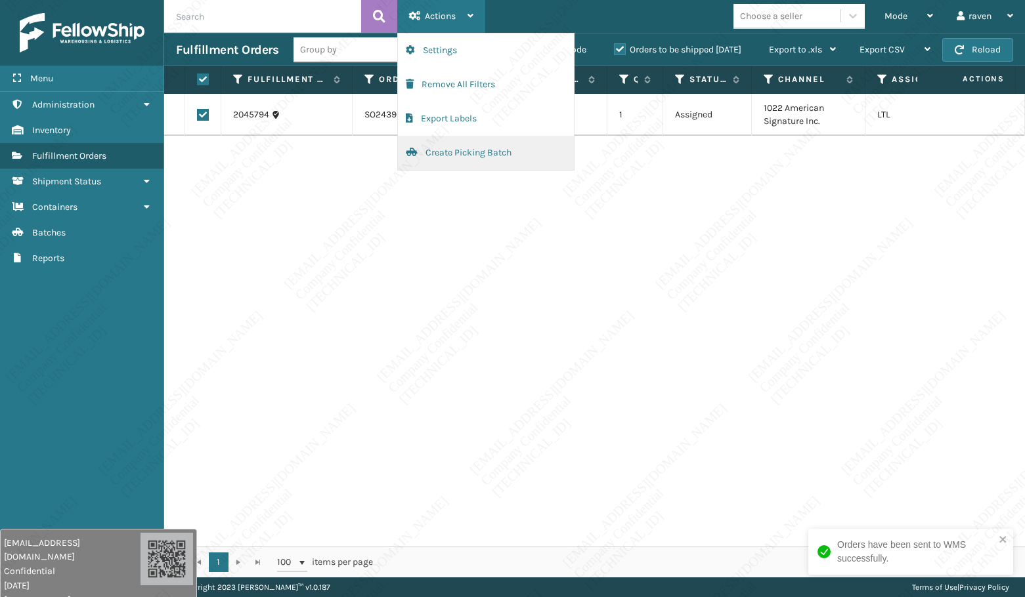
click at [461, 150] on button "Create Picking Batch" at bounding box center [486, 153] width 176 height 34
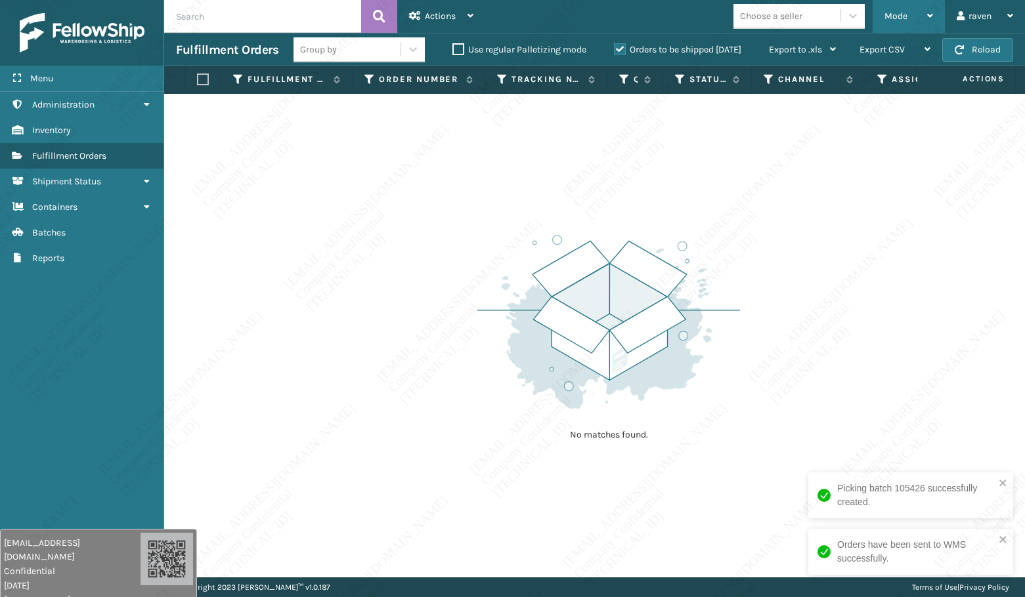
click at [894, 14] on span "Mode" at bounding box center [895, 16] width 23 height 11
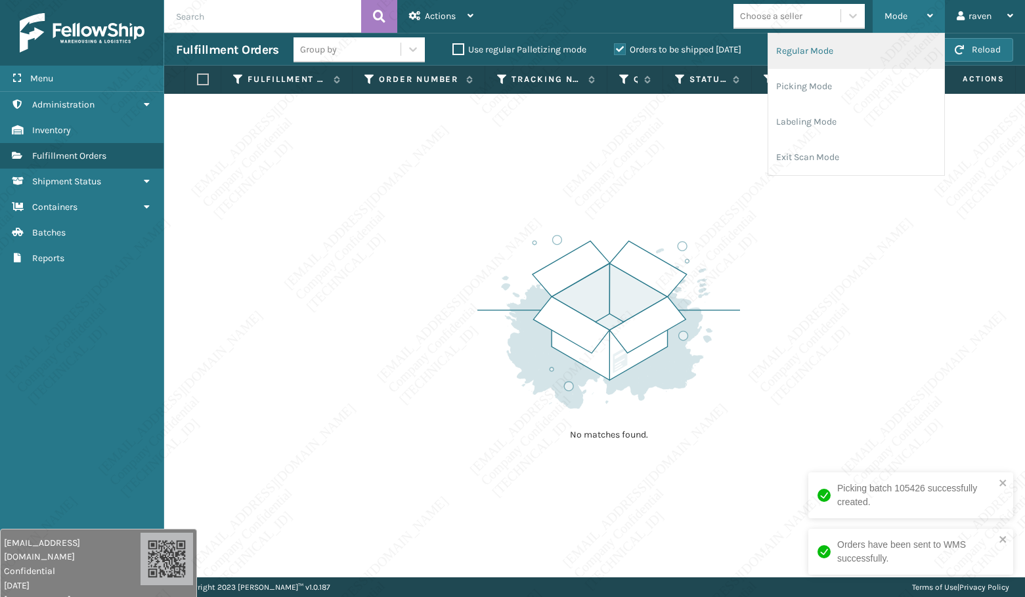
click at [869, 54] on li "Regular Mode" at bounding box center [856, 50] width 176 height 35
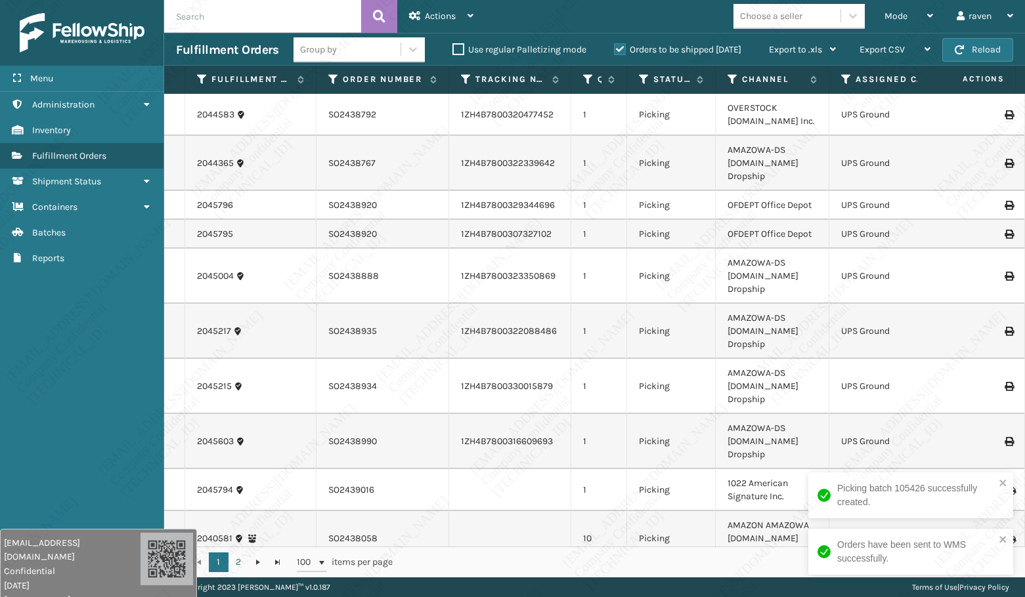
click at [254, 20] on input "text" at bounding box center [262, 16] width 197 height 33
paste input "SO2439016"
type input "SO2439016"
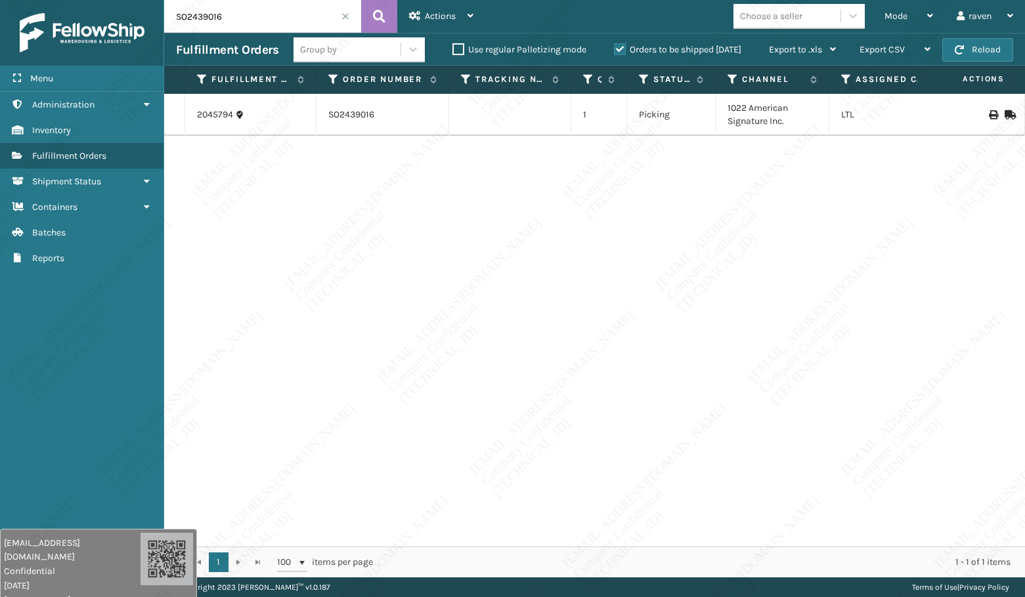
click at [348, 19] on span at bounding box center [345, 16] width 8 height 8
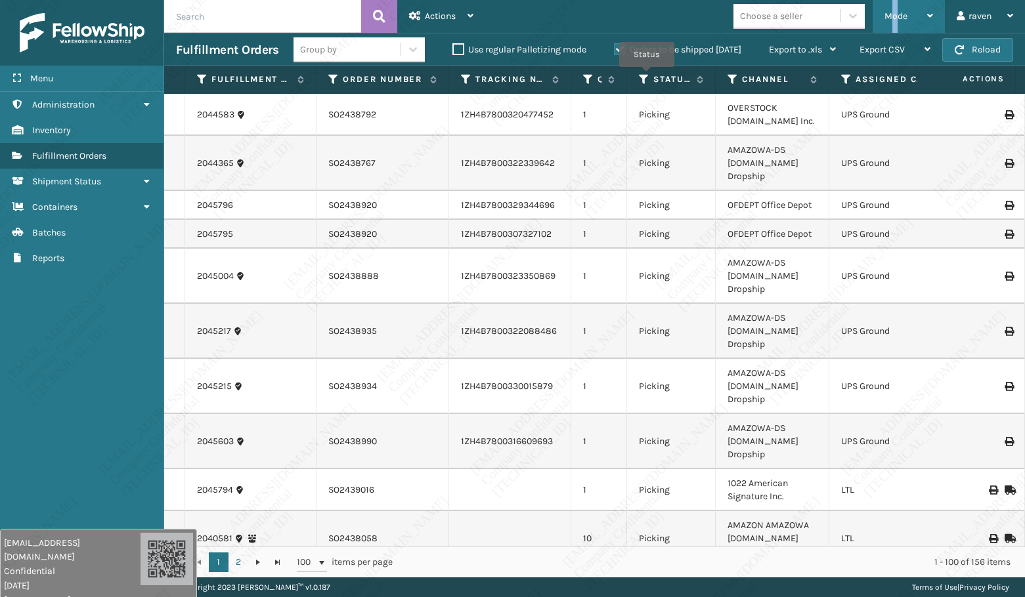
click at [897, 10] on div "Mode" at bounding box center [908, 16] width 49 height 33
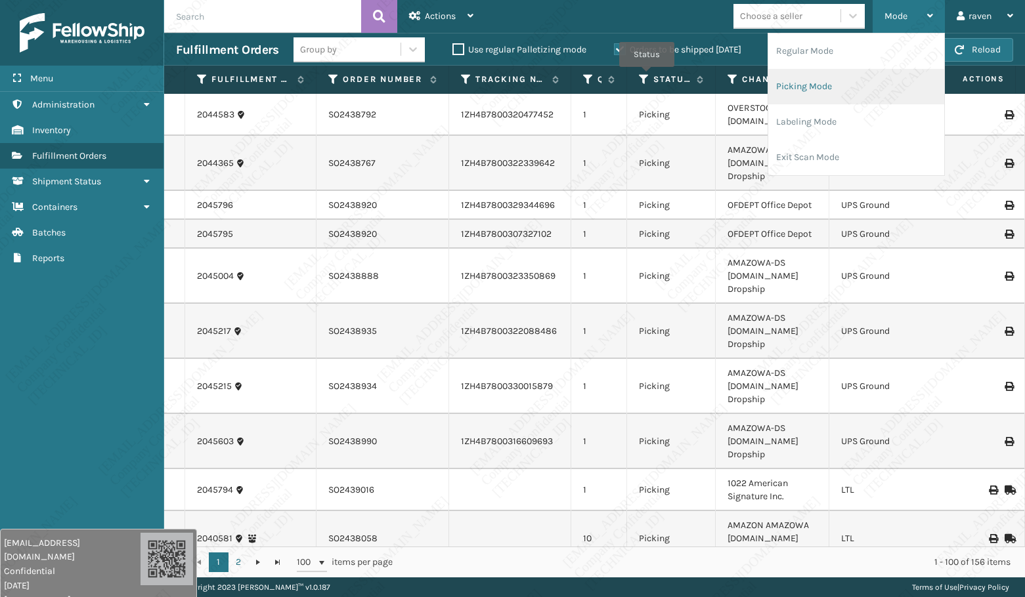
click at [842, 82] on li "Picking Mode" at bounding box center [856, 86] width 176 height 35
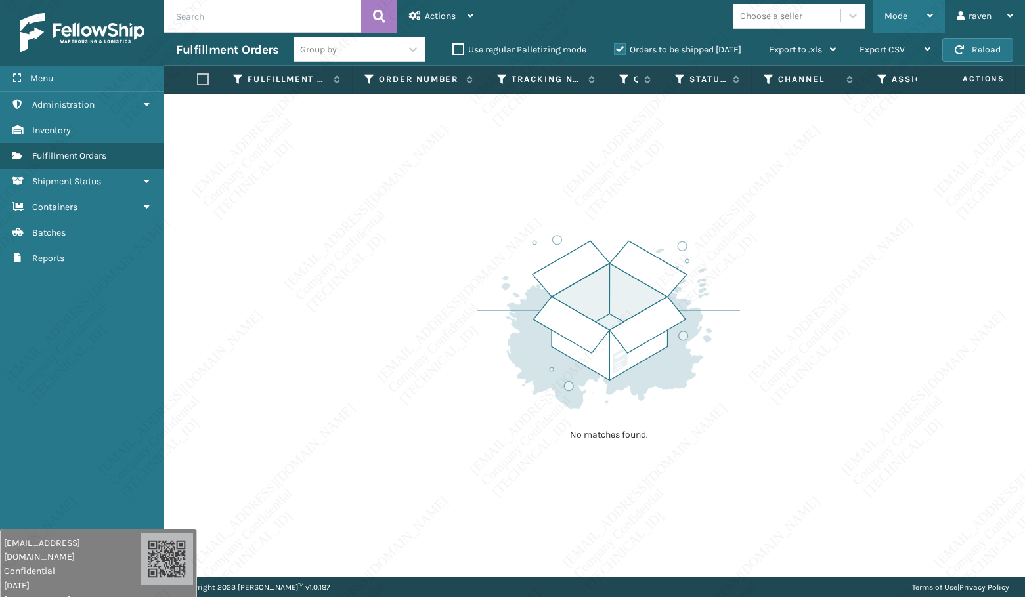
drag, startPoint x: 886, startPoint y: 18, endPoint x: 876, endPoint y: 29, distance: 14.0
click at [886, 18] on span "Mode" at bounding box center [895, 16] width 23 height 11
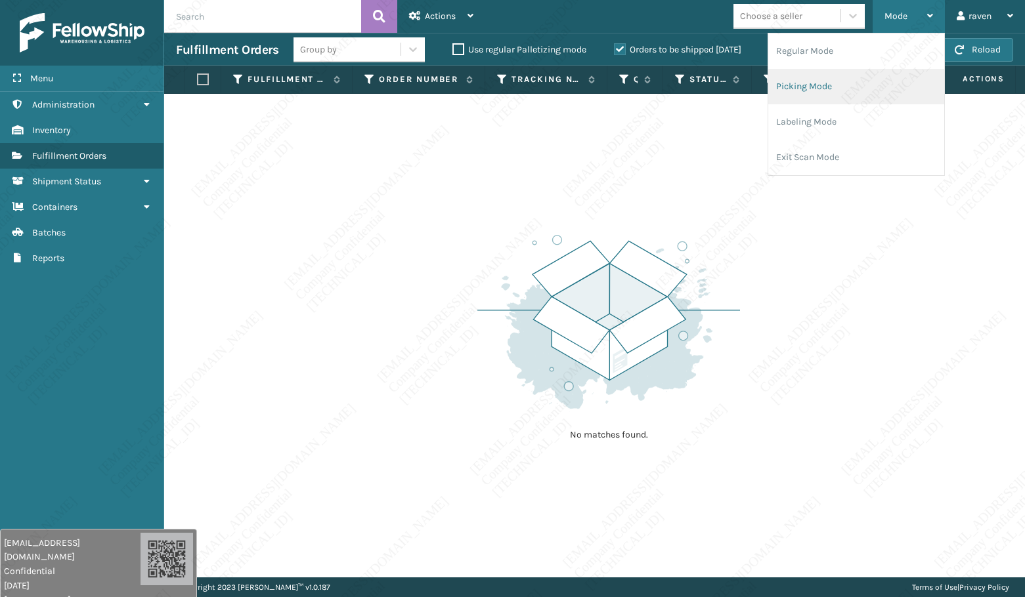
click at [825, 72] on li "Picking Mode" at bounding box center [856, 86] width 176 height 35
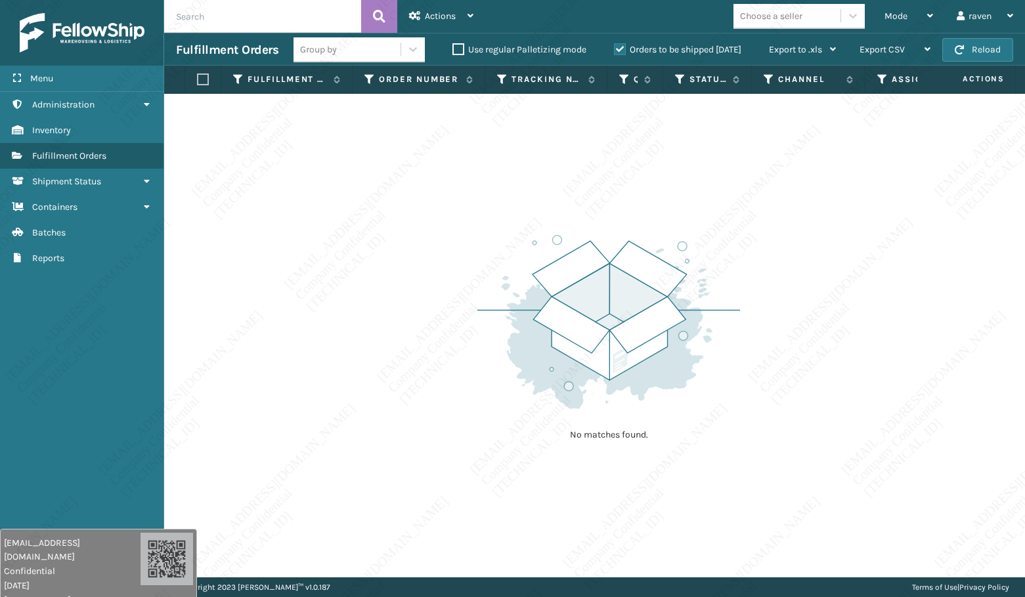
click at [874, 469] on div "No matches found." at bounding box center [594, 336] width 861 height 484
drag, startPoint x: 52, startPoint y: 290, endPoint x: 82, endPoint y: 166, distance: 127.1
click at [50, 282] on div "Menu Batches Administration Batches Inventory Batches Fulfillment Orders Batche…" at bounding box center [82, 298] width 164 height 597
click at [901, 5] on div "Mode" at bounding box center [908, 16] width 49 height 33
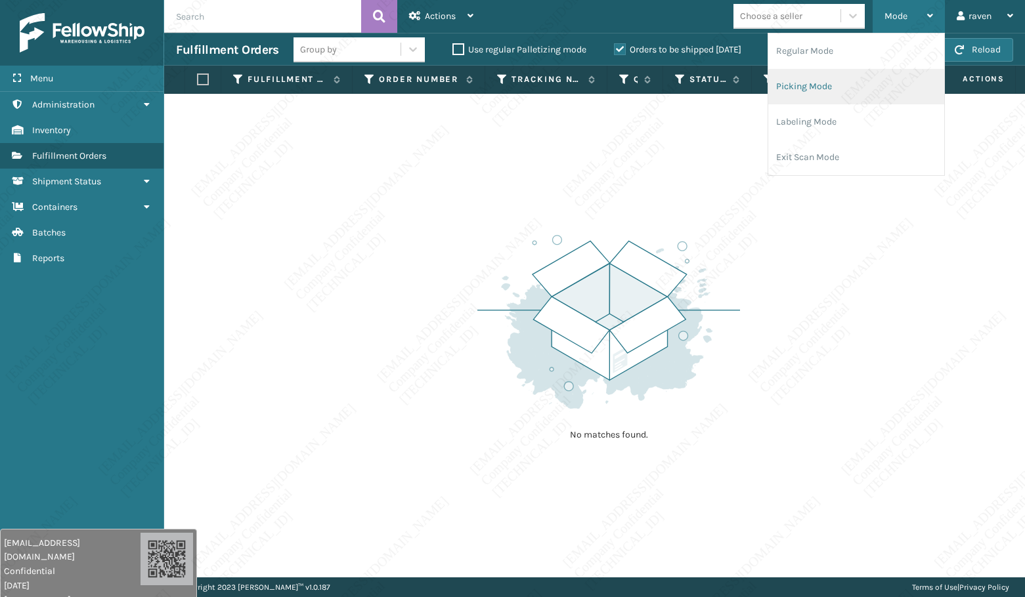
click at [821, 75] on li "Picking Mode" at bounding box center [856, 86] width 176 height 35
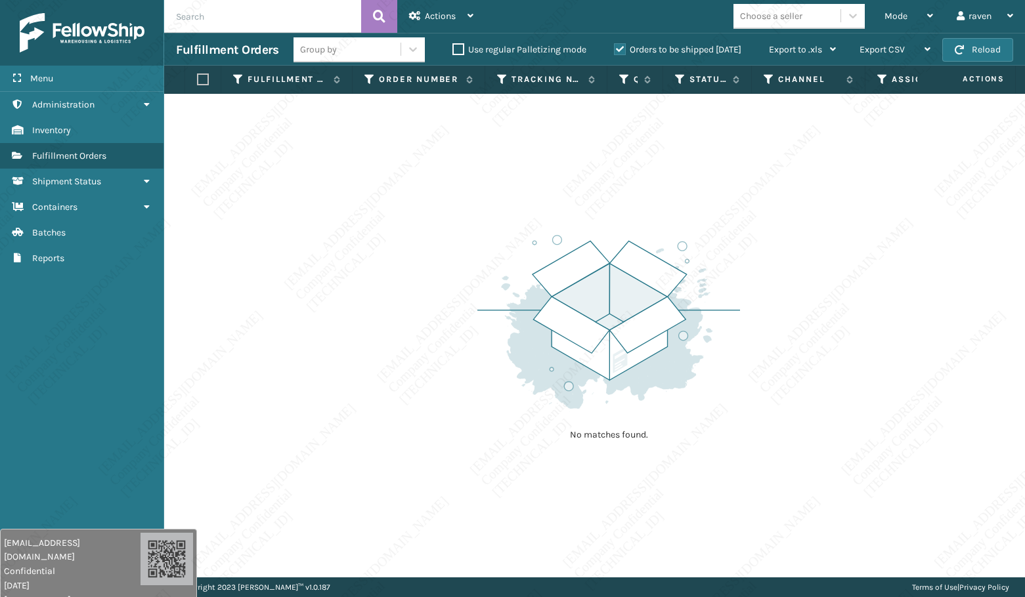
drag, startPoint x: 489, startPoint y: 213, endPoint x: 710, endPoint y: 88, distance: 253.4
click at [499, 206] on div "No matches found." at bounding box center [594, 336] width 861 height 484
click at [915, 15] on div "Mode" at bounding box center [908, 16] width 49 height 33
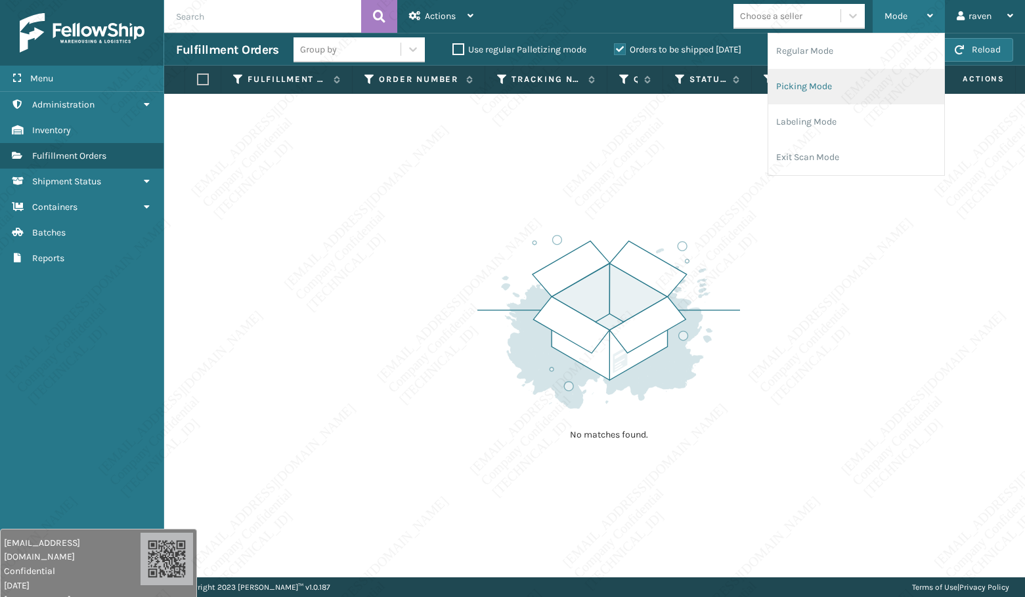
click at [853, 83] on li "Picking Mode" at bounding box center [856, 86] width 176 height 35
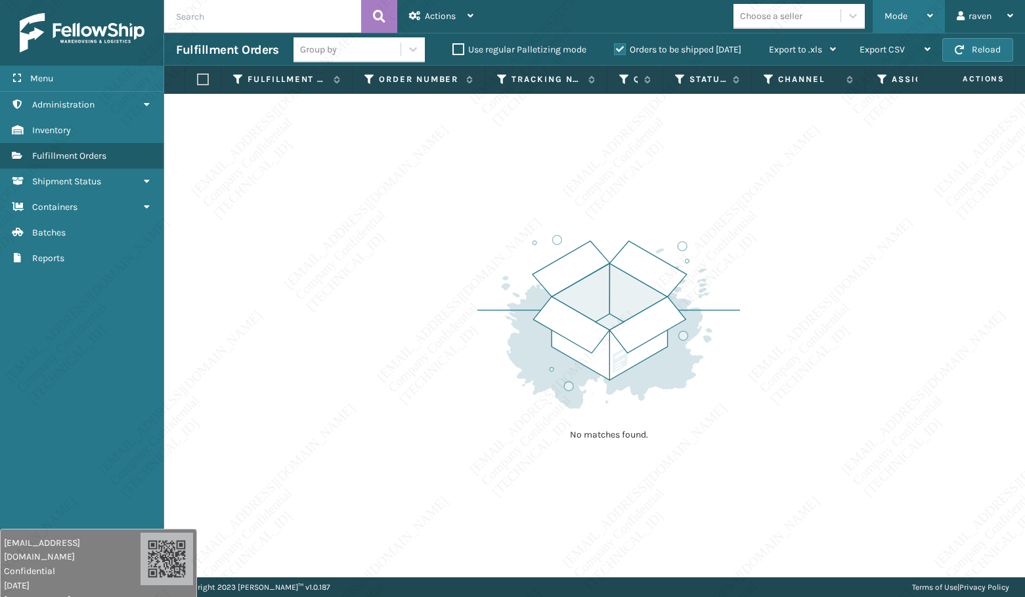
click at [899, 18] on span "Mode" at bounding box center [895, 16] width 23 height 11
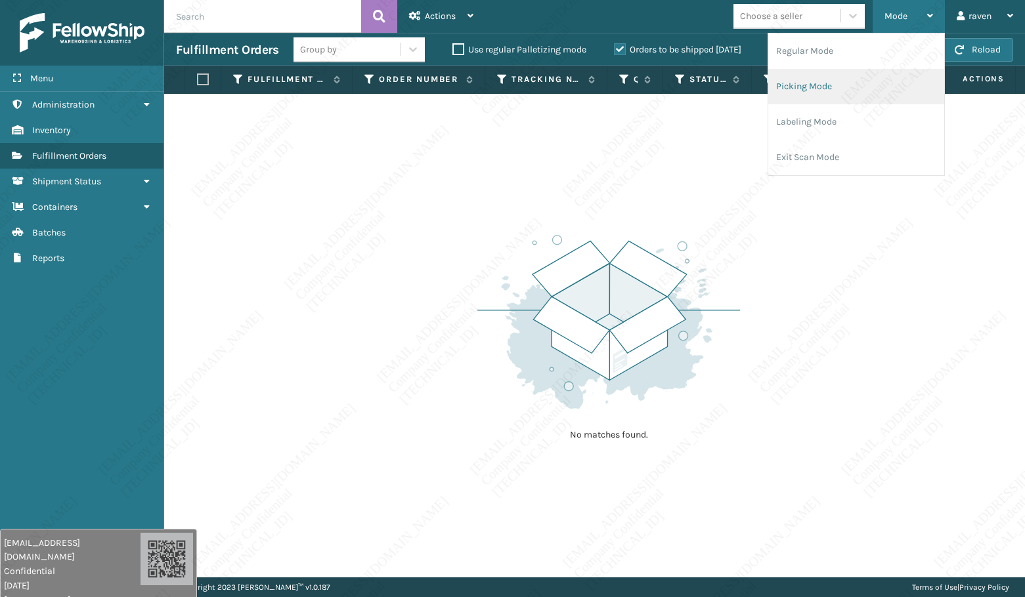
click at [853, 77] on li "Picking Mode" at bounding box center [856, 86] width 176 height 35
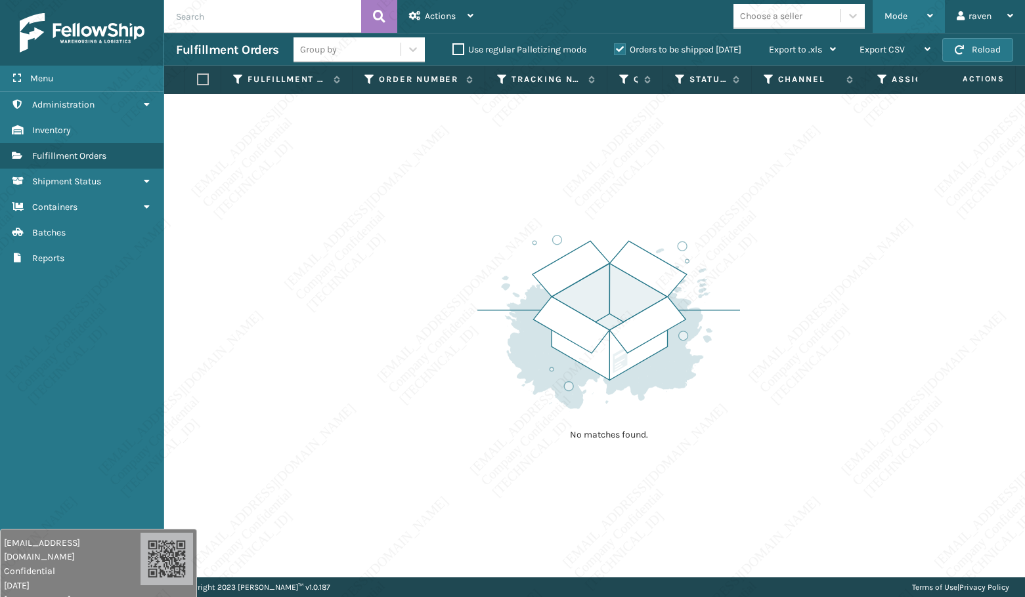
click at [905, 16] on span "Mode" at bounding box center [895, 16] width 23 height 11
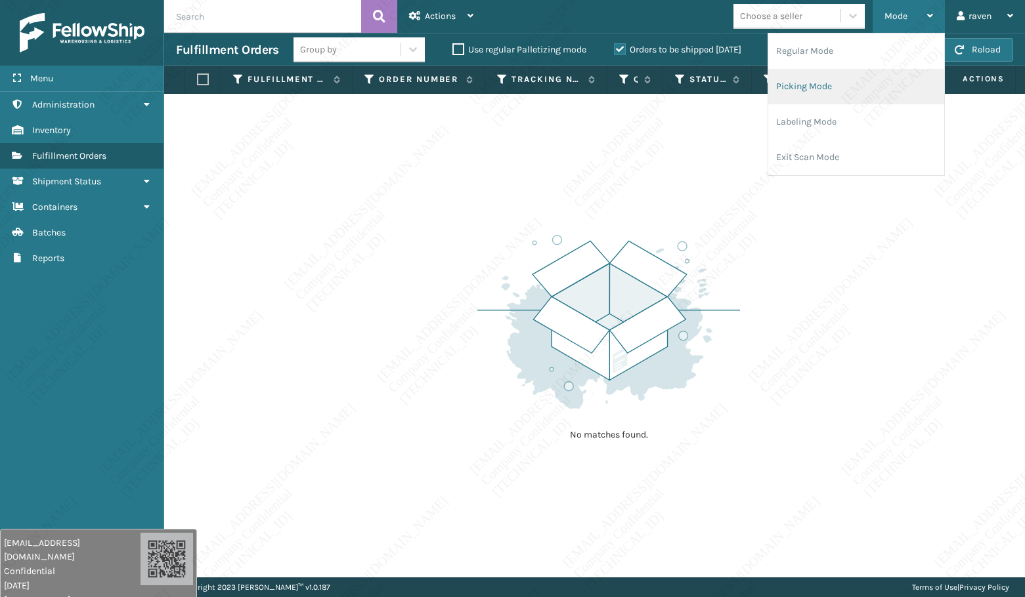
click at [817, 83] on li "Picking Mode" at bounding box center [856, 86] width 176 height 35
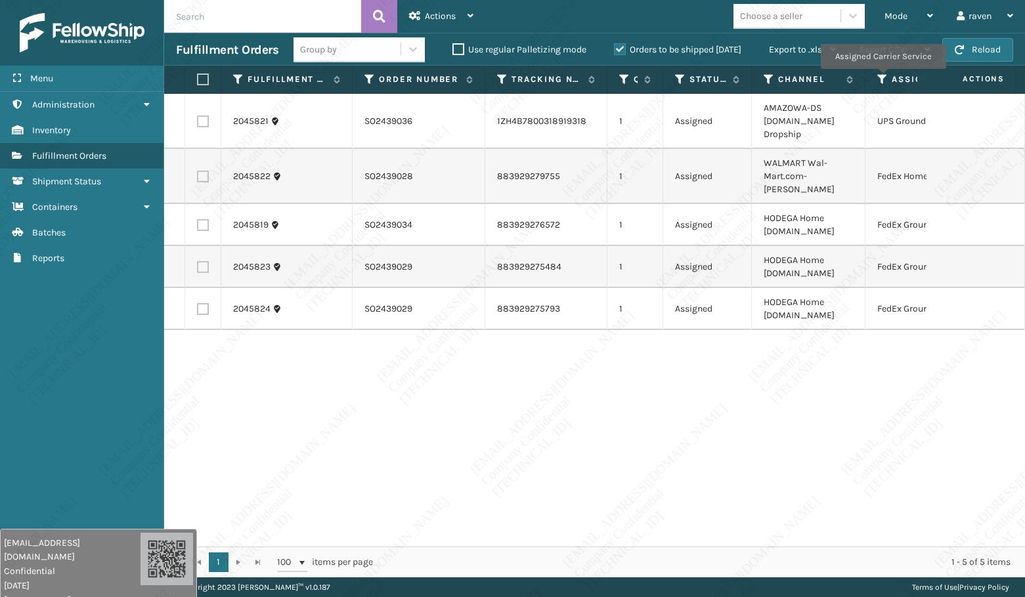
click at [882, 78] on icon at bounding box center [882, 80] width 11 height 12
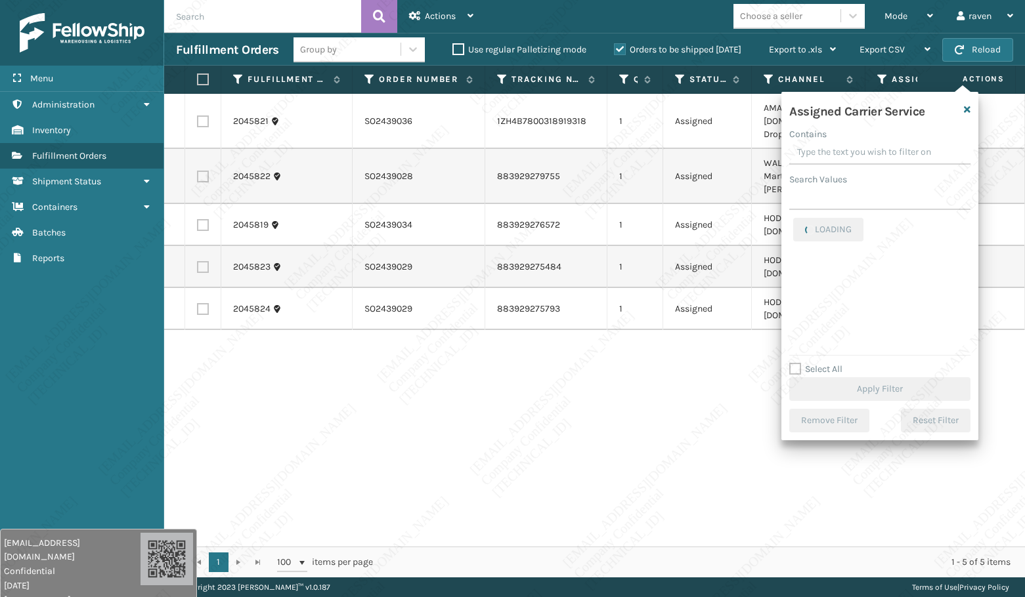
click at [827, 213] on div "Assigned Carrier Service Contains Search Values LOADING Select All Apply Filter…" at bounding box center [879, 266] width 197 height 349
click at [831, 202] on input "Search Values" at bounding box center [879, 198] width 181 height 24
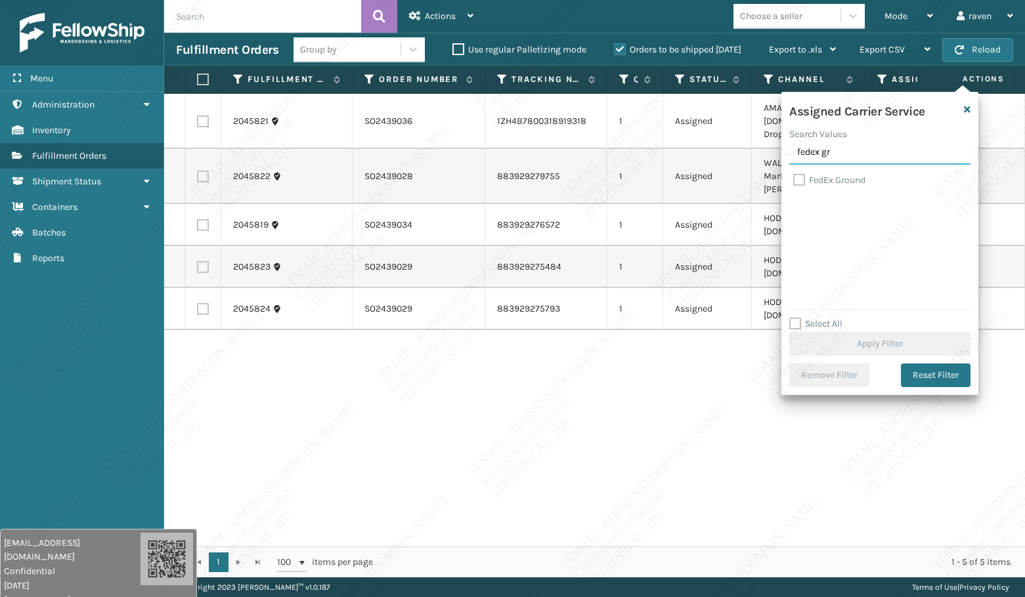
type input "fedex gr"
click at [842, 181] on label "FedEx Ground" at bounding box center [829, 180] width 72 height 11
click at [794, 181] on input "FedEx Ground" at bounding box center [793, 177] width 1 height 9
checkbox input "true"
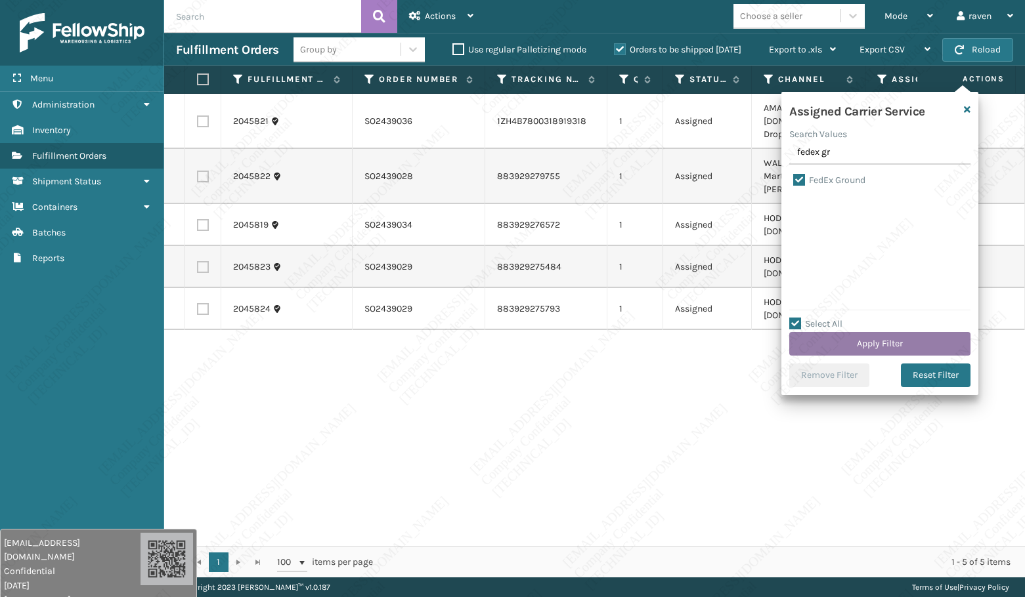
click at [884, 349] on button "Apply Filter" at bounding box center [879, 344] width 181 height 24
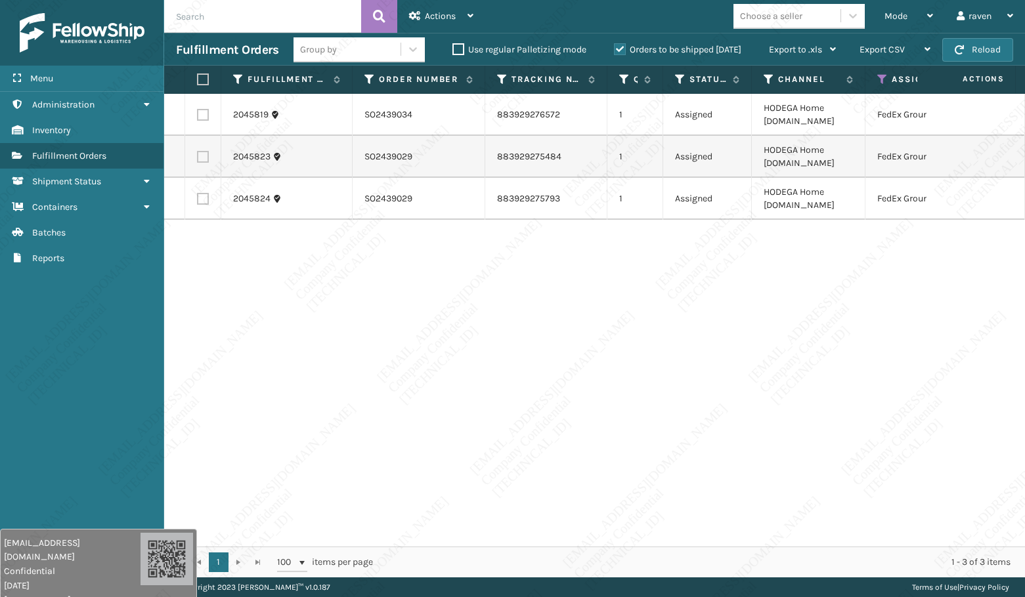
click at [205, 81] on label at bounding box center [201, 80] width 8 height 12
click at [198, 81] on input "checkbox" at bounding box center [197, 80] width 1 height 9
checkbox input "true"
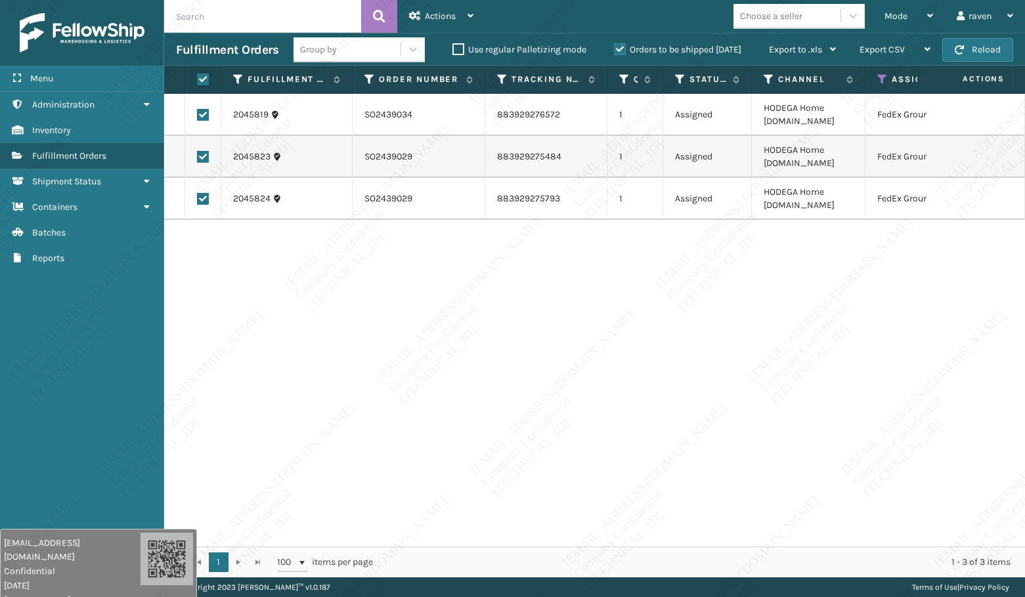
checkbox input "true"
click at [439, 22] on div "Actions" at bounding box center [441, 16] width 64 height 33
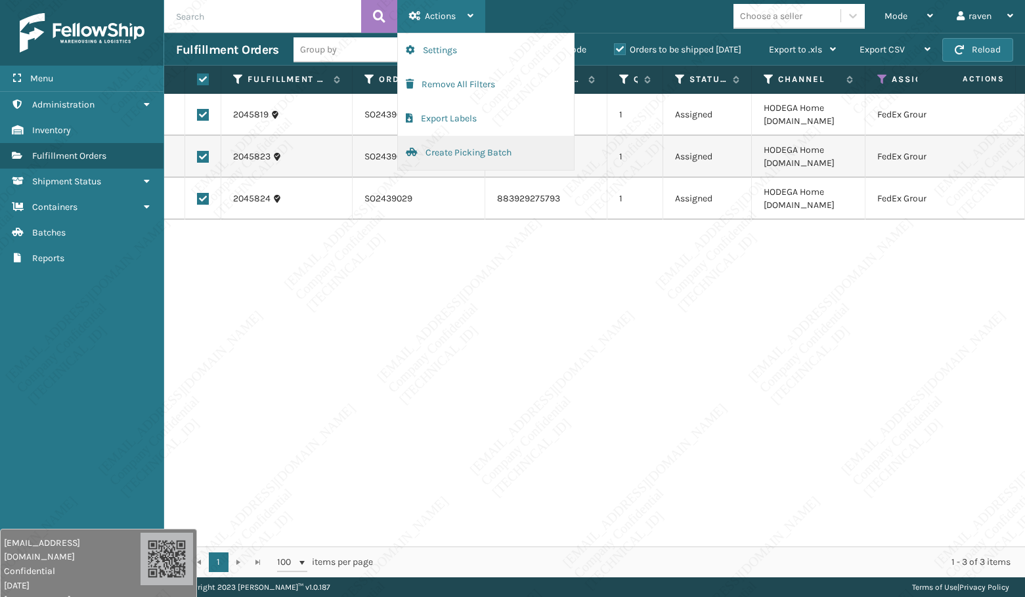
click at [434, 152] on button "Create Picking Batch" at bounding box center [486, 153] width 176 height 34
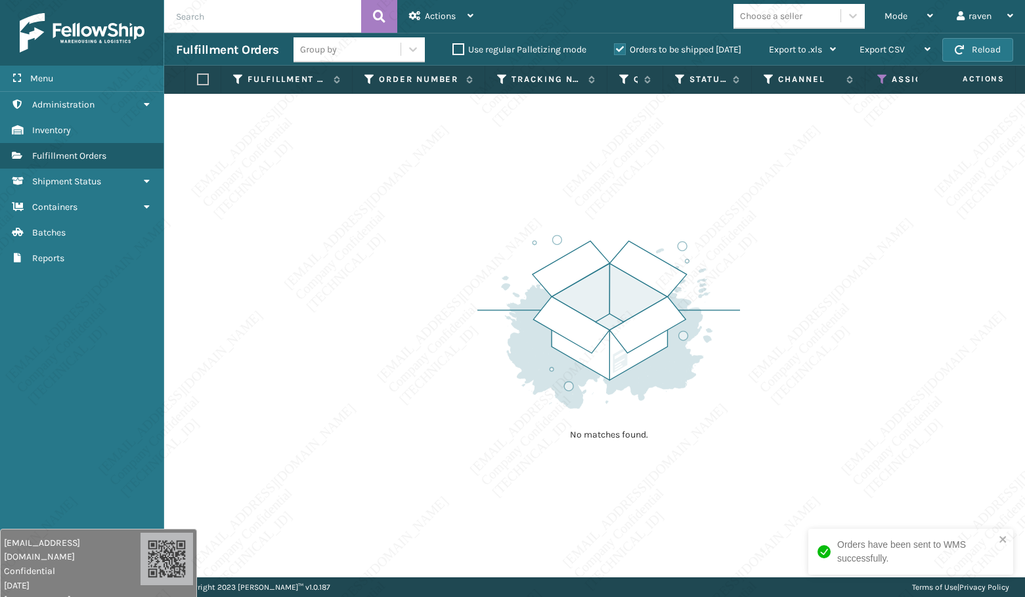
click at [884, 76] on icon at bounding box center [882, 80] width 11 height 12
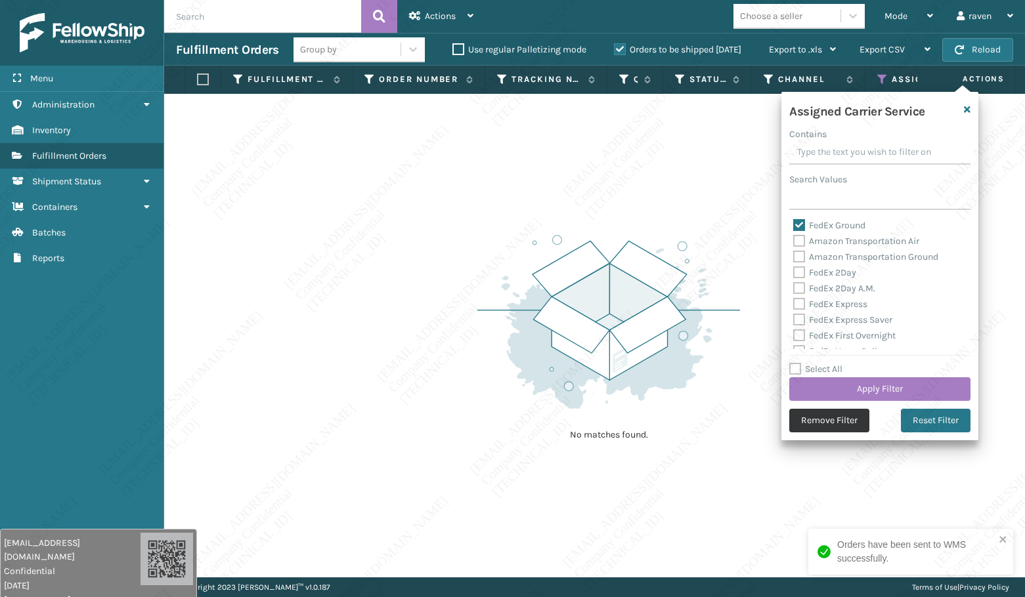
click at [840, 416] on button "Remove Filter" at bounding box center [829, 421] width 80 height 24
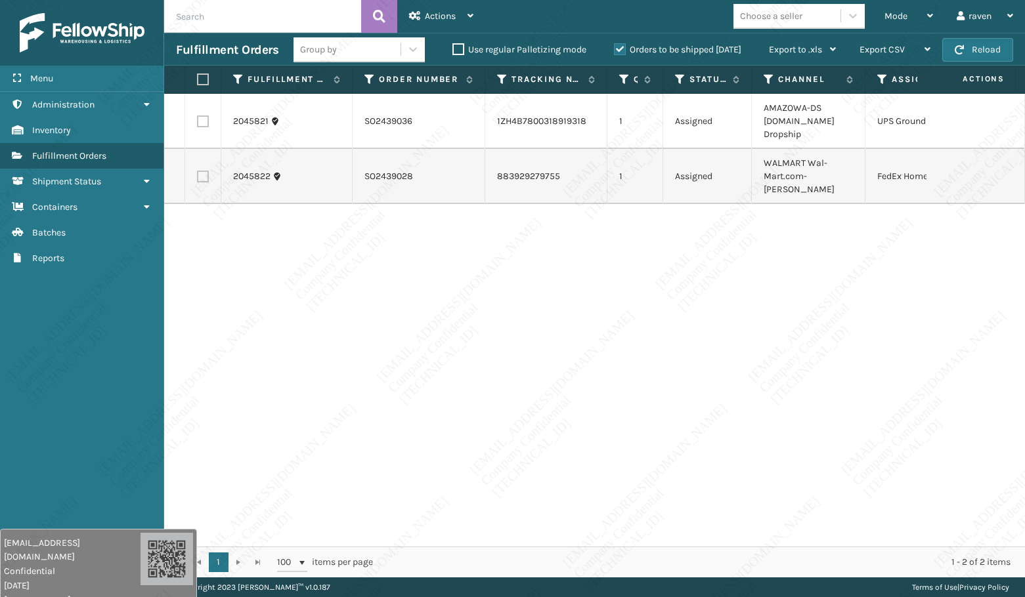
click at [207, 175] on label at bounding box center [203, 177] width 12 height 12
click at [198, 175] on input "checkbox" at bounding box center [197, 175] width 1 height 9
checkbox input "true"
click at [424, 20] on div "Actions" at bounding box center [441, 16] width 64 height 33
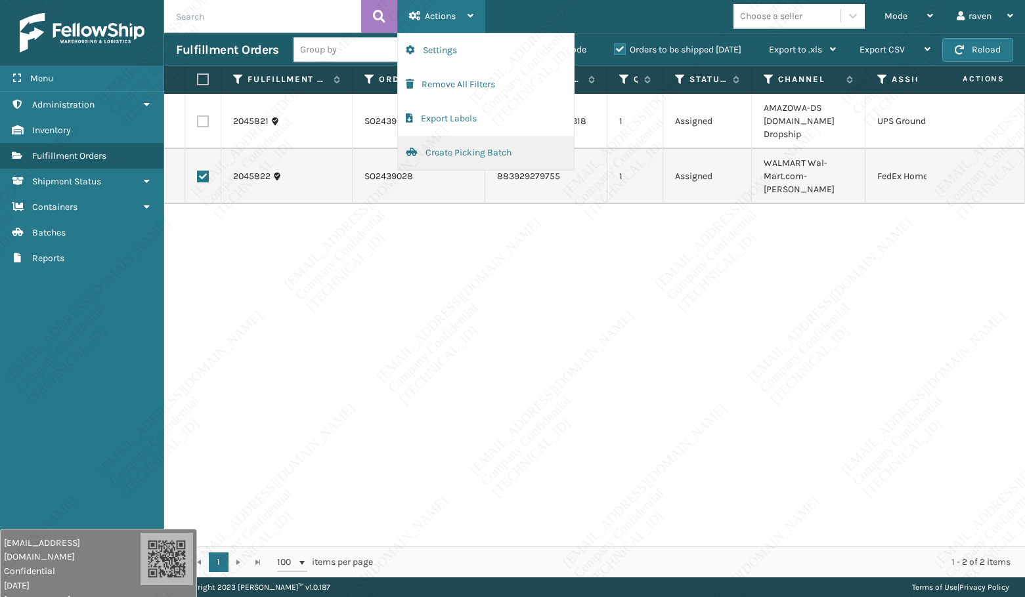
click at [446, 152] on button "Create Picking Batch" at bounding box center [486, 153] width 176 height 34
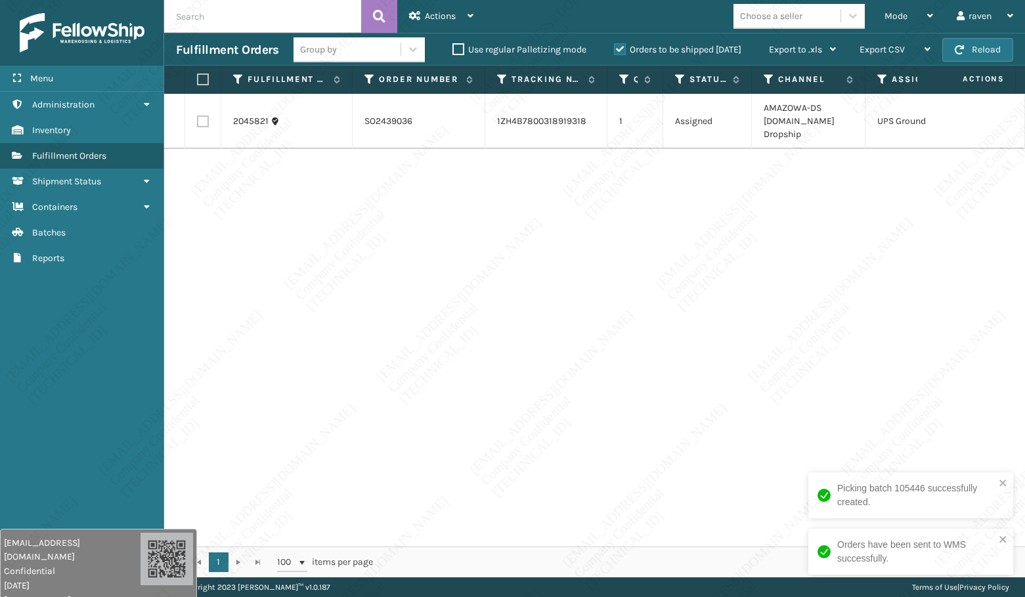
click at [204, 72] on th at bounding box center [203, 80] width 36 height 28
click at [200, 75] on label at bounding box center [201, 80] width 8 height 12
click at [198, 76] on input "checkbox" at bounding box center [197, 80] width 1 height 9
checkbox input "true"
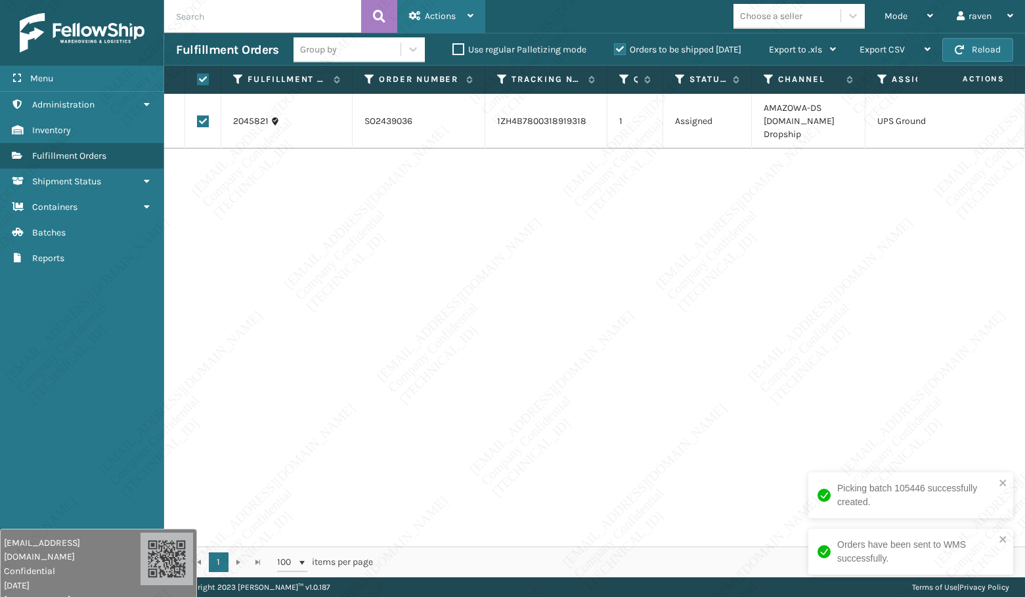
click at [435, 10] on div "Actions" at bounding box center [441, 16] width 64 height 33
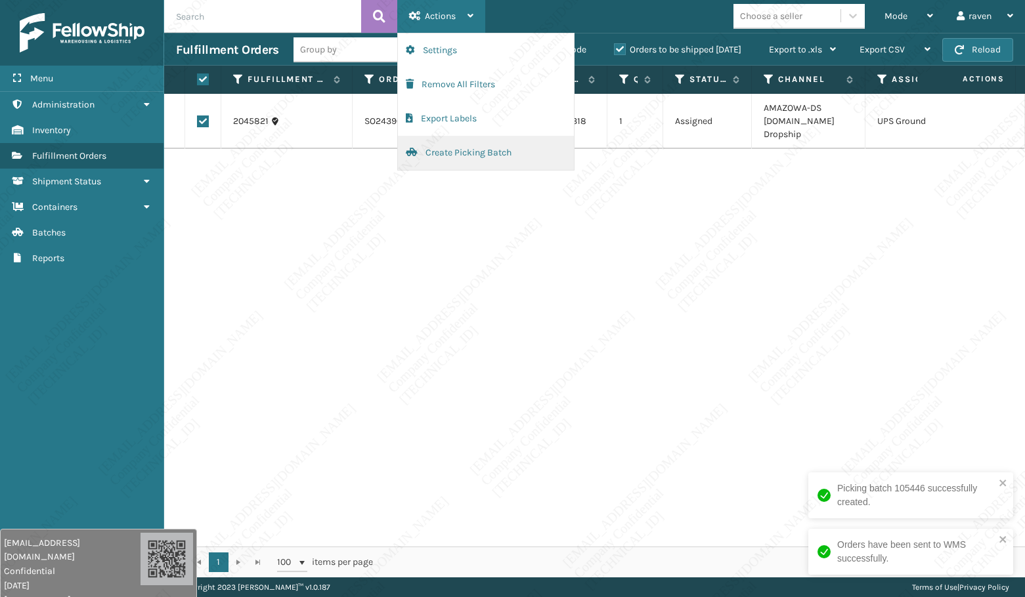
click at [490, 149] on button "Create Picking Batch" at bounding box center [486, 153] width 176 height 34
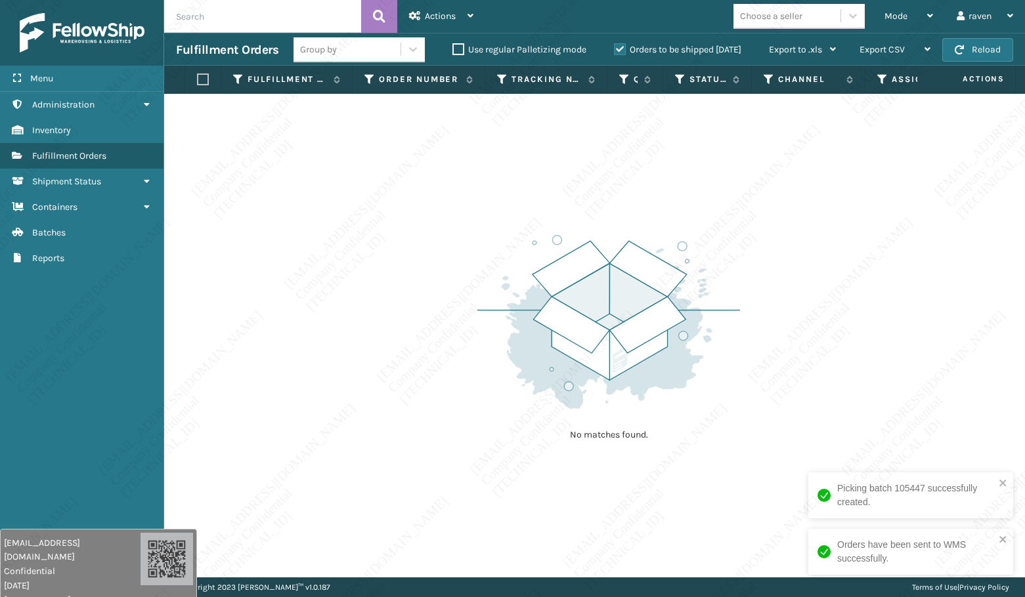
click at [282, 10] on input "text" at bounding box center [262, 16] width 197 height 33
paste input "129023982067250"
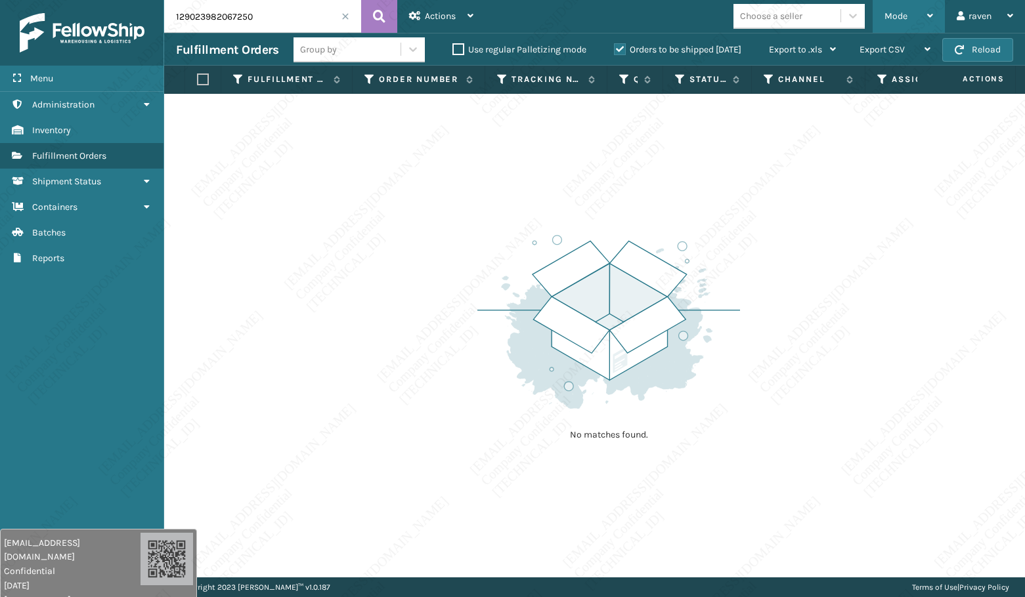
click at [897, 22] on div "Mode" at bounding box center [908, 16] width 49 height 33
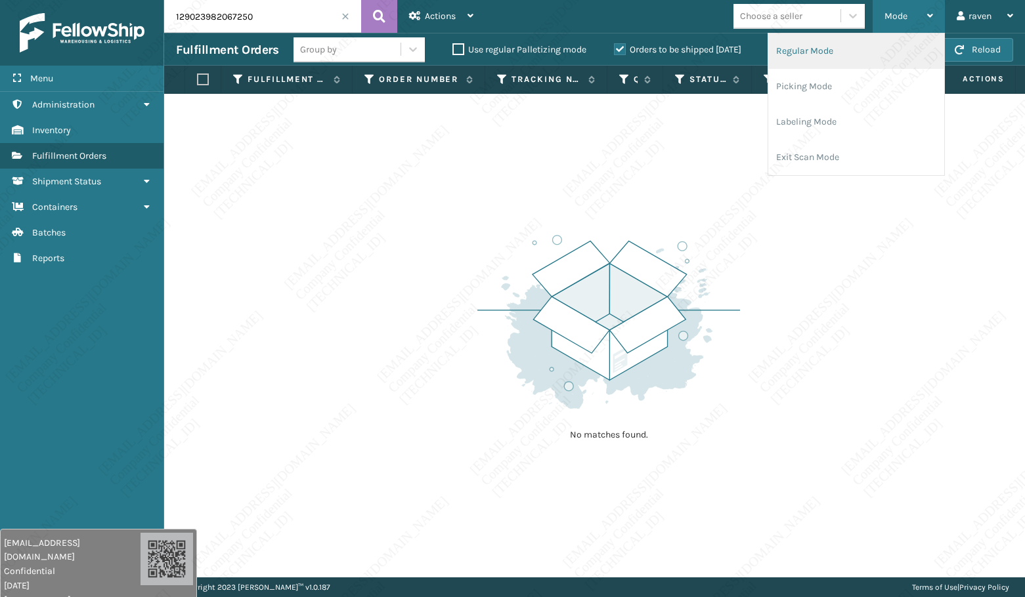
click at [847, 60] on li "Regular Mode" at bounding box center [856, 50] width 176 height 35
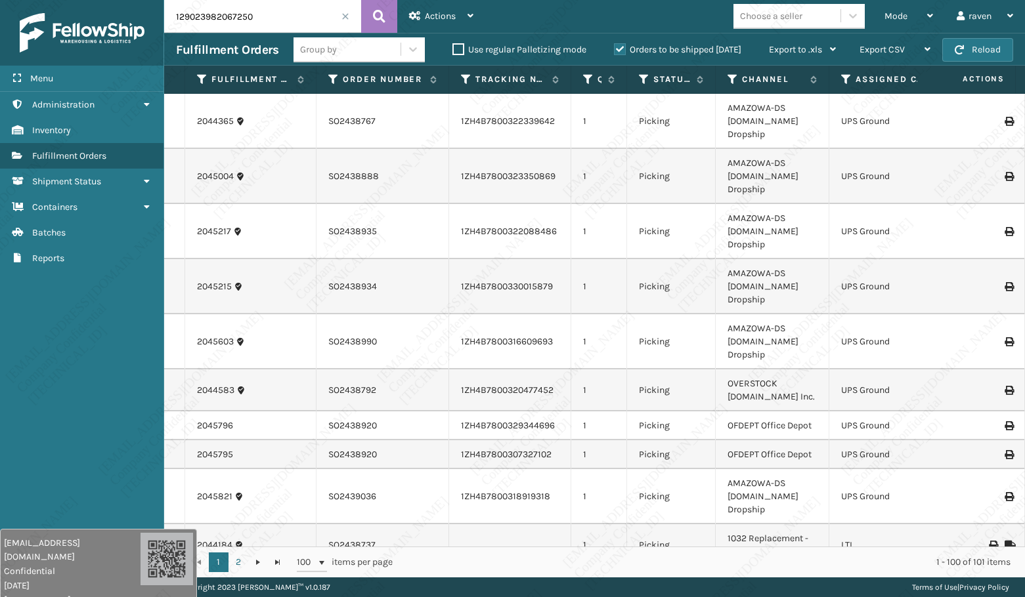
click at [276, 20] on input "129023982067250" at bounding box center [262, 16] width 197 height 33
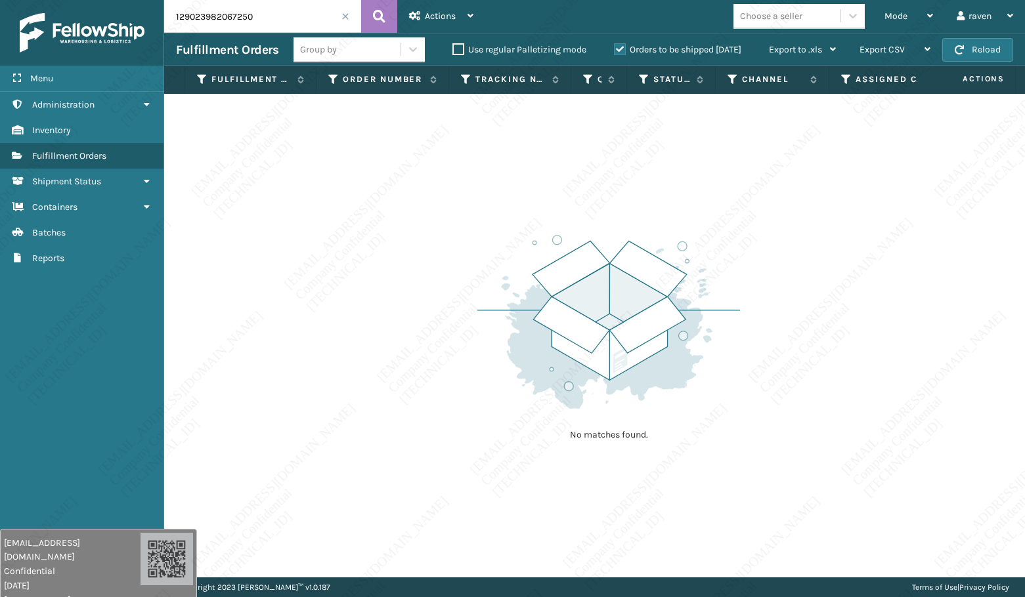
click at [296, 30] on input "129023982067250" at bounding box center [262, 16] width 197 height 33
click at [294, 15] on input "129023982067250" at bounding box center [262, 16] width 197 height 33
click at [284, 13] on input "129023982067250" at bounding box center [262, 16] width 197 height 33
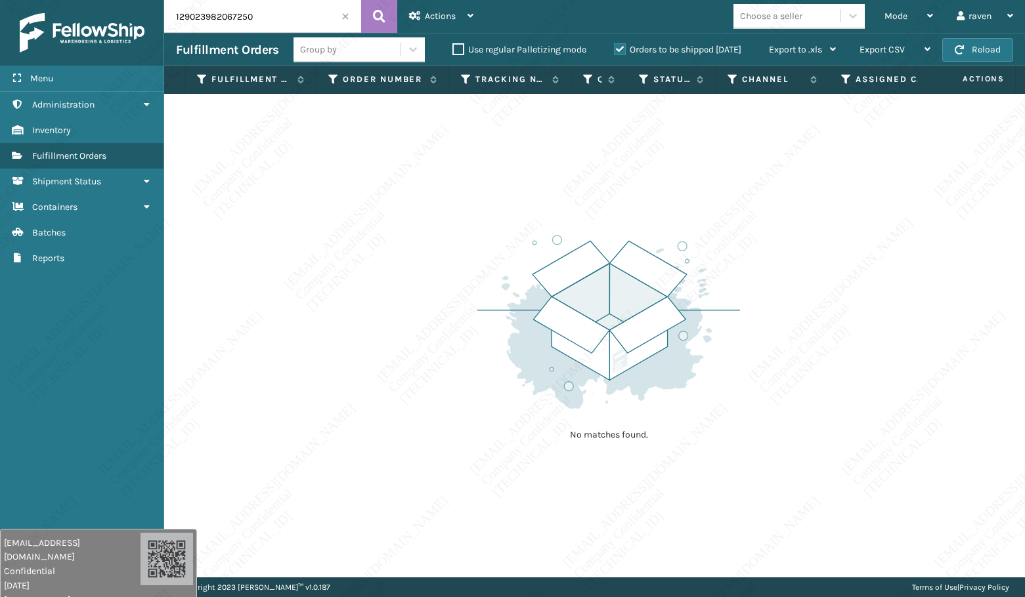
paste input "4086281562"
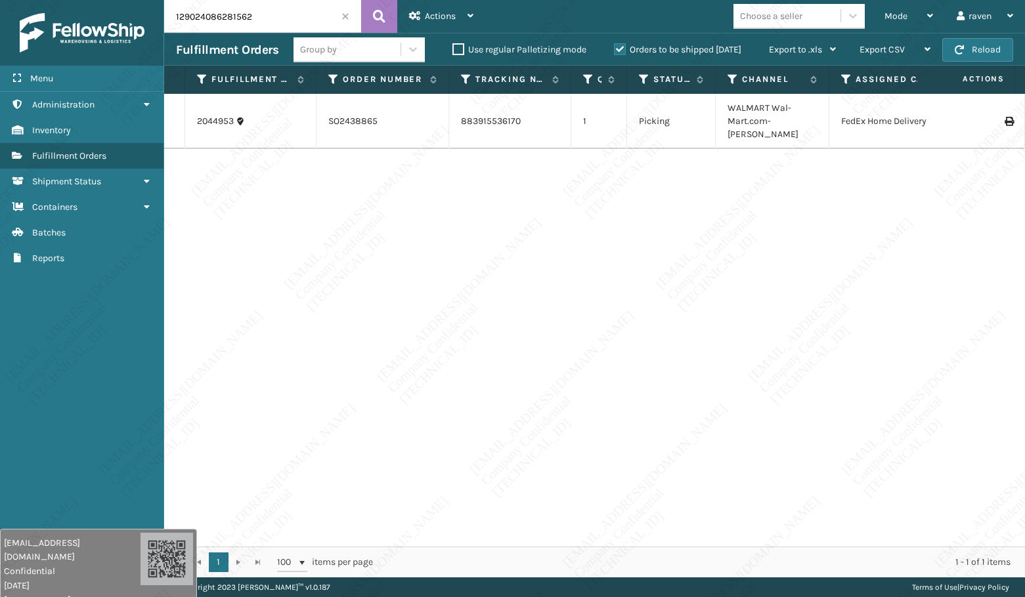
click at [240, 9] on input "129024086281562" at bounding box center [262, 16] width 197 height 33
paste input "3982067250"
type input "129023982067250"
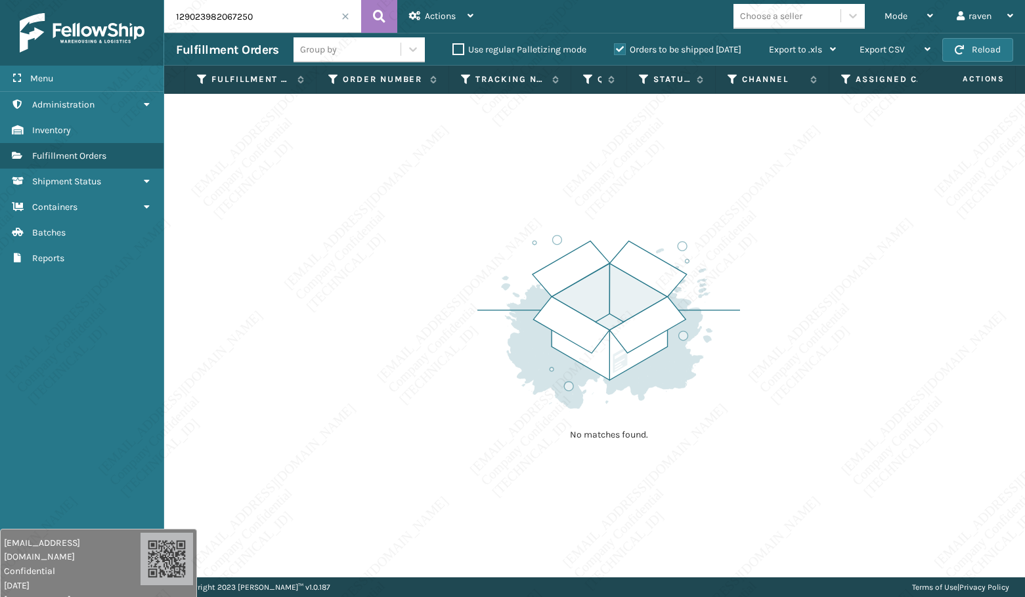
click at [258, 12] on input "129023982067250" at bounding box center [262, 16] width 197 height 33
click at [343, 16] on span at bounding box center [345, 16] width 8 height 8
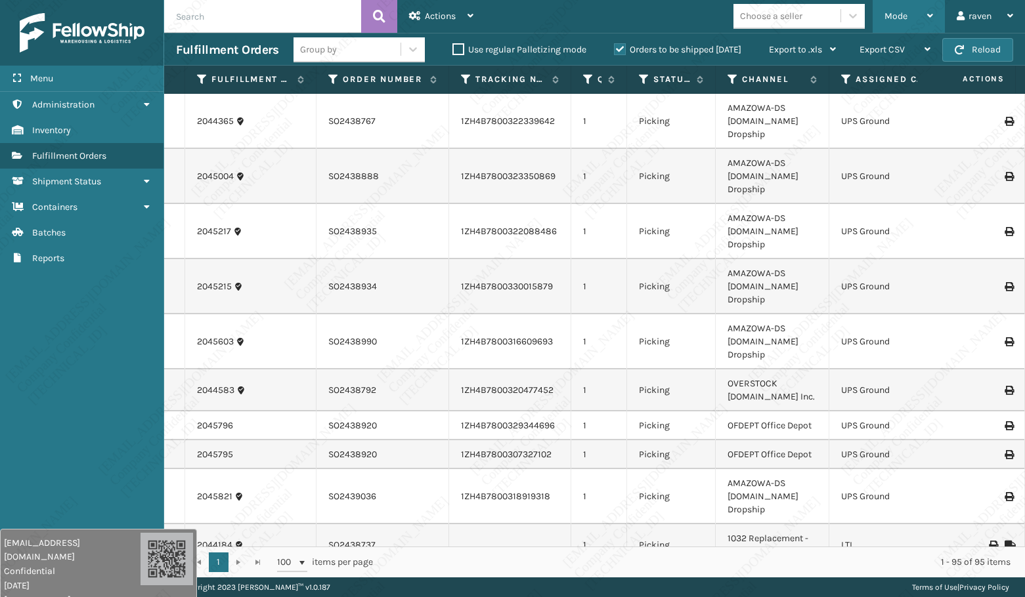
click at [884, 14] on div "Mode Regular Mode Picking Mode Labeling Mode Exit Scan Mode" at bounding box center [909, 16] width 72 height 33
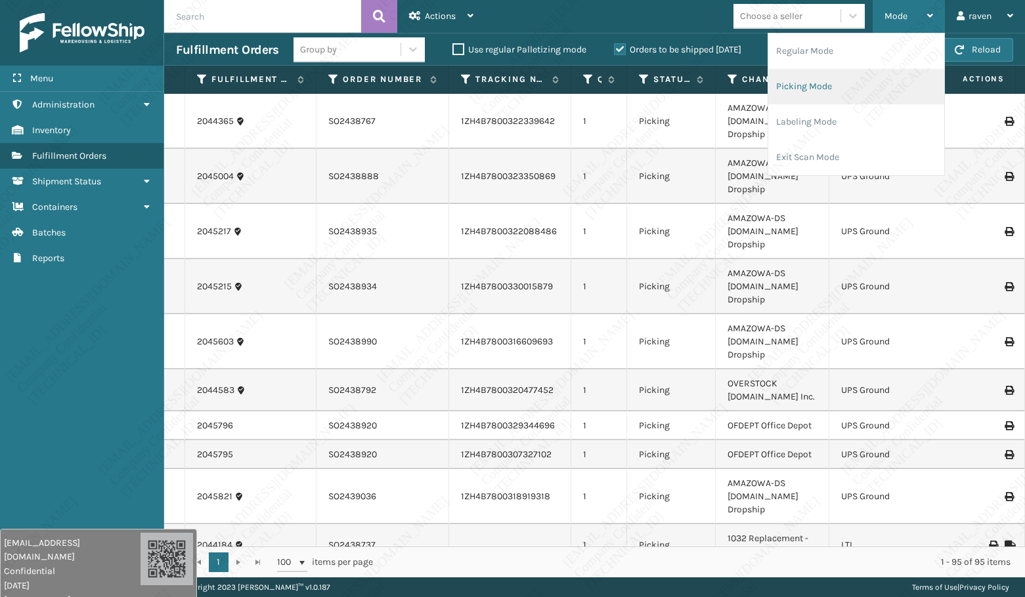
click at [841, 97] on li "Picking Mode" at bounding box center [856, 86] width 176 height 35
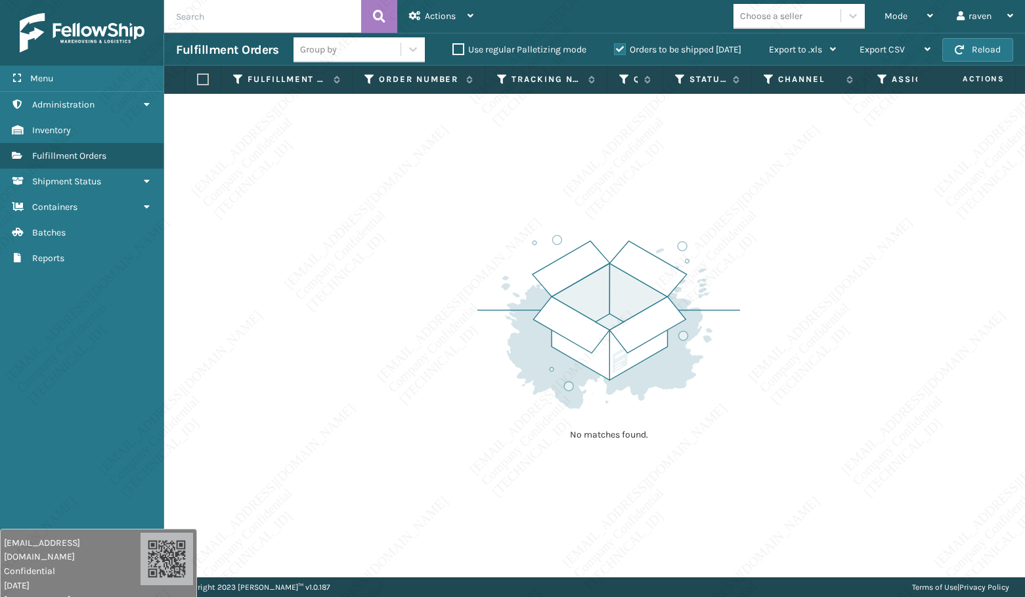
click at [731, 362] on img at bounding box center [608, 322] width 263 height 182
click at [752, 366] on div "No matches found." at bounding box center [594, 336] width 861 height 484
click at [757, 370] on div "No matches found." at bounding box center [594, 336] width 861 height 484
click at [771, 359] on div "No matches found." at bounding box center [594, 336] width 861 height 484
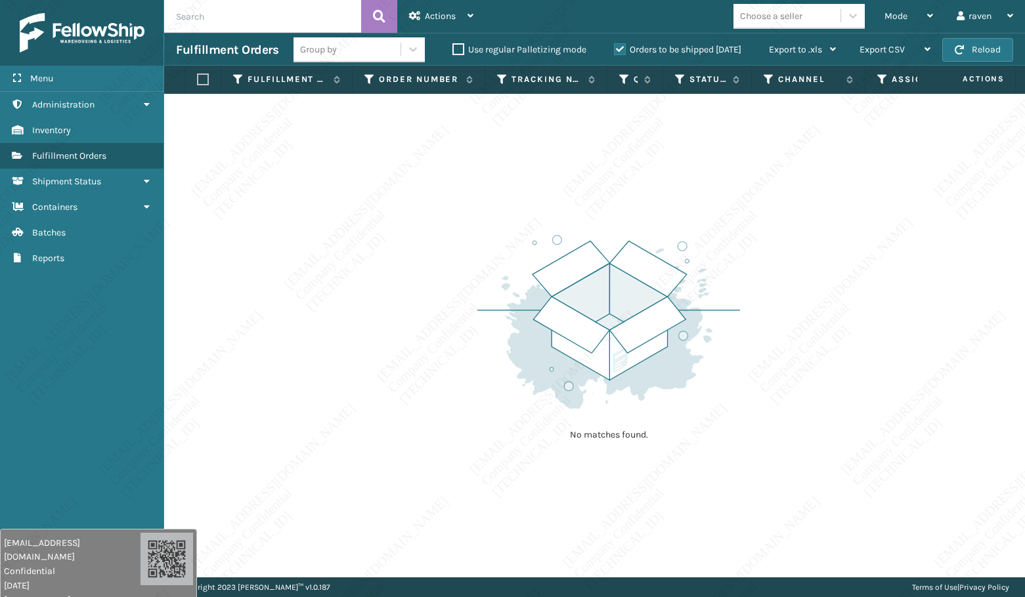
click at [771, 359] on div "No matches found." at bounding box center [594, 336] width 861 height 484
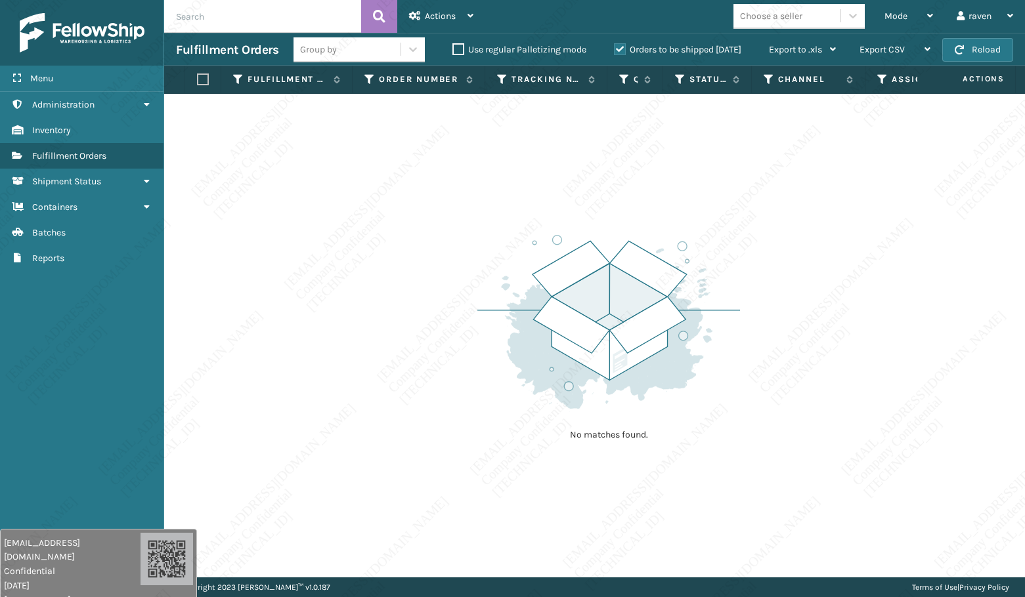
click at [771, 359] on div "No matches found." at bounding box center [594, 336] width 861 height 484
drag, startPoint x: 771, startPoint y: 359, endPoint x: 780, endPoint y: 397, distance: 39.2
click at [780, 397] on div "No matches found." at bounding box center [594, 336] width 861 height 484
click at [779, 397] on div "No matches found." at bounding box center [594, 336] width 861 height 484
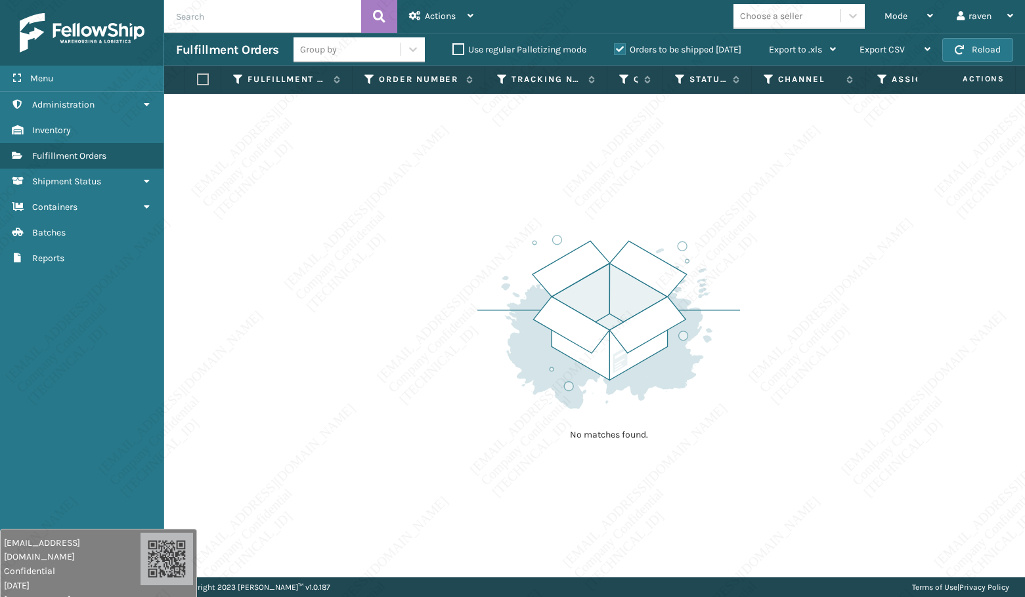
click at [779, 397] on div "No matches found." at bounding box center [594, 336] width 861 height 484
click at [792, 415] on div "No matches found." at bounding box center [594, 336] width 861 height 484
click at [788, 417] on div "No matches found." at bounding box center [594, 336] width 861 height 484
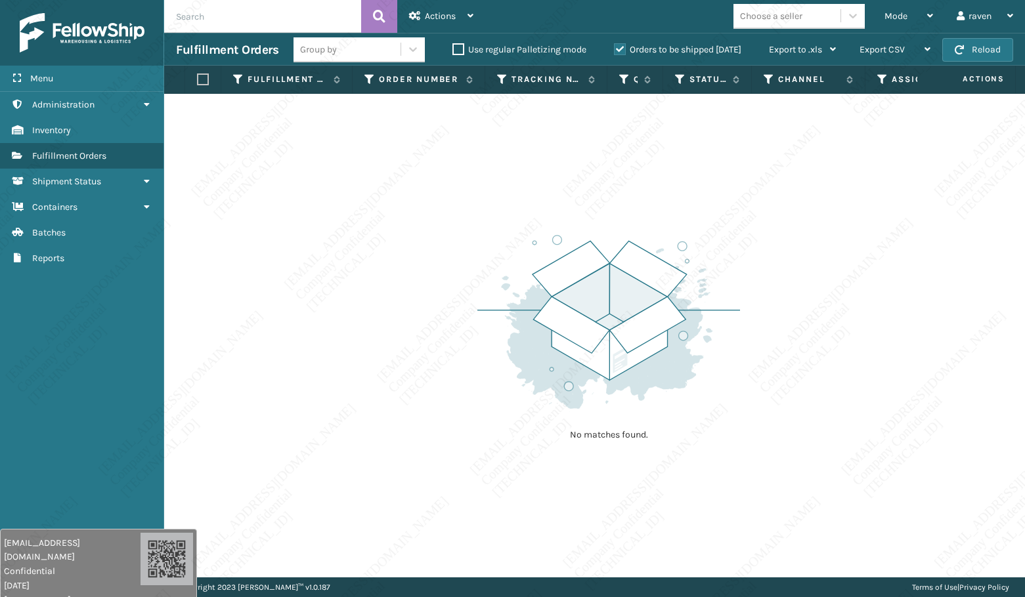
click at [789, 417] on div "No matches found." at bounding box center [594, 336] width 861 height 484
click at [798, 422] on div "No matches found." at bounding box center [594, 336] width 861 height 484
click at [796, 423] on div "No matches found." at bounding box center [594, 336] width 861 height 484
click at [800, 425] on div "No matches found." at bounding box center [594, 336] width 861 height 484
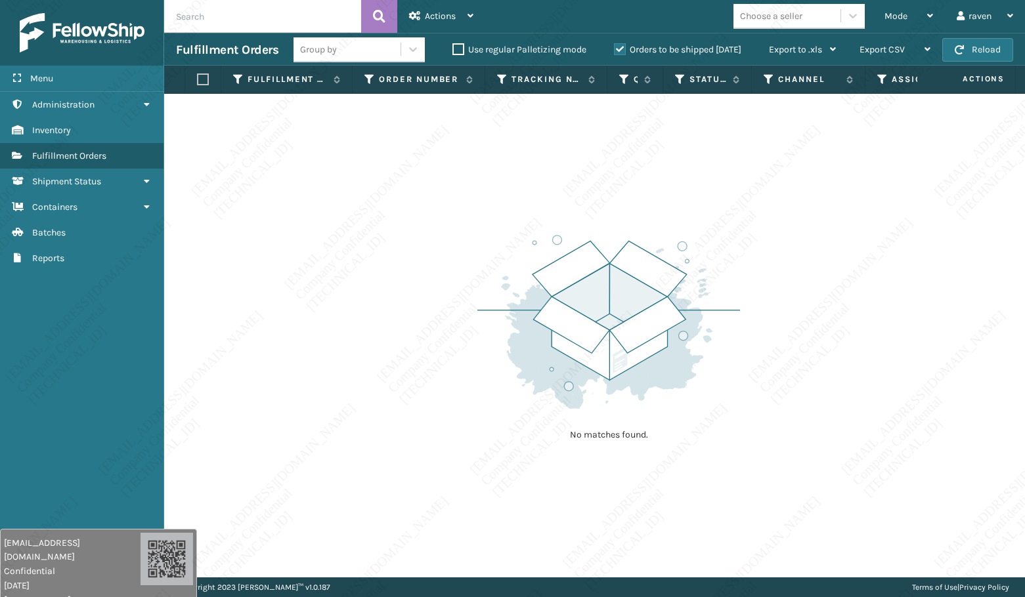
click at [800, 425] on div "No matches found." at bounding box center [594, 336] width 861 height 484
click at [813, 414] on div "No matches found." at bounding box center [594, 336] width 861 height 484
drag, startPoint x: 26, startPoint y: 301, endPoint x: 39, endPoint y: 237, distance: 64.9
click at [28, 297] on div "Menu Batches Administration Batches Inventory Batches Fulfillment Orders Batche…" at bounding box center [82, 298] width 164 height 597
